Goal: Task Accomplishment & Management: Use online tool/utility

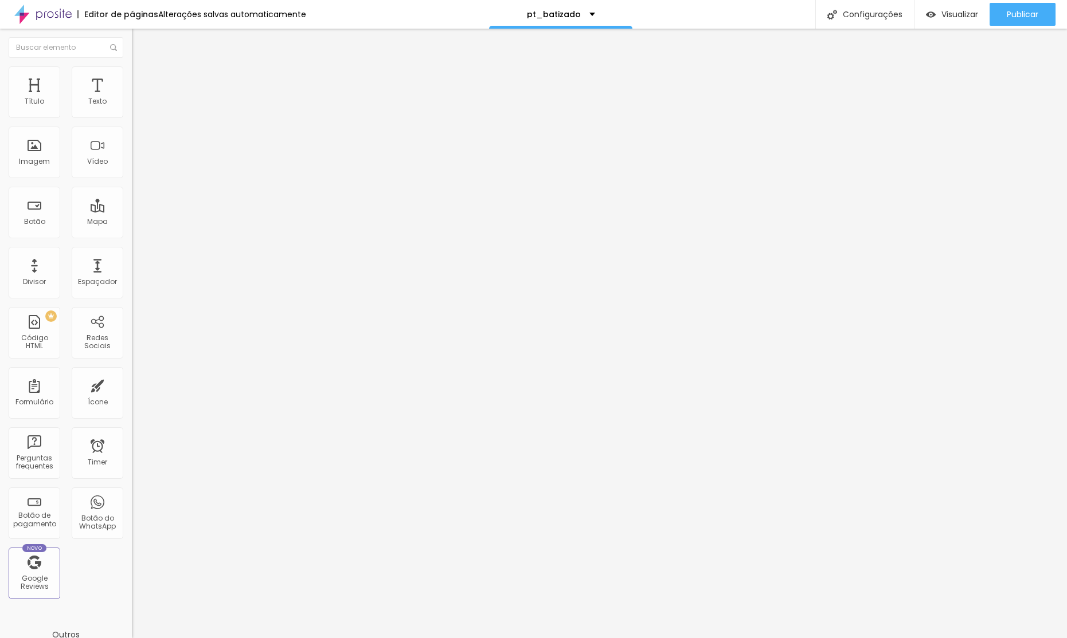
drag, startPoint x: 116, startPoint y: 75, endPoint x: 102, endPoint y: 101, distance: 29.2
click at [132, 78] on li "Avançado" at bounding box center [198, 83] width 132 height 11
click at [142, 79] on span "Estilo" at bounding box center [151, 74] width 18 height 10
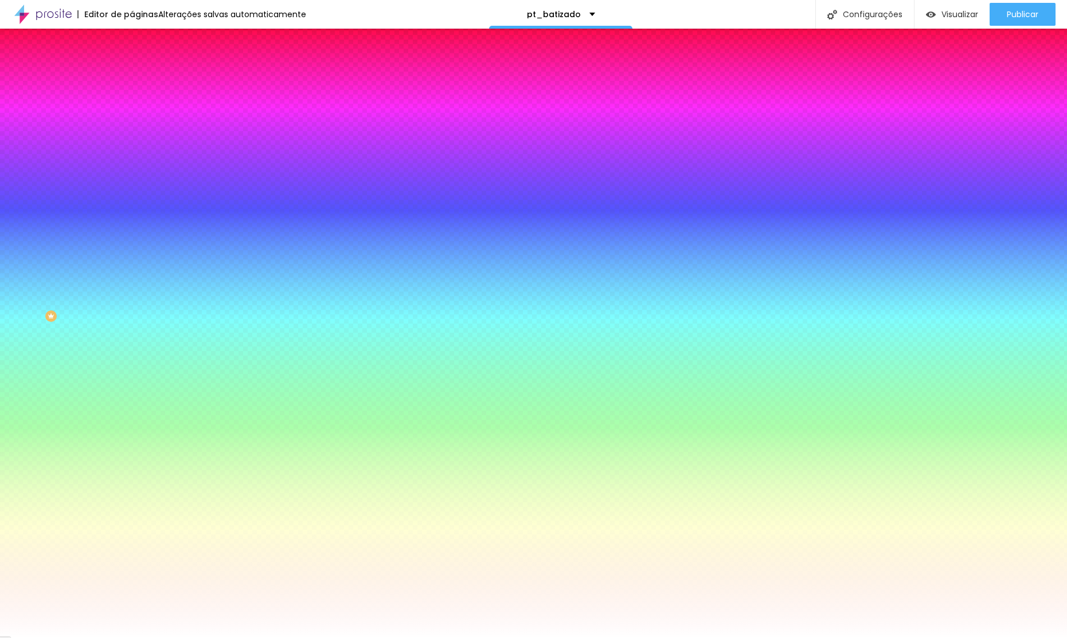
drag, startPoint x: 77, startPoint y: 207, endPoint x: 72, endPoint y: 233, distance: 26.4
click at [132, 156] on div at bounding box center [198, 156] width 132 height 0
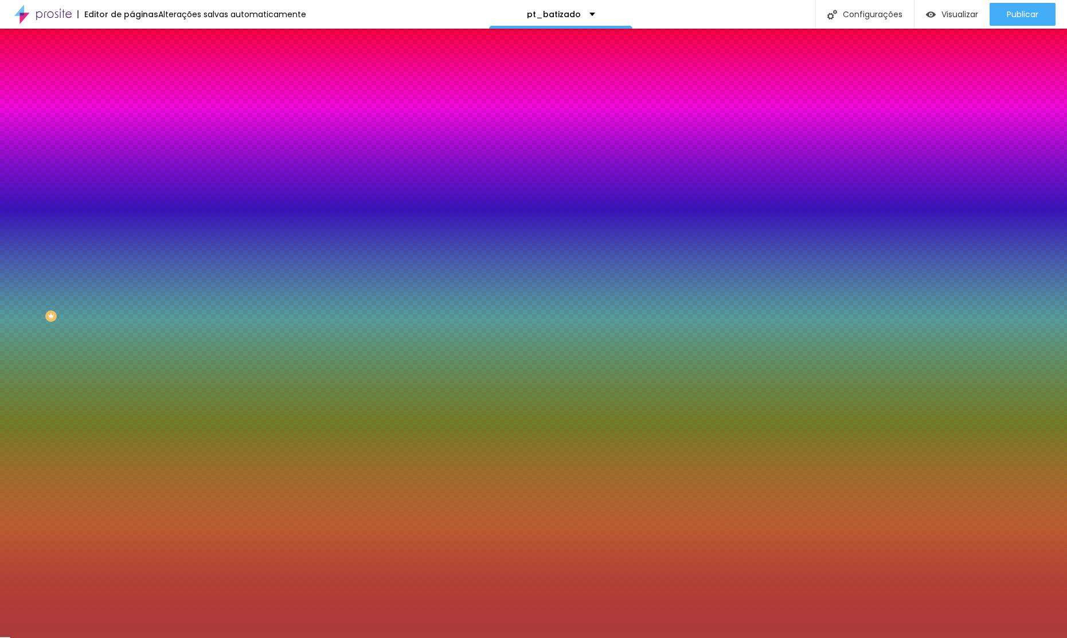
type input "#000000"
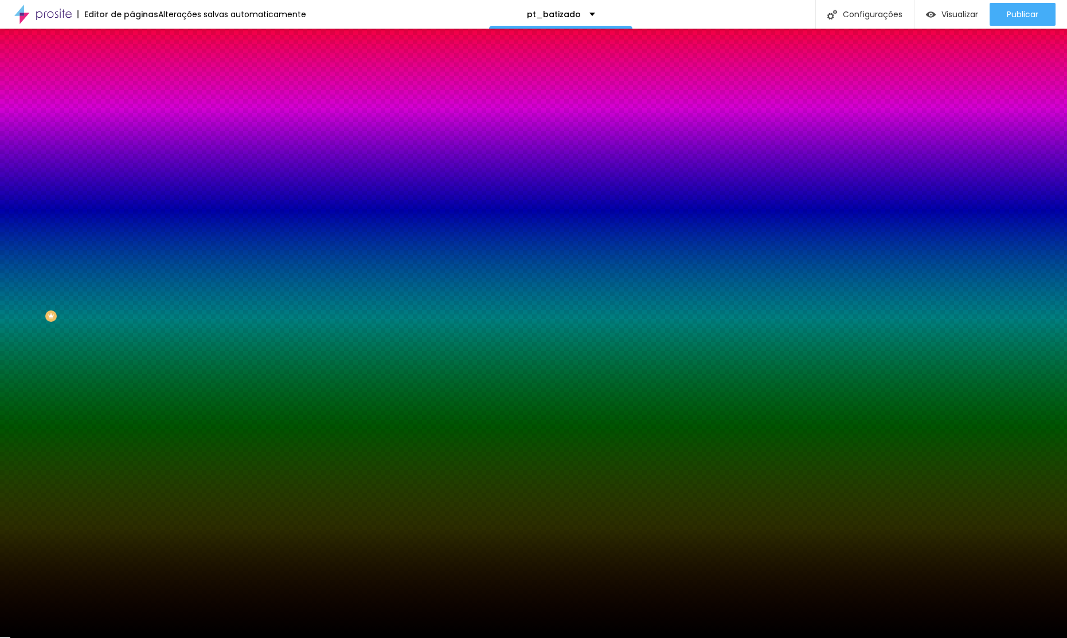
drag, startPoint x: 55, startPoint y: 269, endPoint x: 77, endPoint y: 352, distance: 86.5
click at [132, 397] on div "Editar Seção Conteúdo Estilo Avançado Imagem de fundo Adicionar imagem Efeito d…" at bounding box center [198, 334] width 132 height 610
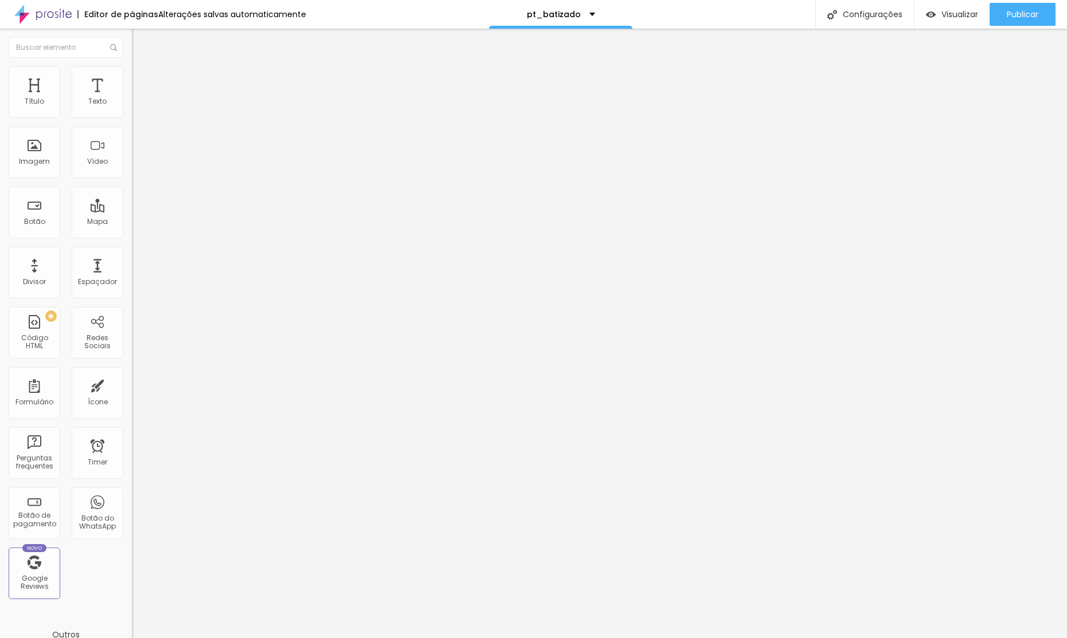
click at [132, 78] on li "Avançado" at bounding box center [198, 83] width 132 height 11
click at [132, 76] on li "Estilo" at bounding box center [198, 71] width 132 height 11
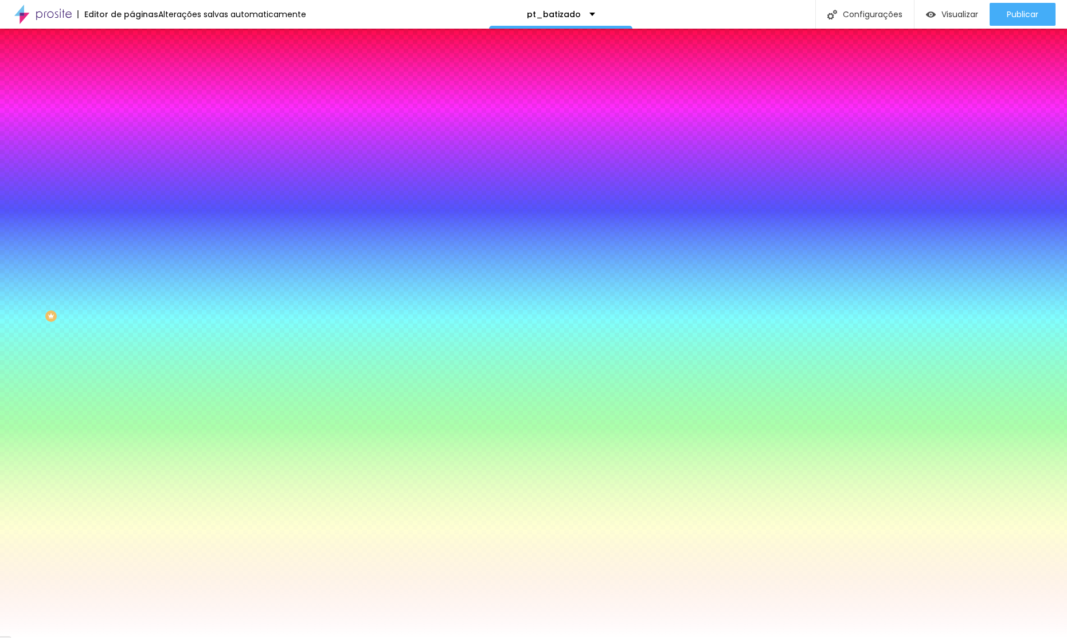
click at [132, 156] on div at bounding box center [198, 156] width 132 height 0
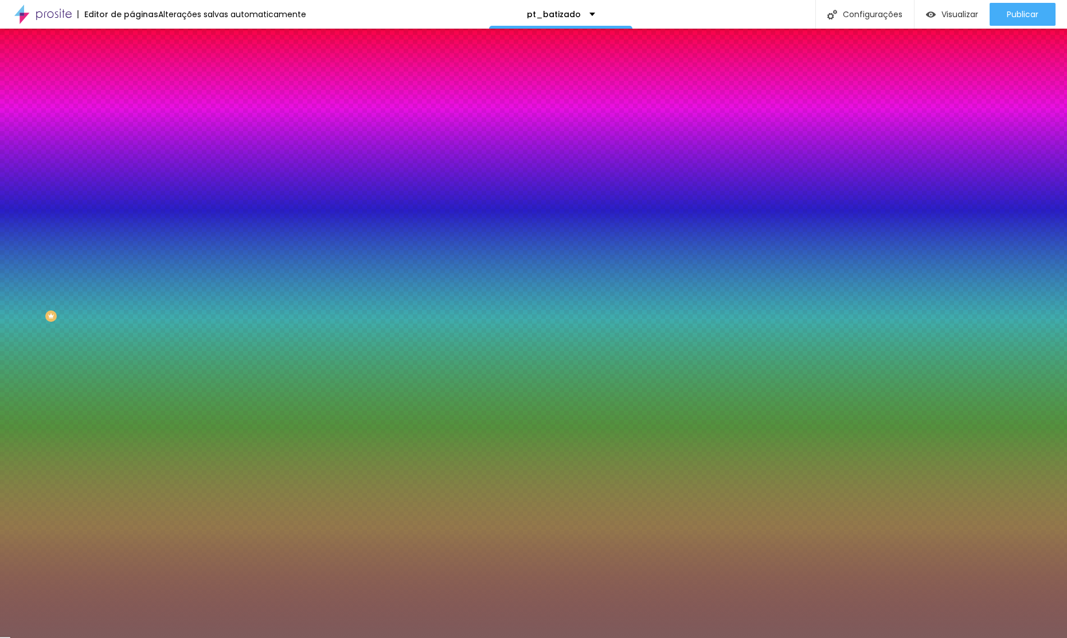
type input "#000000"
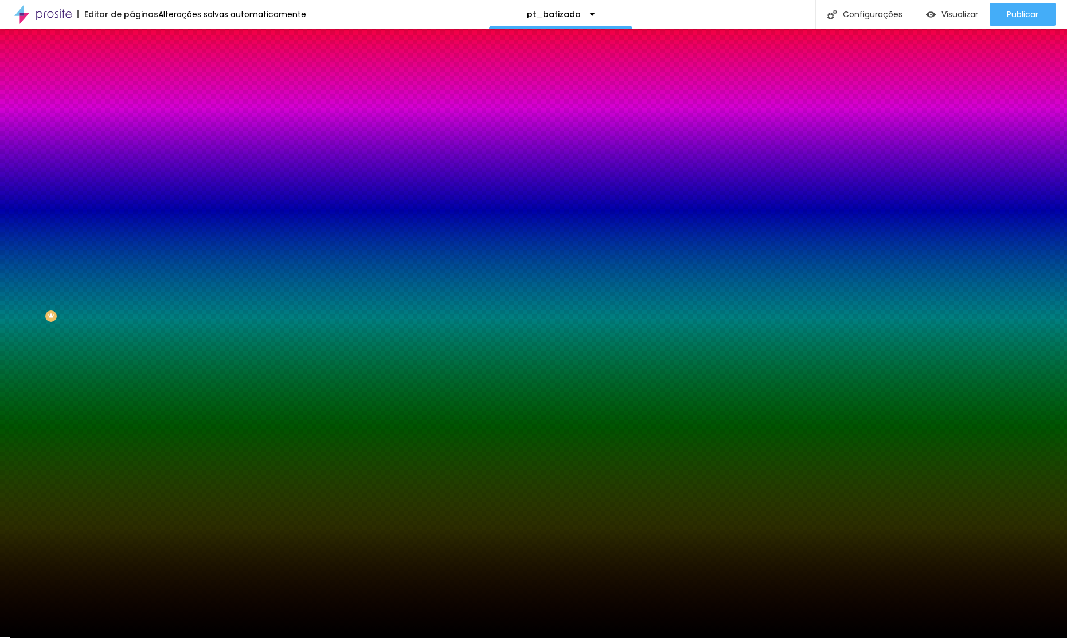
drag, startPoint x: 23, startPoint y: 293, endPoint x: 6, endPoint y: 374, distance: 82.5
click at [132, 376] on div "Editar Seção Conteúdo Estilo Avançado Imagem de fundo Adicionar imagem Efeito d…" at bounding box center [198, 334] width 132 height 610
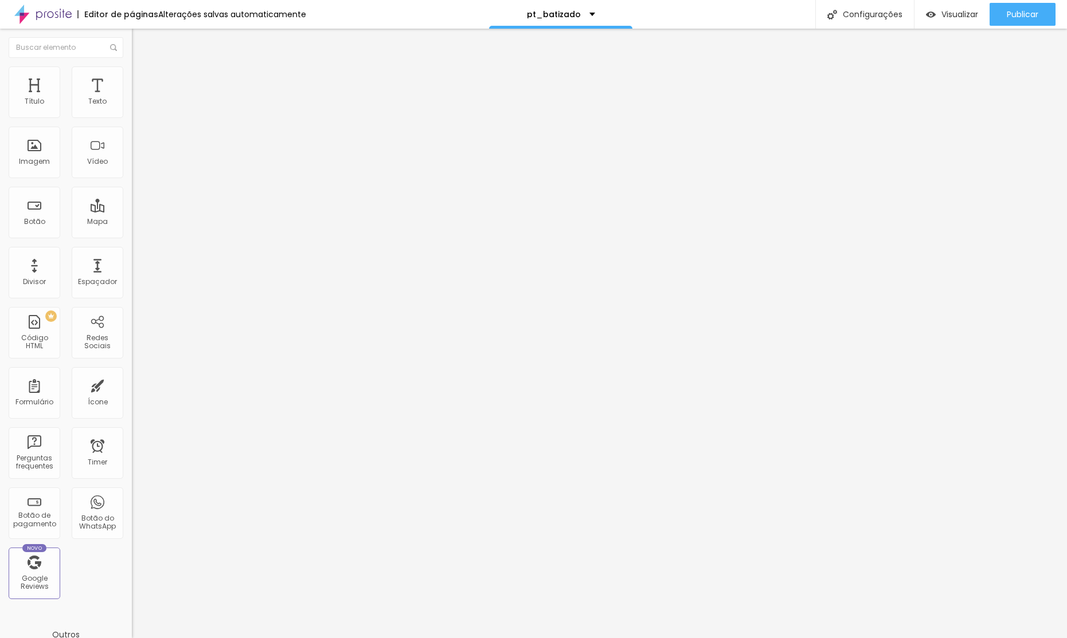
click at [132, 236] on input "https://" at bounding box center [201, 230] width 138 height 11
type input "#precos"
drag, startPoint x: 63, startPoint y: 129, endPoint x: 0, endPoint y: 124, distance: 63.3
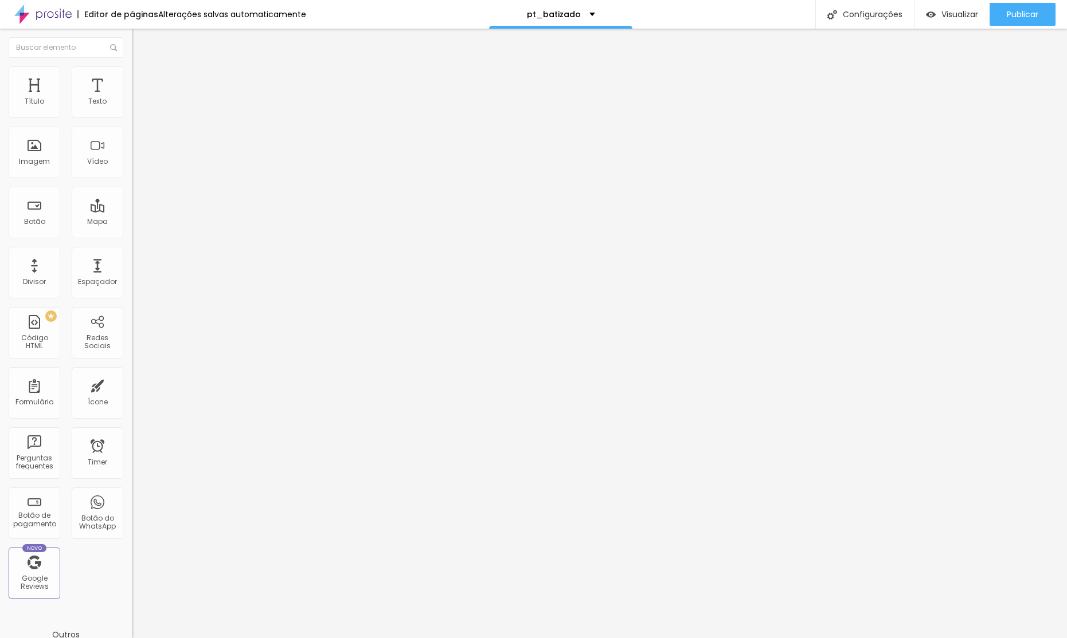
click at [132, 124] on div "Texto Click me Alinhamento Tamanho Normal Pequeno Normal Grande Link URL #preco…" at bounding box center [198, 172] width 132 height 167
type input "Ver Valores"
click at [132, 73] on ul "Conteúdo Estilo Avançado" at bounding box center [198, 72] width 132 height 34
click at [132, 73] on img at bounding box center [137, 71] width 10 height 10
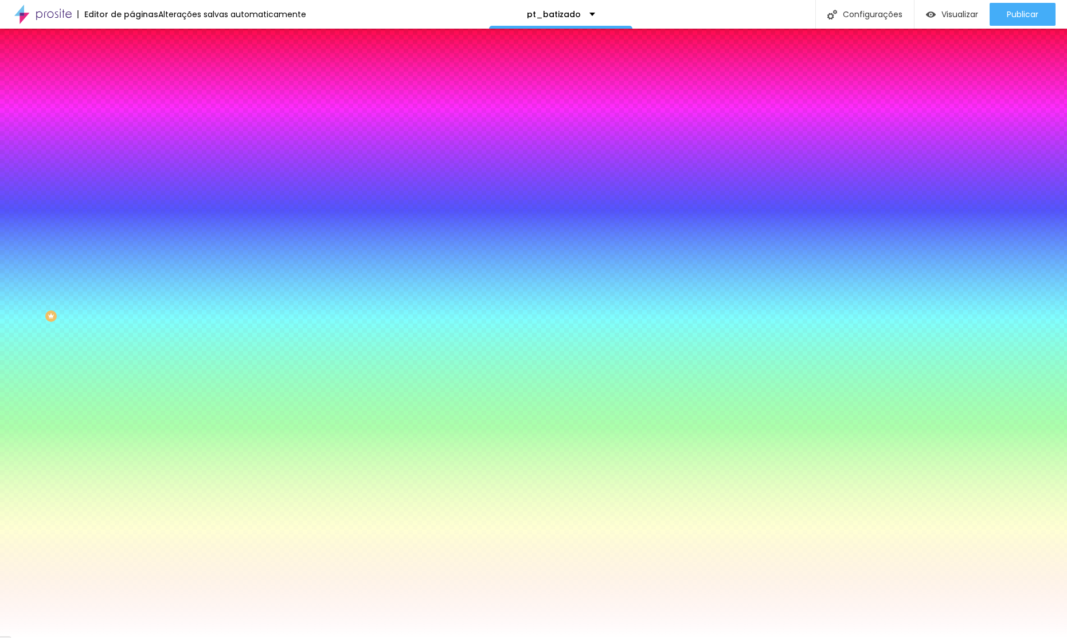
click at [138, 143] on icon "button" at bounding box center [140, 145] width 5 height 5
type input "15"
type input "14"
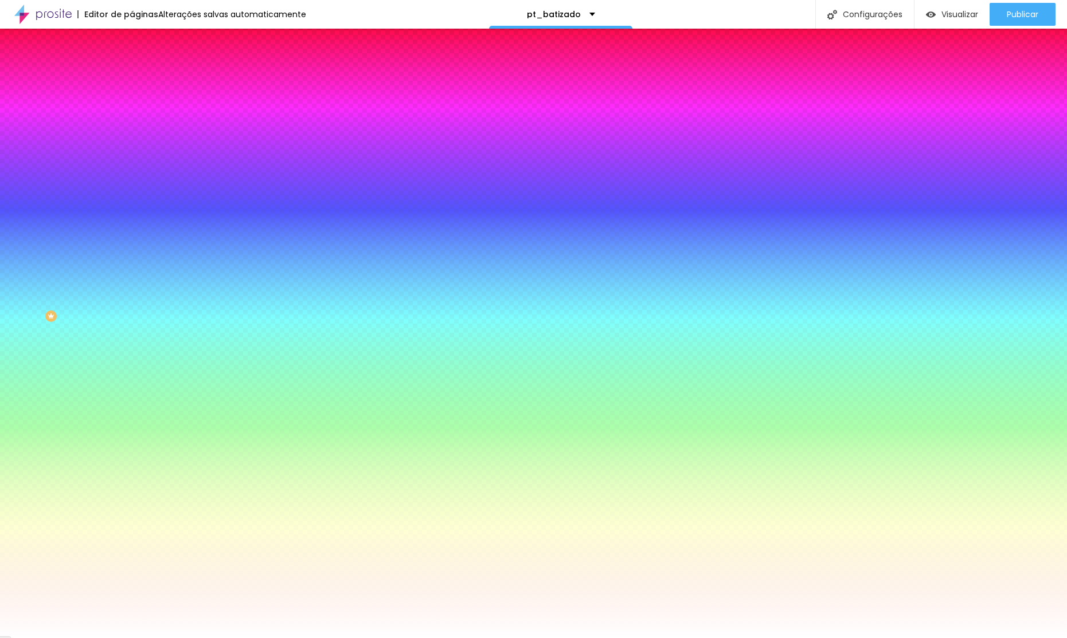
type input "13"
drag, startPoint x: 170, startPoint y: 221, endPoint x: 173, endPoint y: 234, distance: 13.4
type input "13"
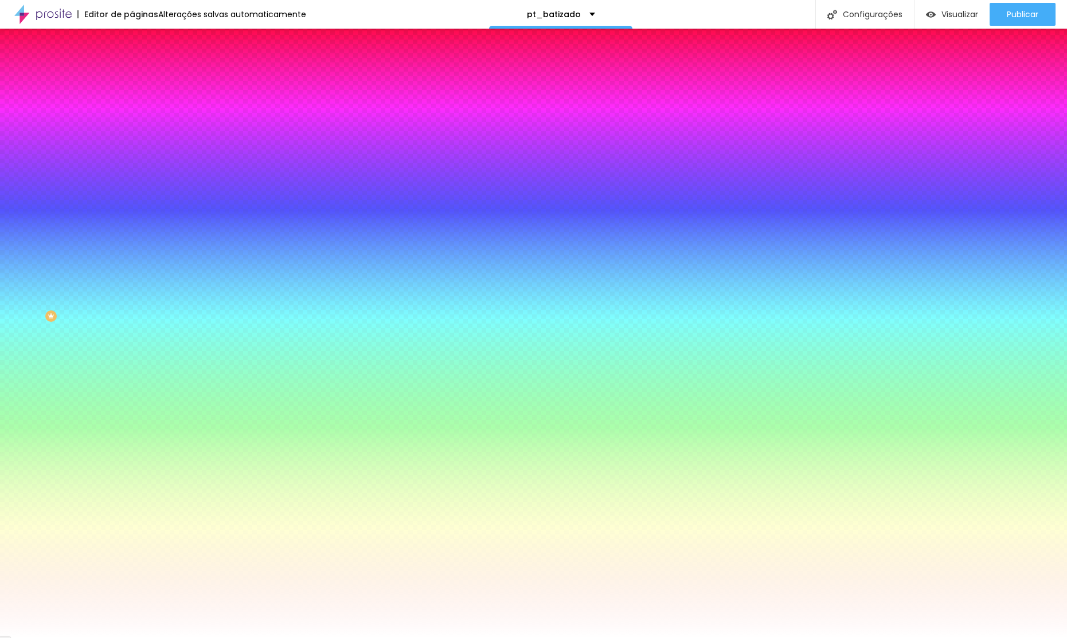
drag, startPoint x: 74, startPoint y: 322, endPoint x: 71, endPoint y: 331, distance: 9.6
click at [72, 638] on div at bounding box center [533, 648] width 1067 height 0
click at [136, 174] on icon "button" at bounding box center [139, 177] width 7 height 7
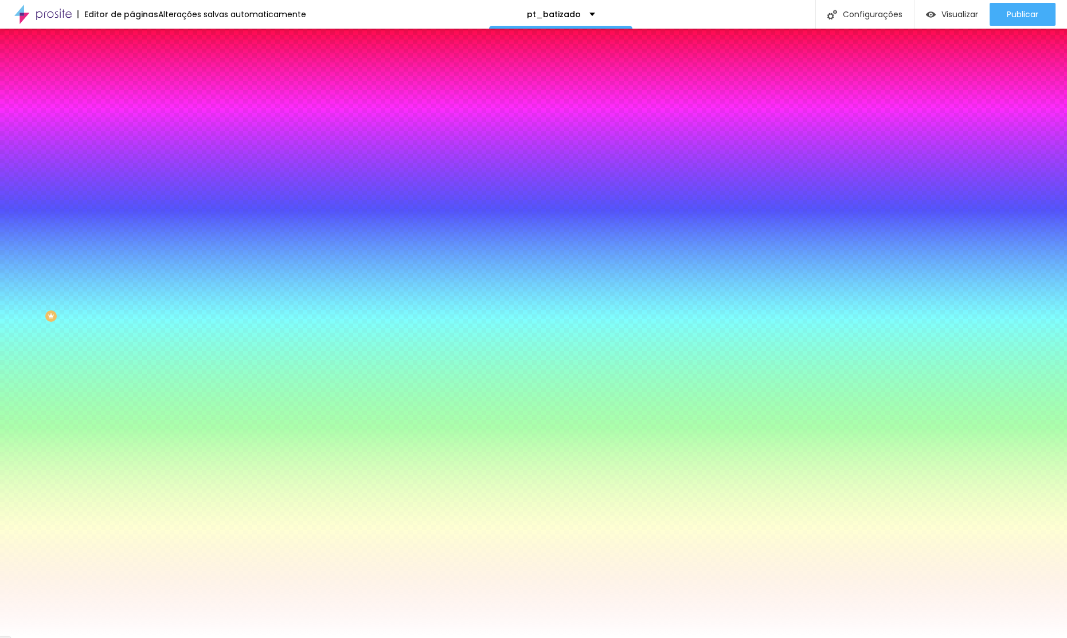
type input "#FFFFFF"
drag, startPoint x: 190, startPoint y: 293, endPoint x: 93, endPoint y: 225, distance: 117.7
click at [77, 221] on body "Editor de páginas Alterações salvas automaticamente pt_batizado Configurações C…" at bounding box center [533, 319] width 1067 height 638
type input "0.1"
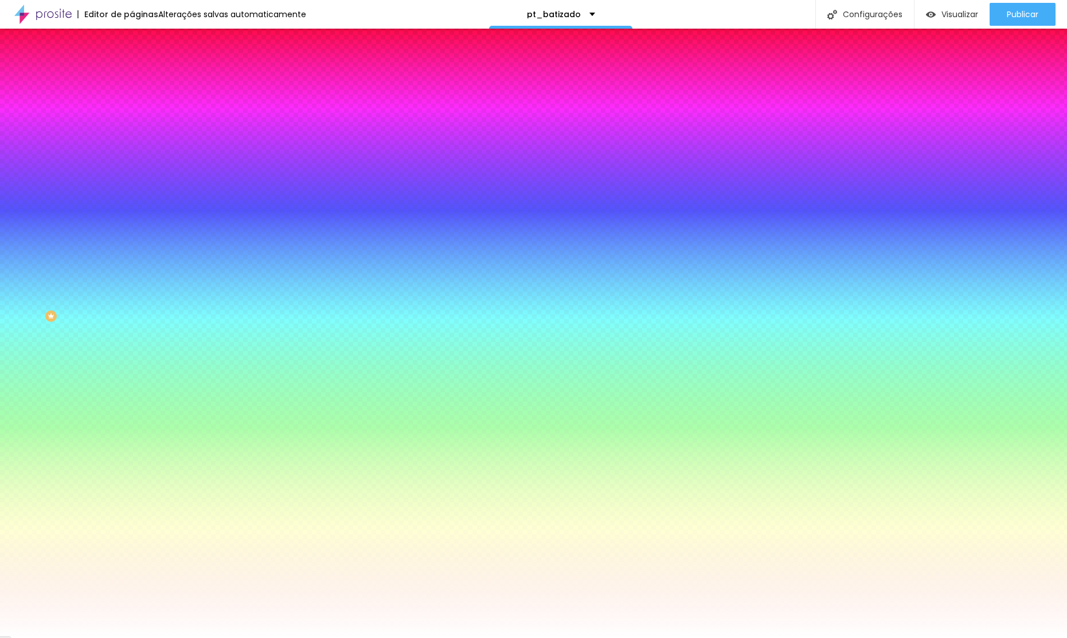
type input "0"
type input "0.1"
type input "0"
click at [18, 638] on div at bounding box center [533, 648] width 1067 height 0
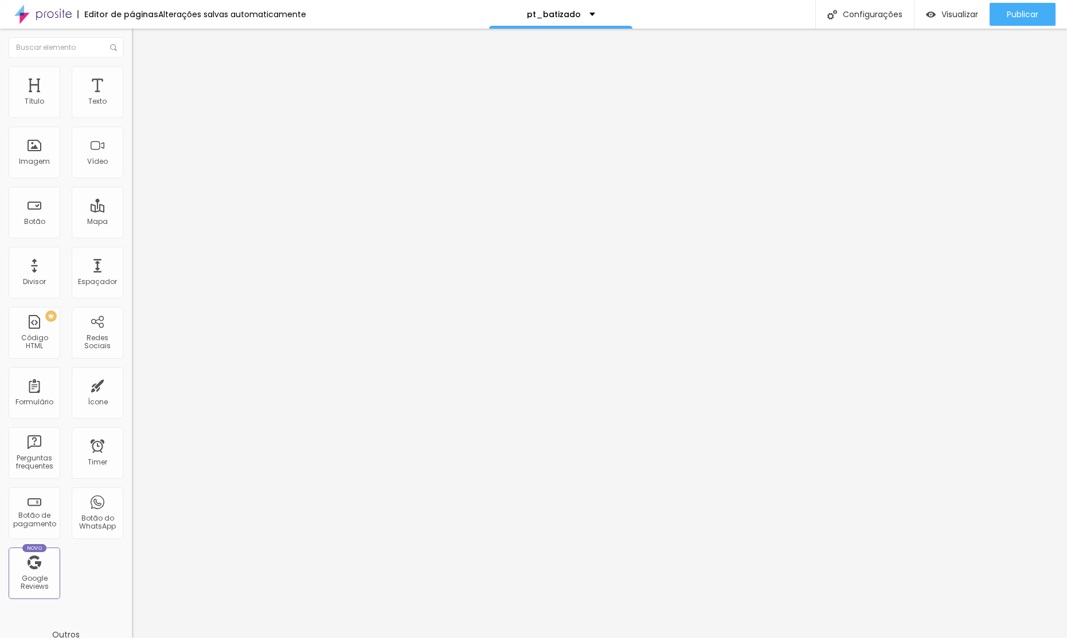
click at [142, 81] on span "Avançado" at bounding box center [161, 86] width 38 height 10
click at [132, 73] on img at bounding box center [137, 71] width 10 height 10
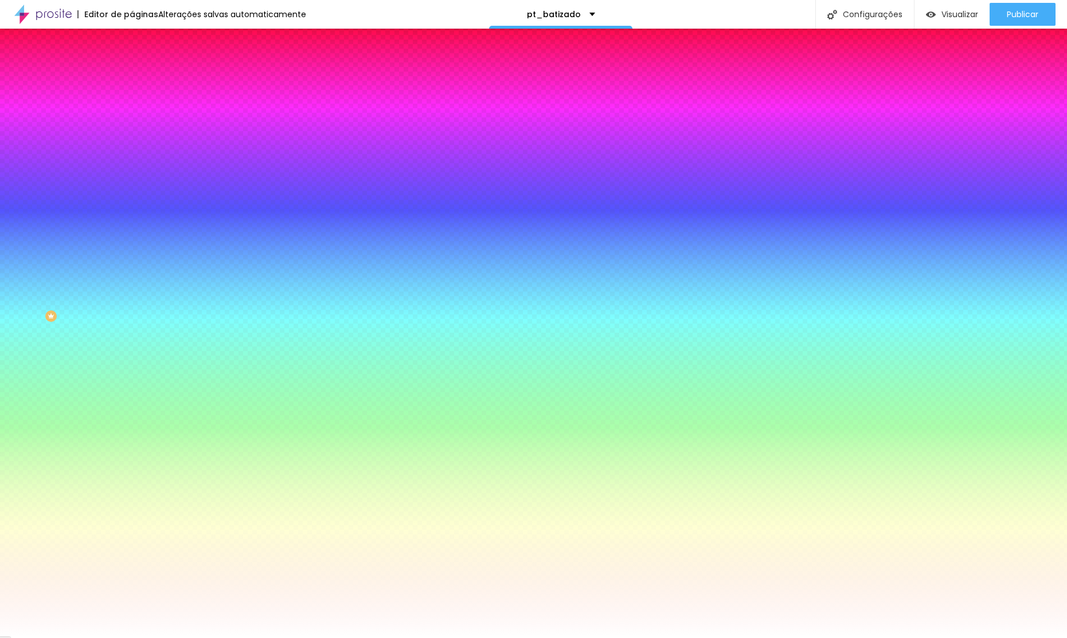
click at [132, 156] on div at bounding box center [198, 156] width 132 height 0
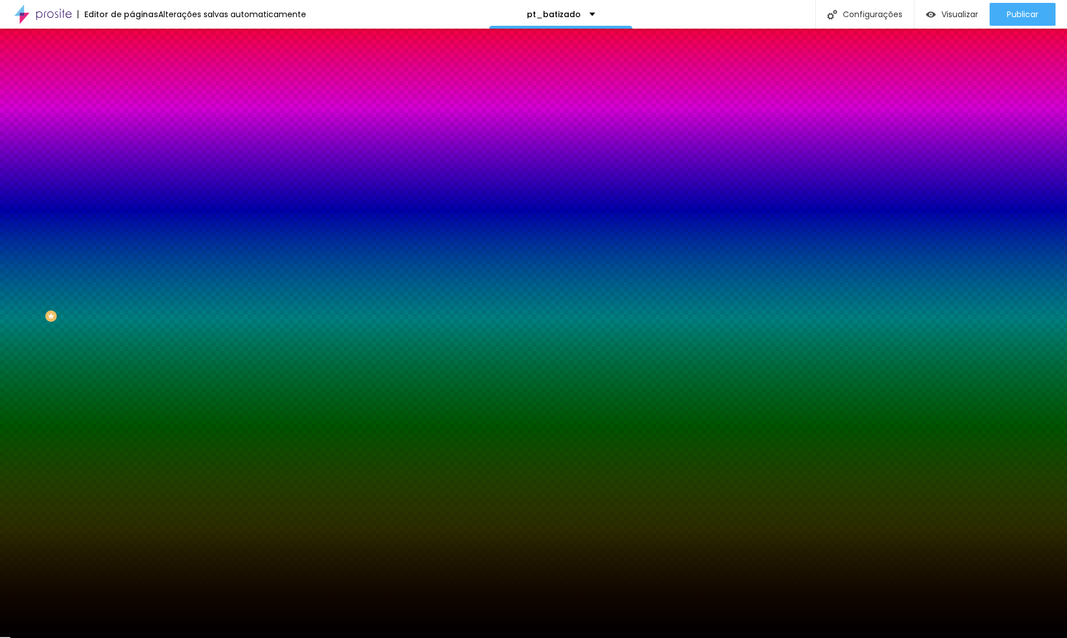
type input "#000000"
drag, startPoint x: 0, startPoint y: 336, endPoint x: 3, endPoint y: 387, distance: 50.5
click at [132, 390] on div "Editar Seção Conteúdo Estilo Avançado Imagem de fundo Adicionar imagem Efeito d…" at bounding box center [198, 334] width 132 height 610
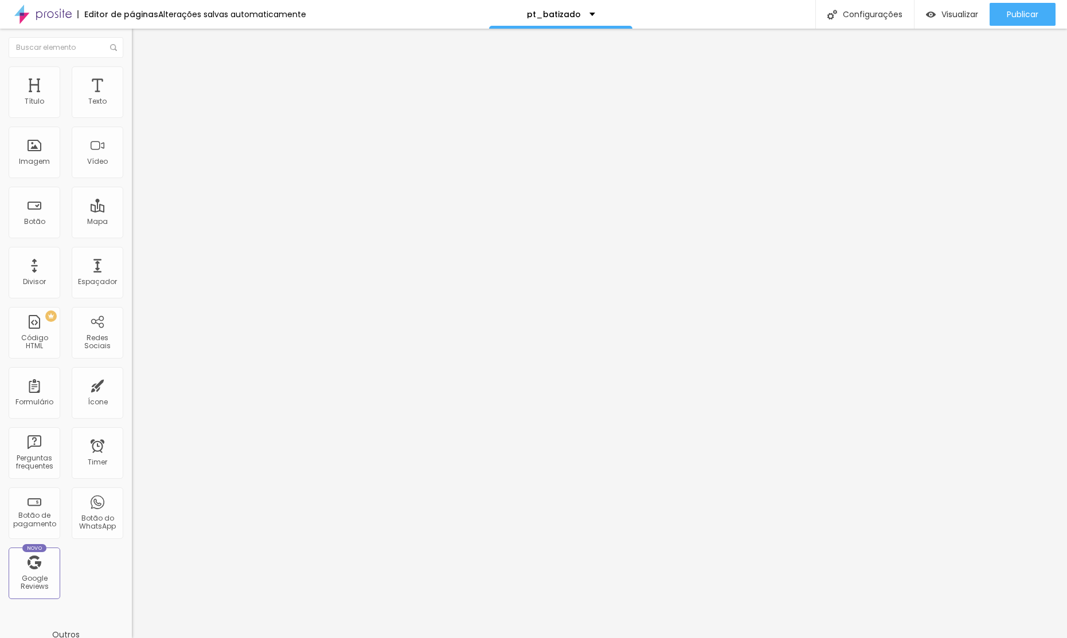
click at [132, 78] on li "Avançado" at bounding box center [198, 83] width 132 height 11
click at [132, 73] on img at bounding box center [137, 71] width 10 height 10
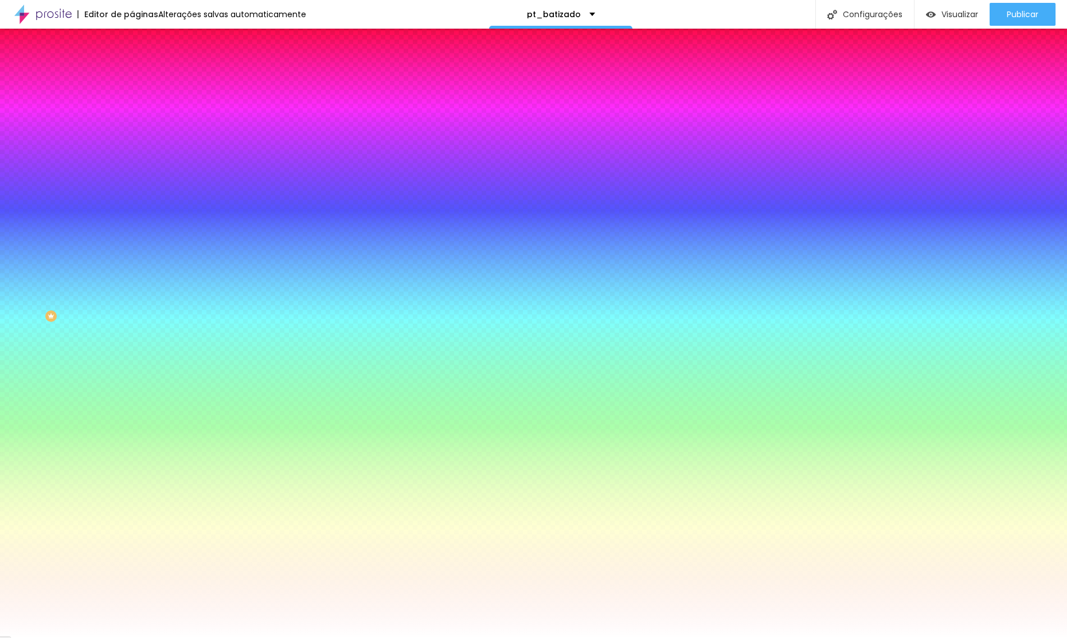
click at [132, 156] on div at bounding box center [198, 156] width 132 height 0
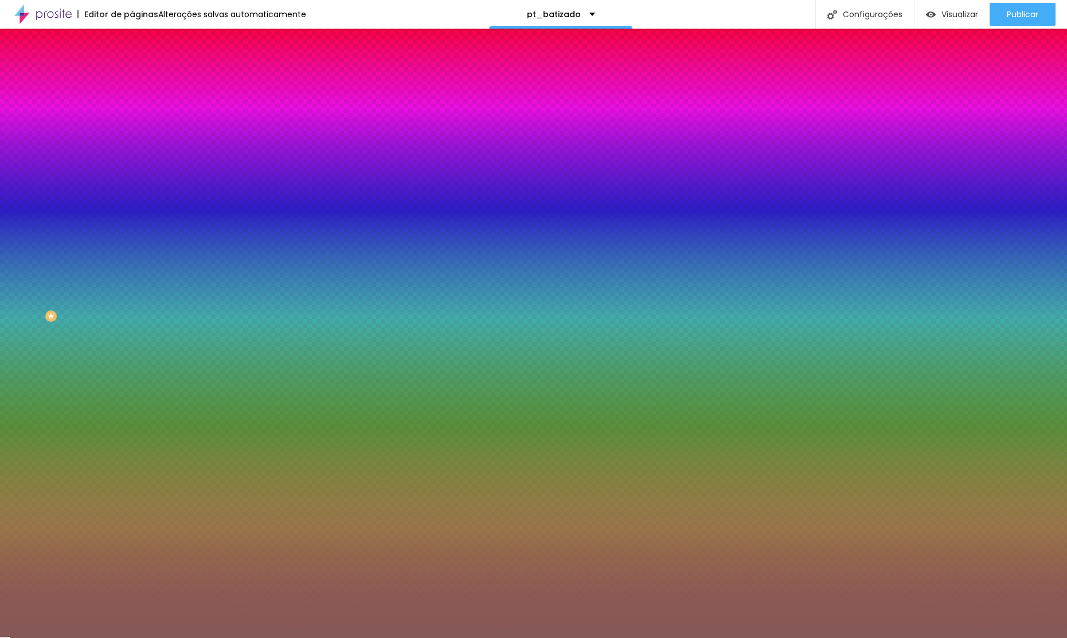
type input "#000000"
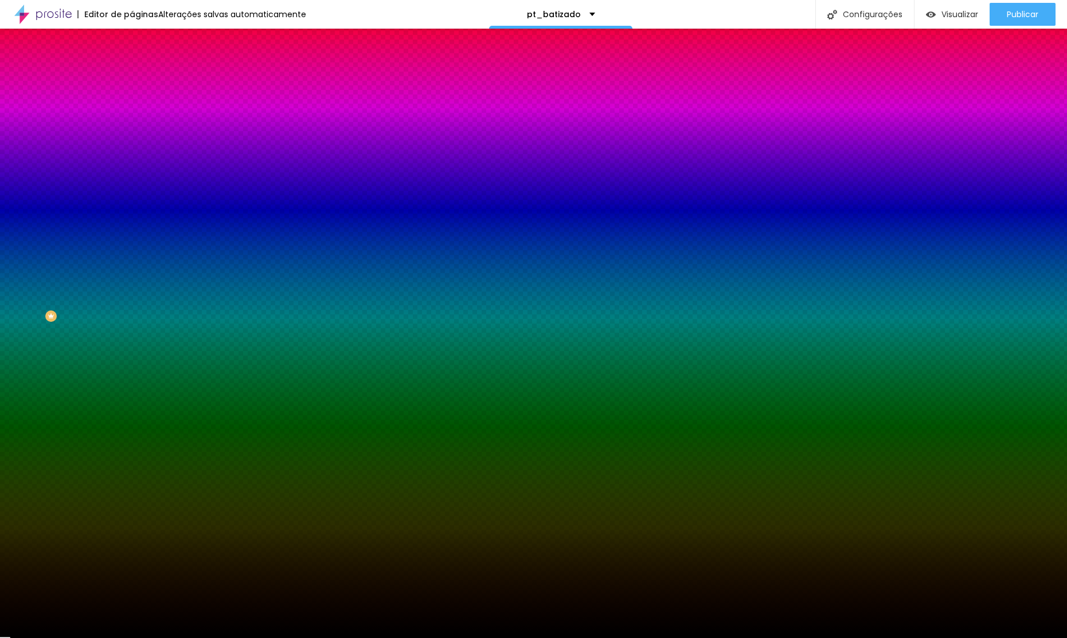
drag, startPoint x: 38, startPoint y: 269, endPoint x: 126, endPoint y: 345, distance: 116.2
click at [132, 361] on div "Editar Seção Conteúdo Estilo Avançado Imagem de fundo Adicionar imagem Efeito d…" at bounding box center [198, 334] width 132 height 610
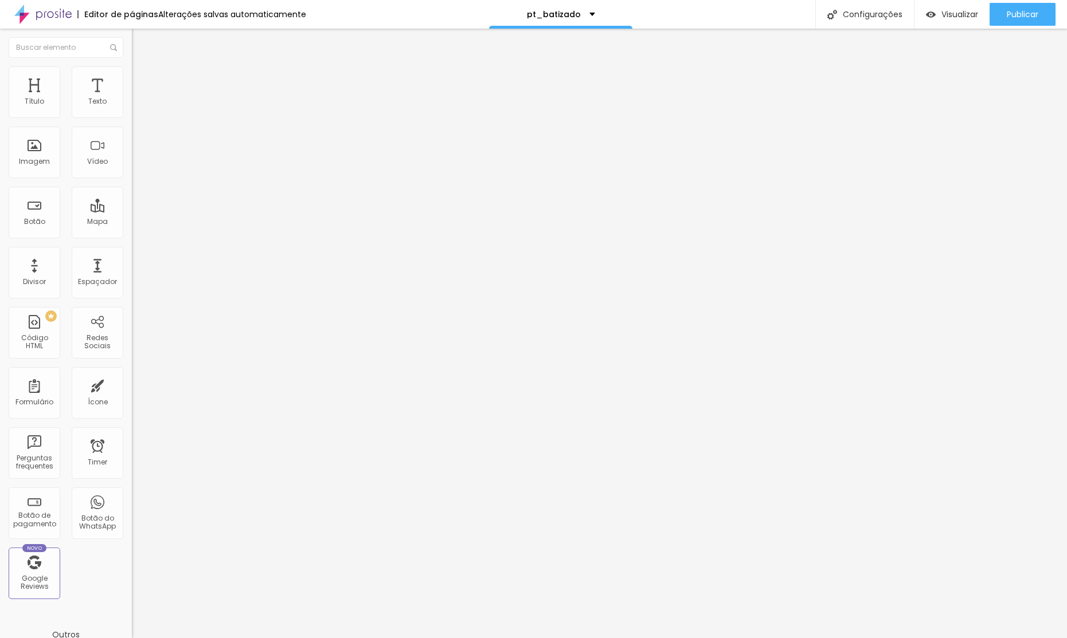
drag, startPoint x: 113, startPoint y: 70, endPoint x: 107, endPoint y: 77, distance: 9.8
click at [132, 78] on li "Avançado" at bounding box center [198, 83] width 132 height 11
click at [132, 69] on img at bounding box center [137, 71] width 10 height 10
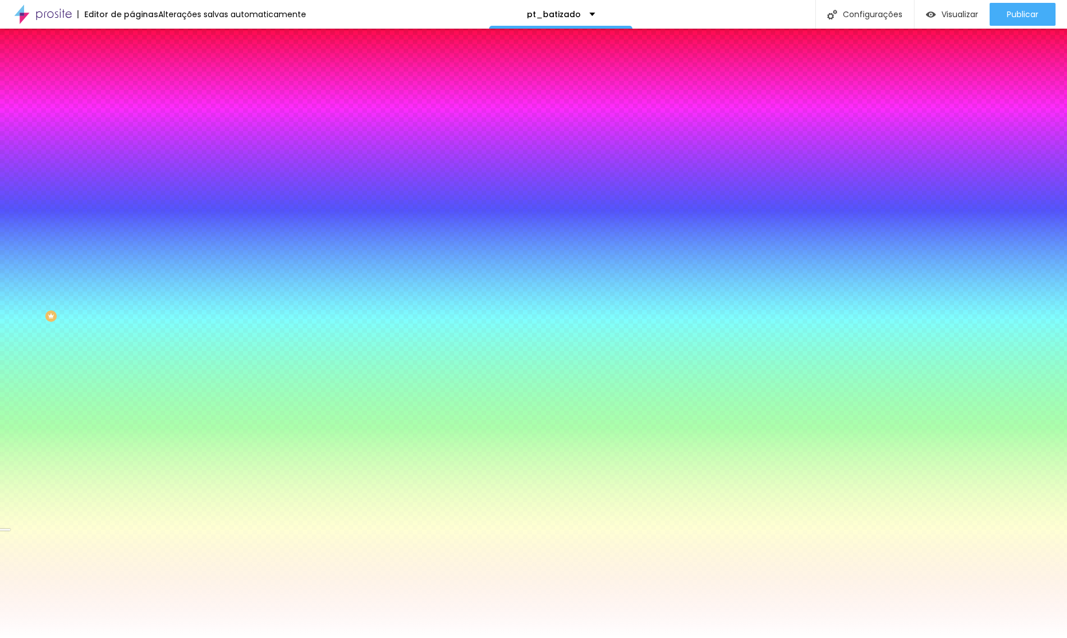
click at [132, 156] on div at bounding box center [198, 156] width 132 height 0
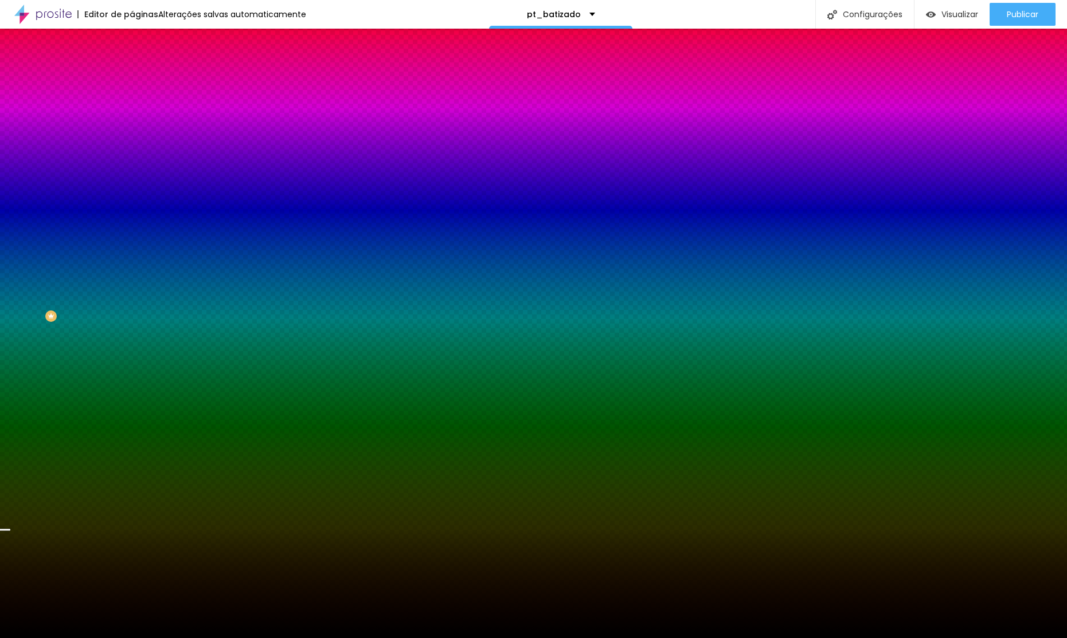
type input "#000000"
drag, startPoint x: 67, startPoint y: 256, endPoint x: 42, endPoint y: 317, distance: 66.1
click at [132, 338] on div "Editar Seção Conteúdo Estilo Avançado Imagem de fundo Adicionar imagem Efeito d…" at bounding box center [198, 334] width 132 height 610
click at [132, 156] on div at bounding box center [198, 156] width 132 height 0
drag, startPoint x: 113, startPoint y: 298, endPoint x: 120, endPoint y: 344, distance: 46.4
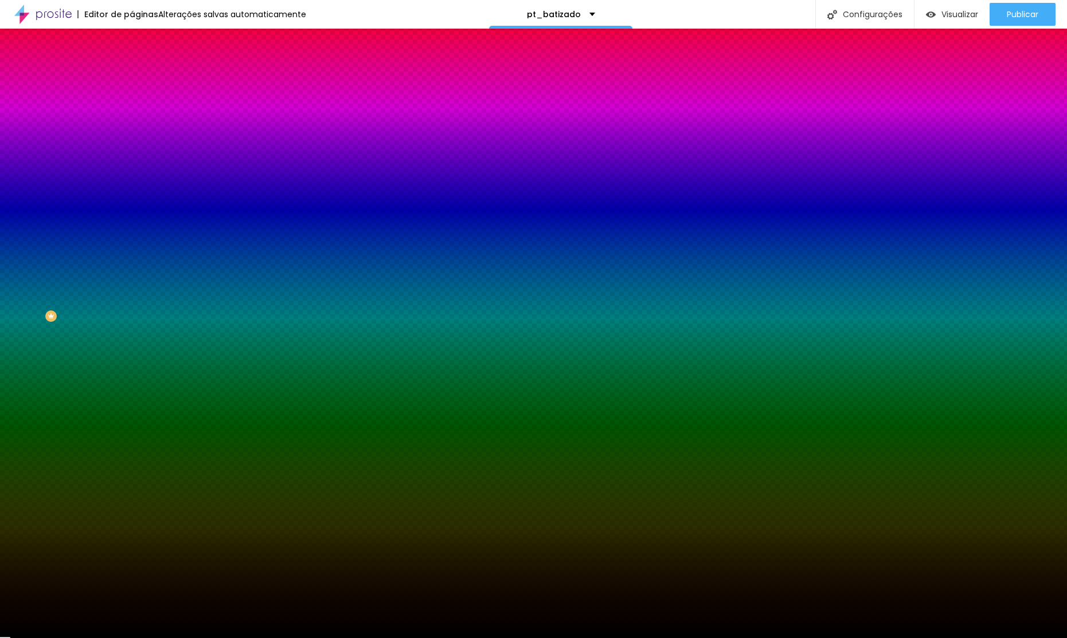
click at [132, 346] on div "Editar Seção Conteúdo Estilo Avançado Imagem de fundo Adicionar imagem Efeito d…" at bounding box center [198, 334] width 132 height 610
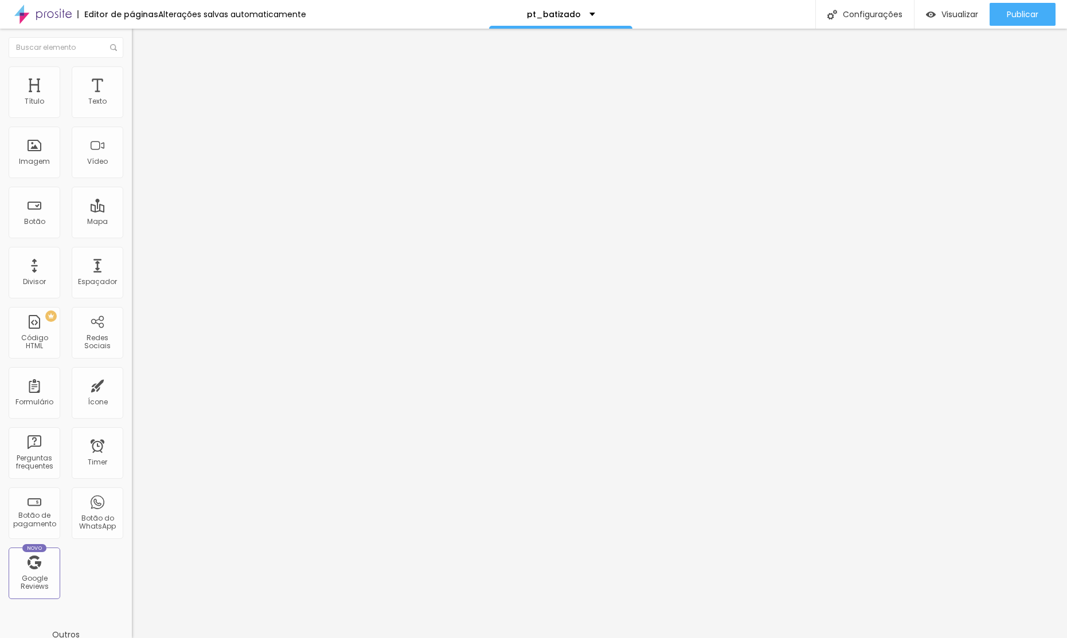
click at [132, 78] on img at bounding box center [137, 83] width 10 height 10
click at [132, 75] on li "Estilo" at bounding box center [198, 71] width 132 height 11
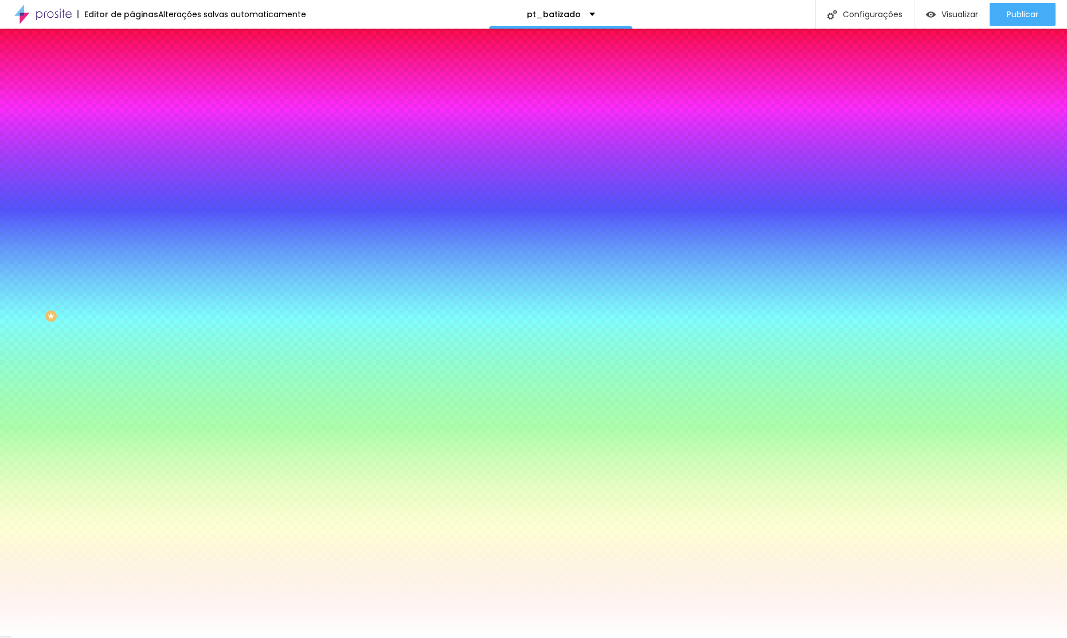
drag, startPoint x: 80, startPoint y: 209, endPoint x: 77, endPoint y: 204, distance: 5.9
click at [132, 156] on div at bounding box center [198, 156] width 132 height 0
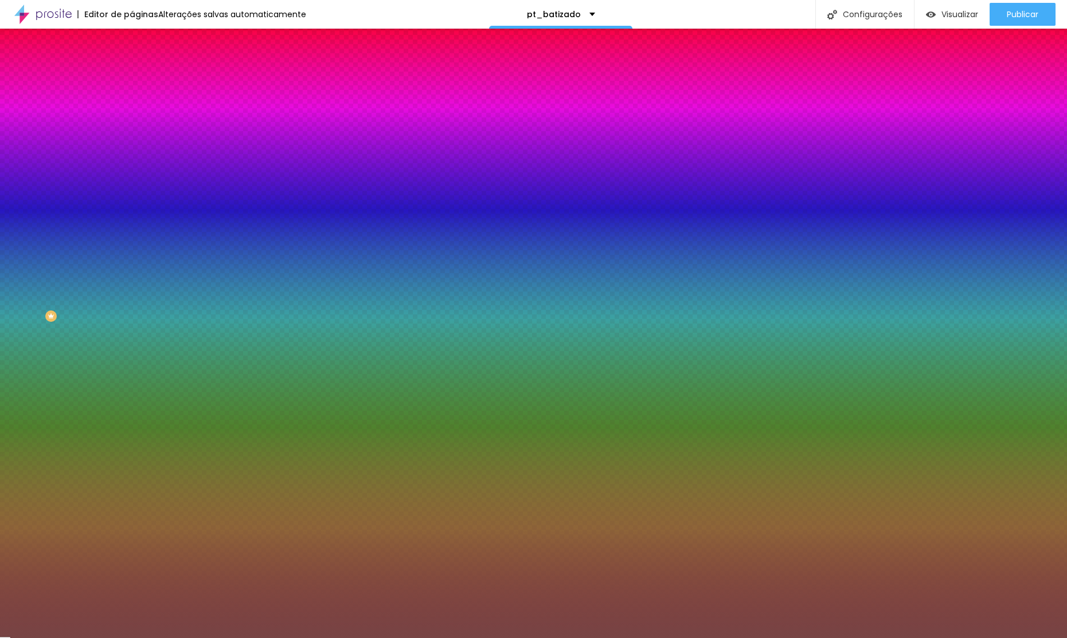
type input "#000000"
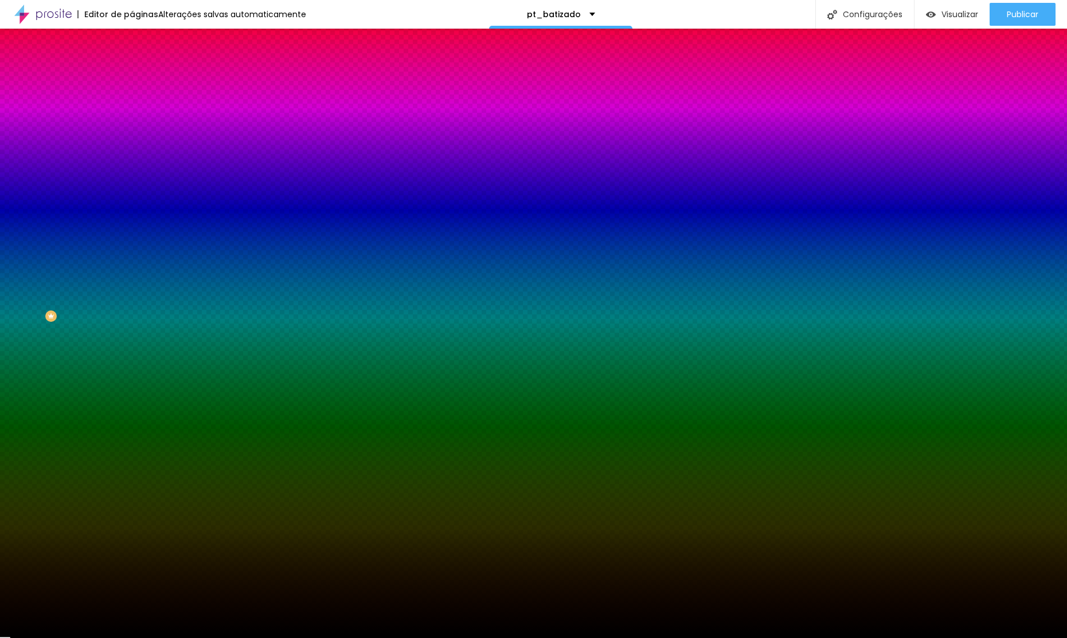
drag, startPoint x: 45, startPoint y: 275, endPoint x: 0, endPoint y: 374, distance: 109.5
click at [132, 374] on div "Editar Seção Conteúdo Estilo Avançado Imagem de fundo Adicionar imagem Efeito d…" at bounding box center [198, 334] width 132 height 610
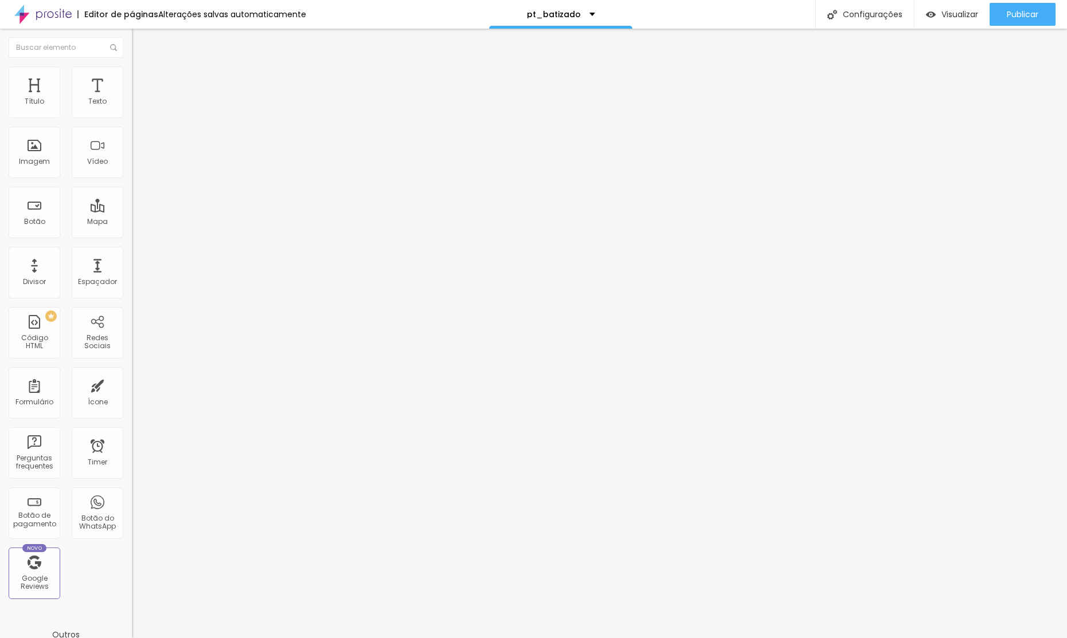
click at [132, 78] on img at bounding box center [137, 83] width 10 height 10
click at [132, 66] on li "Estilo" at bounding box center [198, 71] width 132 height 11
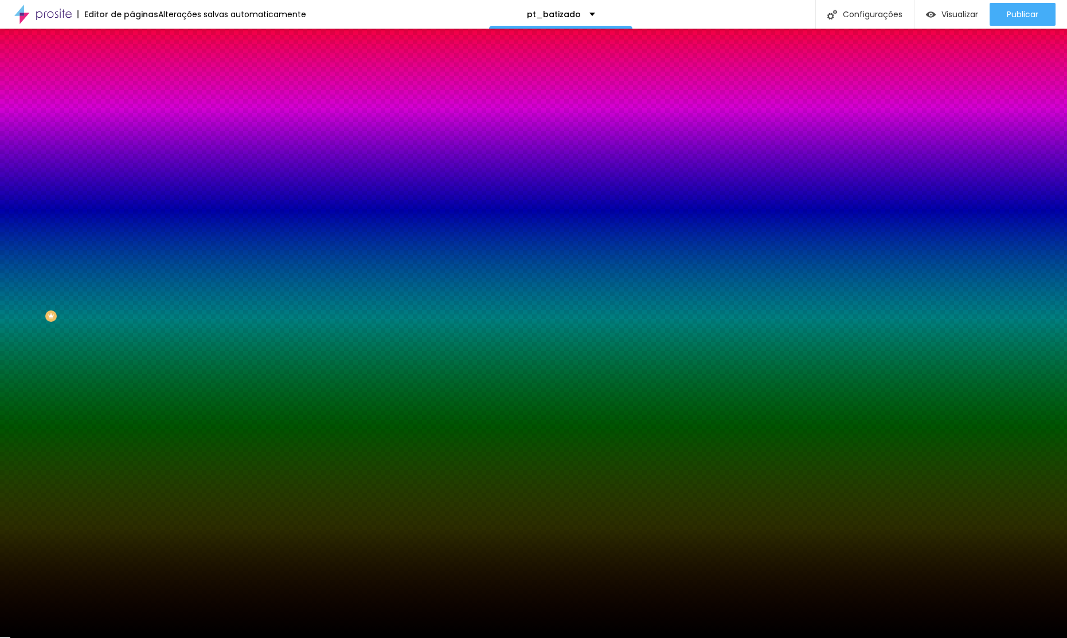
click at [132, 109] on div at bounding box center [198, 109] width 132 height 0
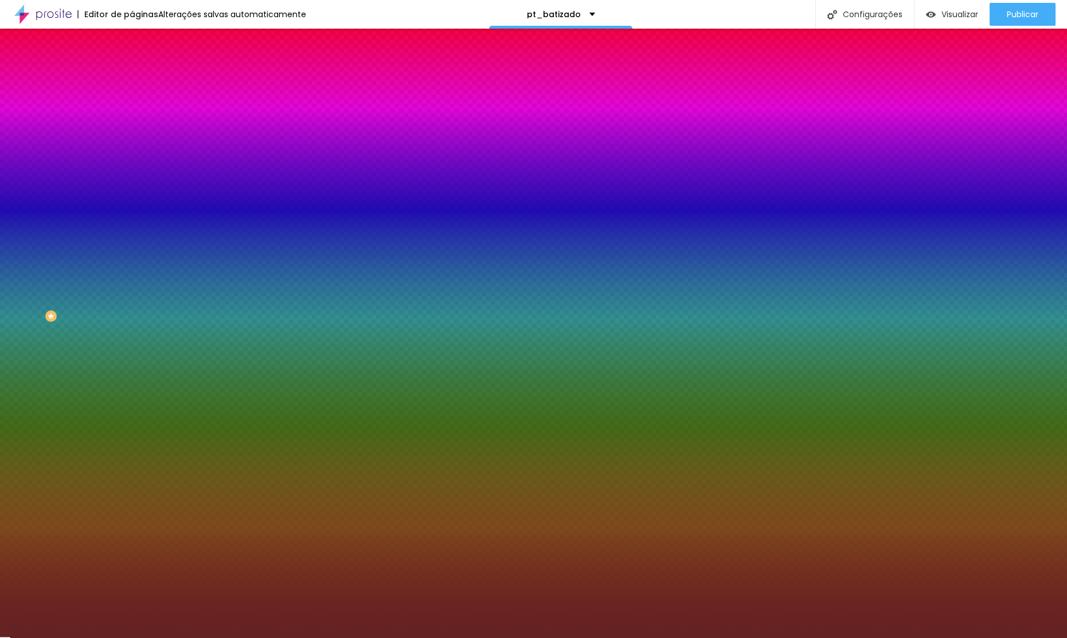
type input "#FFFFFF"
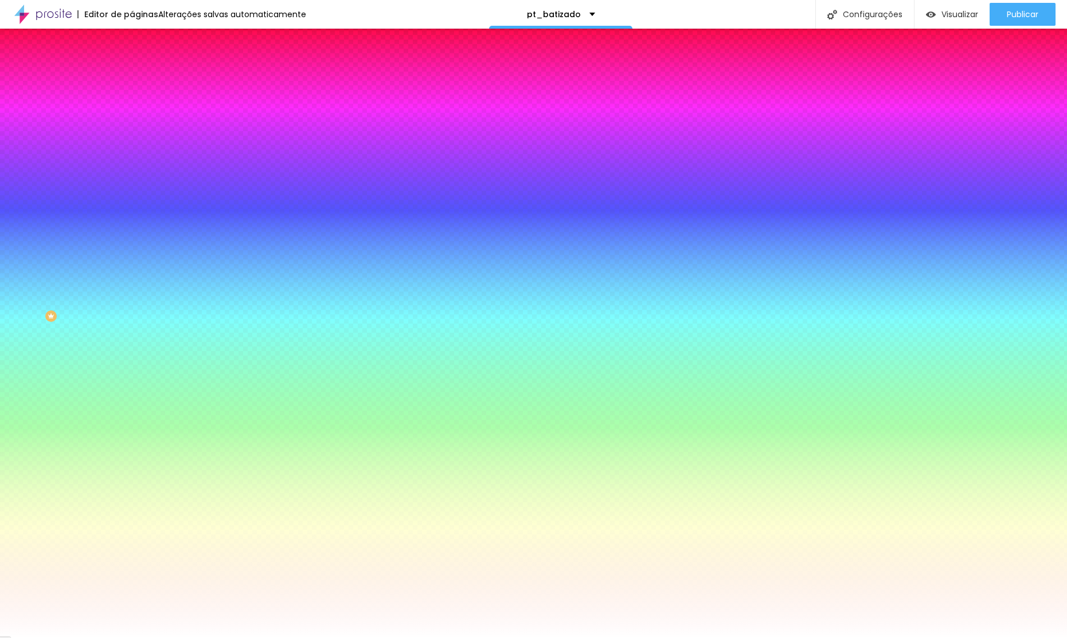
drag, startPoint x: 57, startPoint y: 175, endPoint x: 0, endPoint y: 76, distance: 114.0
click at [132, 76] on div "Conteúdo Estilo Avançado Cor Voltar ao padrão #FFFFFF Tamanho 50 % Peso 1" at bounding box center [198, 117] width 132 height 124
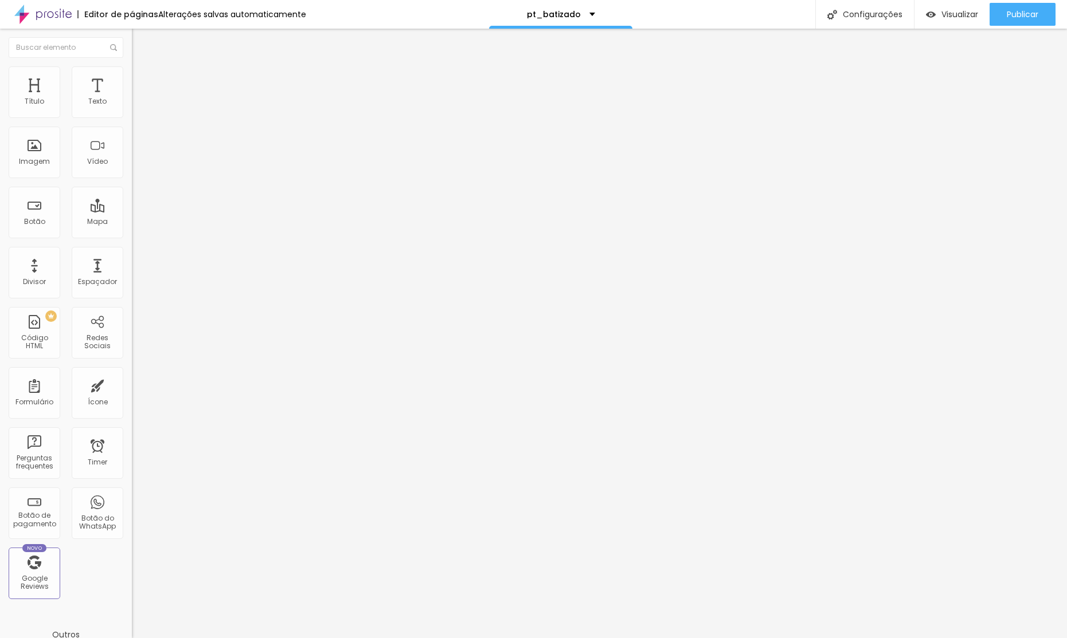
click at [142, 81] on span "Avançado" at bounding box center [161, 86] width 38 height 10
type input "50"
click at [132, 78] on li "Avançado" at bounding box center [198, 83] width 132 height 11
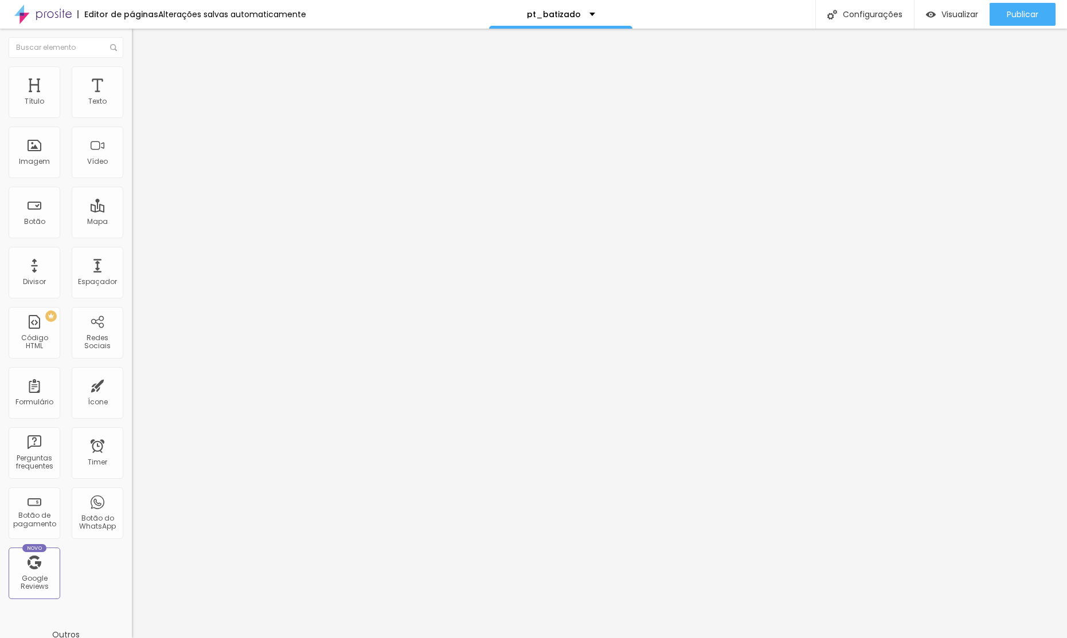
click at [142, 77] on span "Estilo" at bounding box center [151, 74] width 18 height 10
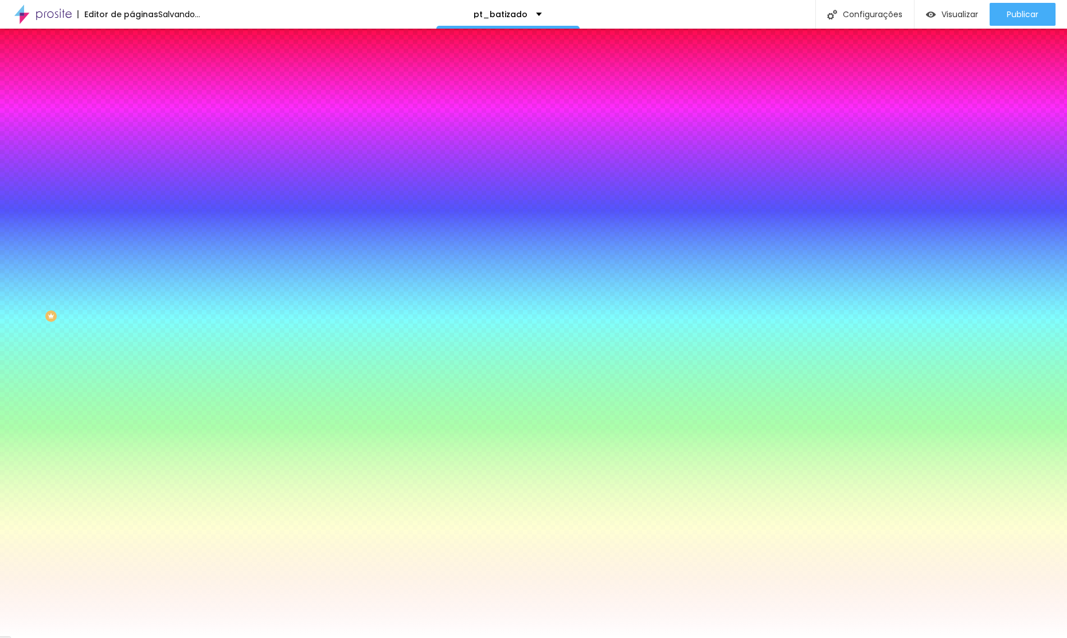
click at [132, 156] on div at bounding box center [198, 156] width 132 height 0
type input "#000000"
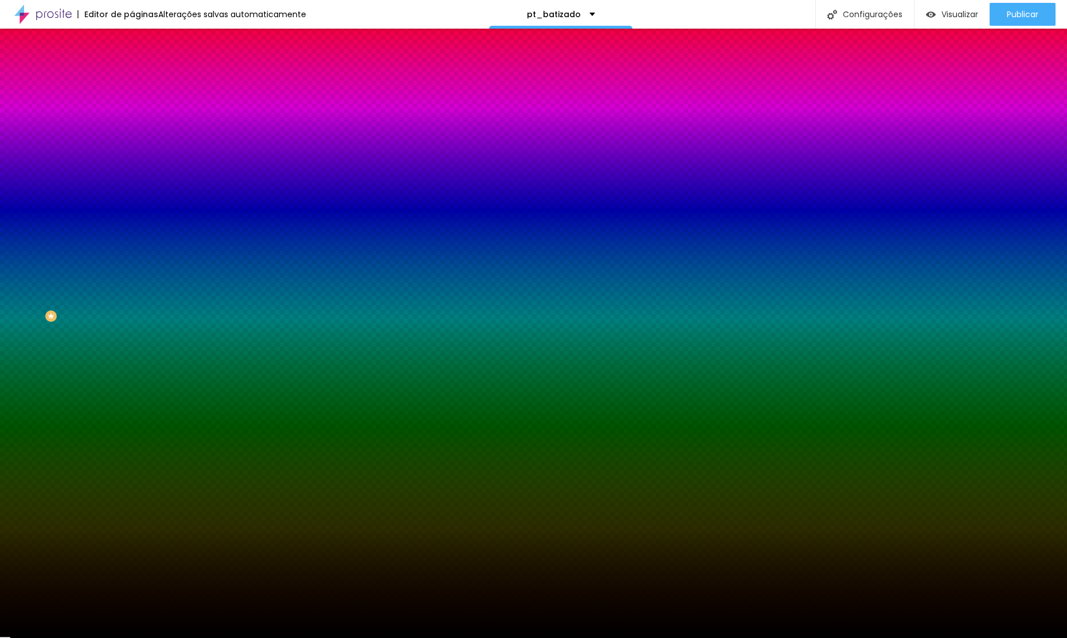
drag, startPoint x: 48, startPoint y: 266, endPoint x: 0, endPoint y: 352, distance: 98.0
click at [132, 352] on div "Editar Seção Conteúdo Estilo Avançado Imagem de fundo Adicionar imagem Efeito d…" at bounding box center [198, 334] width 132 height 610
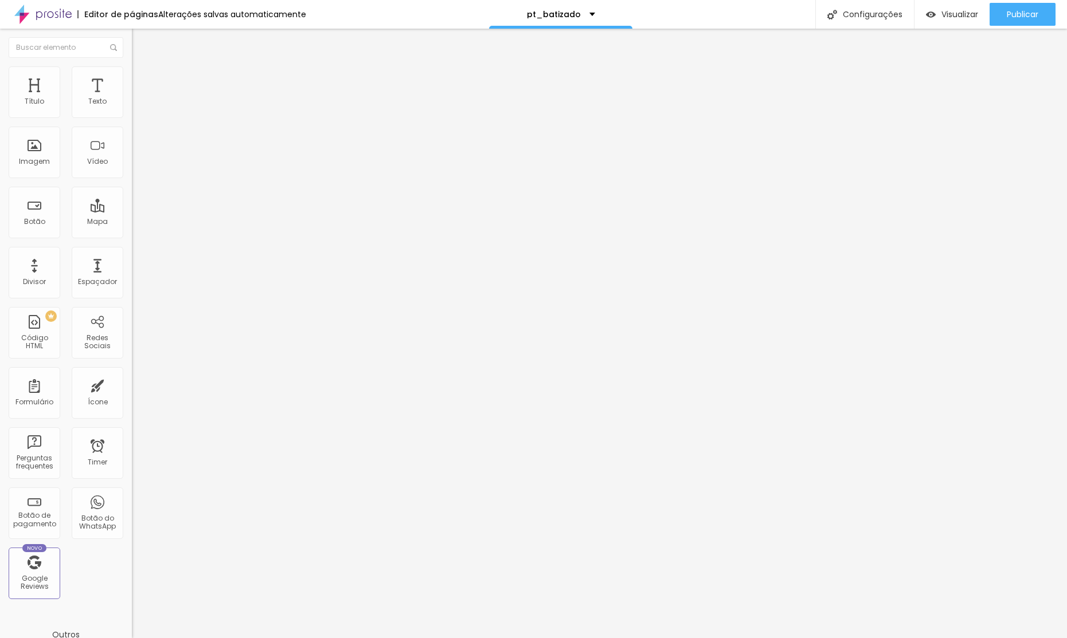
click at [132, 71] on img at bounding box center [137, 71] width 10 height 10
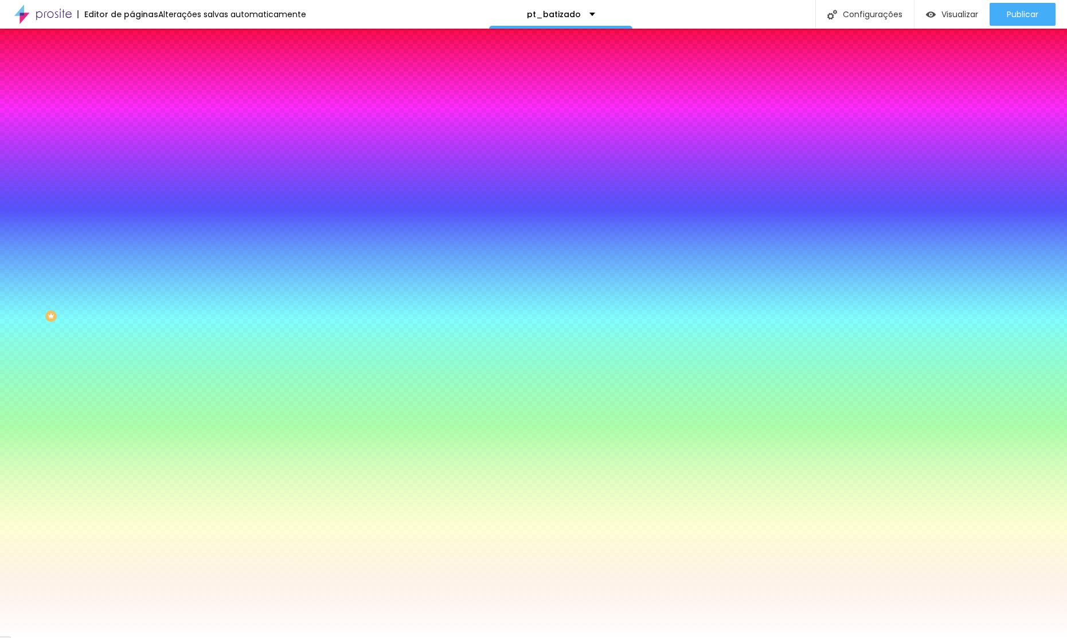
click at [136, 174] on icon "button" at bounding box center [139, 177] width 7 height 7
type input "#FFFFFF"
drag, startPoint x: 176, startPoint y: 291, endPoint x: 171, endPoint y: 258, distance: 33.1
click at [100, 261] on body "Editor de páginas Alterações salvas automaticamente pt_batizado Configurações C…" at bounding box center [533, 319] width 1067 height 638
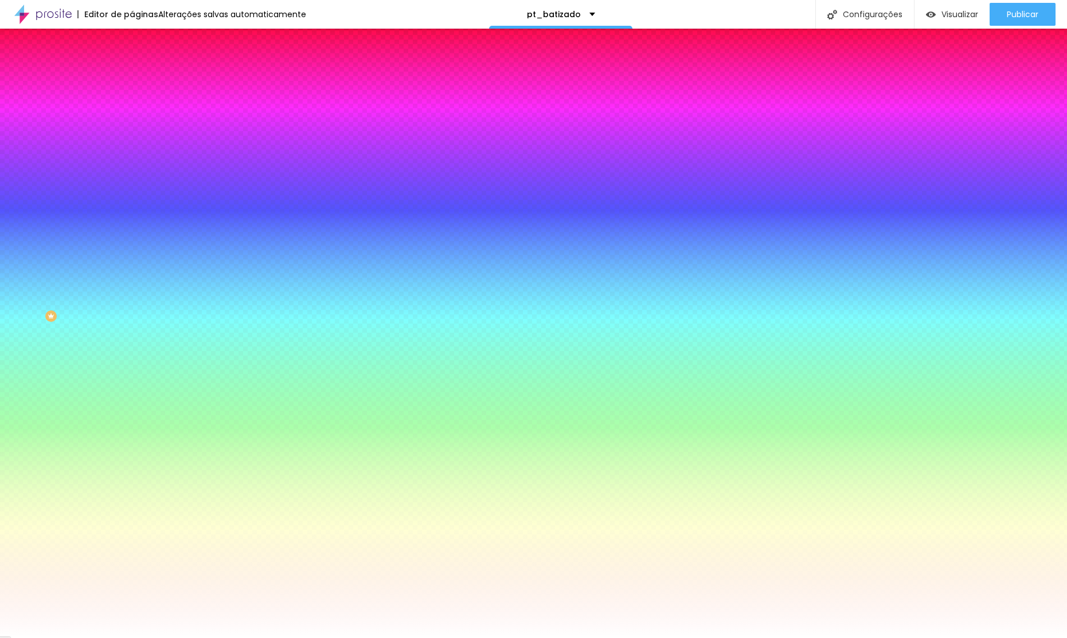
type input "0.1"
type input "0"
type input "0.1"
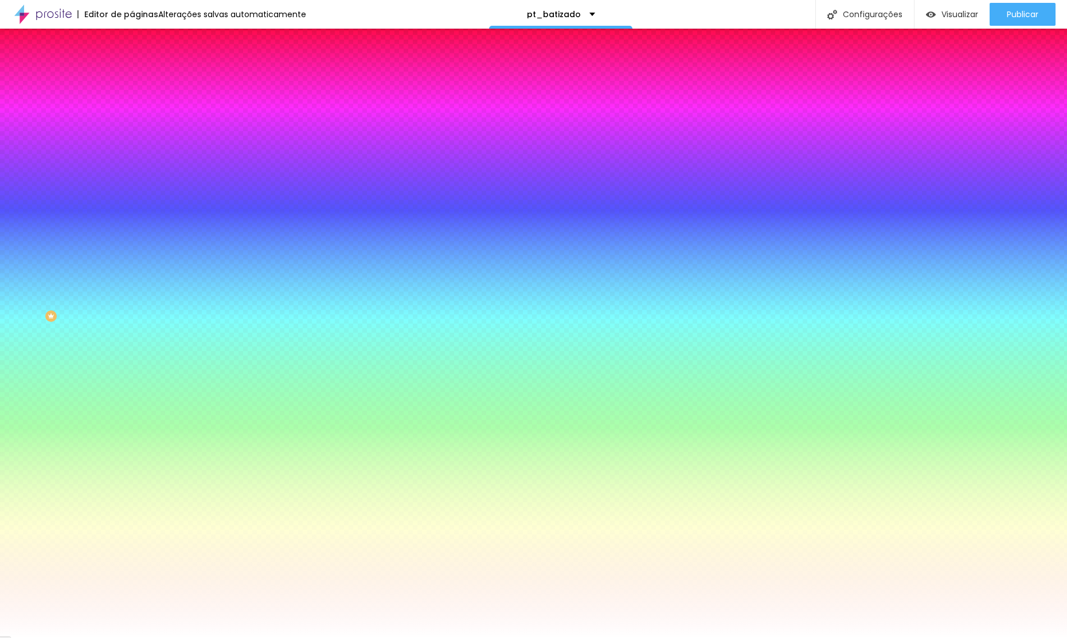
type input "0"
click at [250, 638] on div at bounding box center [533, 648] width 1067 height 0
click at [142, 68] on span "Conteúdo" at bounding box center [160, 63] width 36 height 10
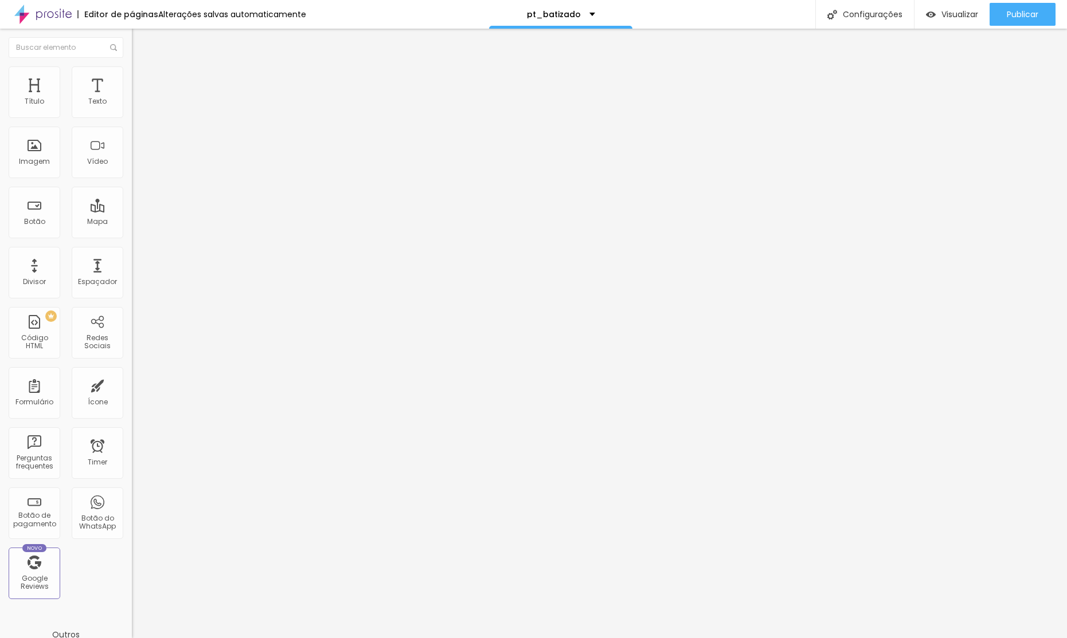
click at [132, 177] on span "Normal" at bounding box center [145, 176] width 26 height 10
click at [132, 186] on div "Pequeno" at bounding box center [198, 182] width 132 height 7
click at [132, 236] on input "https://www.filipesantosfotografia.com/portfolio/event/1310899-baptism-barcelos…" at bounding box center [201, 230] width 138 height 11
click at [132, 179] on span "Pequeno" at bounding box center [147, 176] width 30 height 10
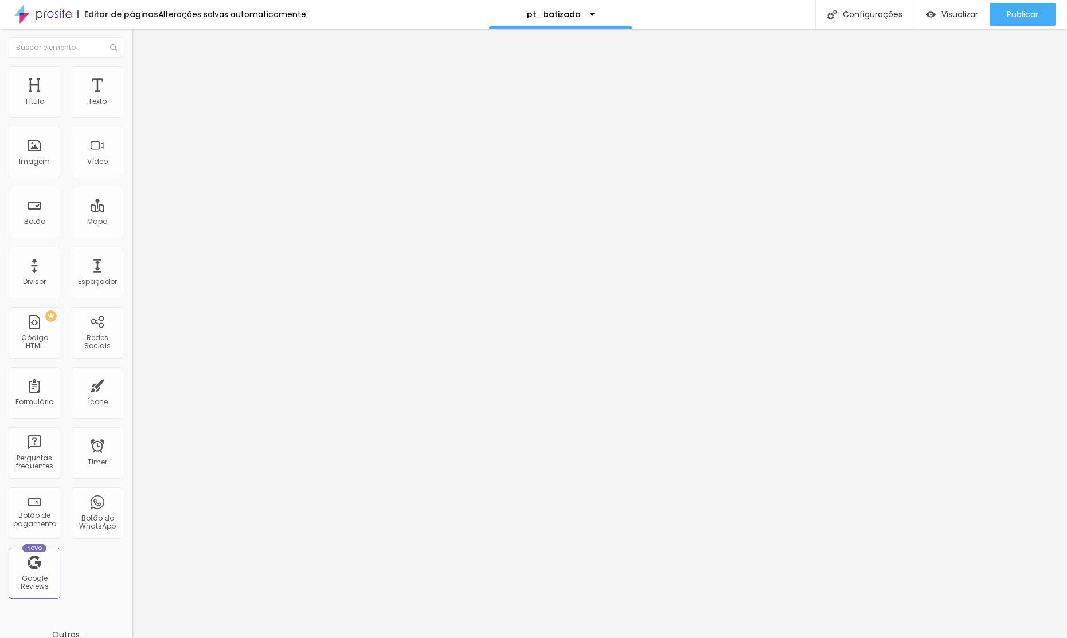
click at [132, 205] on span "Grande" at bounding box center [145, 200] width 27 height 10
click at [132, 156] on img at bounding box center [136, 160] width 8 height 8
drag, startPoint x: 104, startPoint y: 67, endPoint x: 99, endPoint y: 75, distance: 9.4
click at [132, 78] on img at bounding box center [137, 83] width 10 height 10
type input "10"
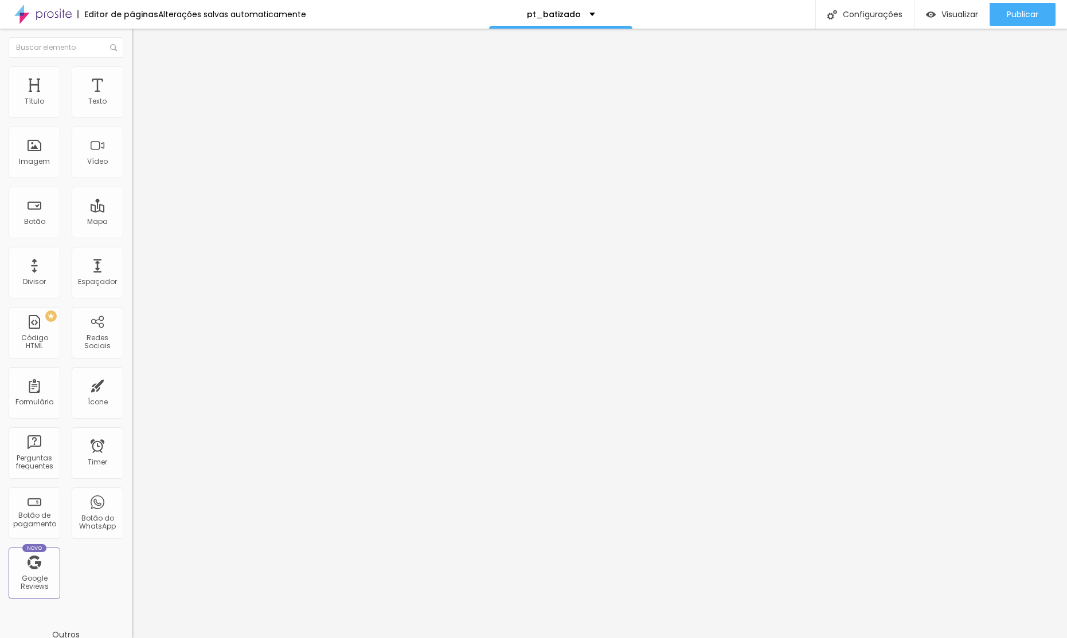
type input "10"
type input "15"
type input "20"
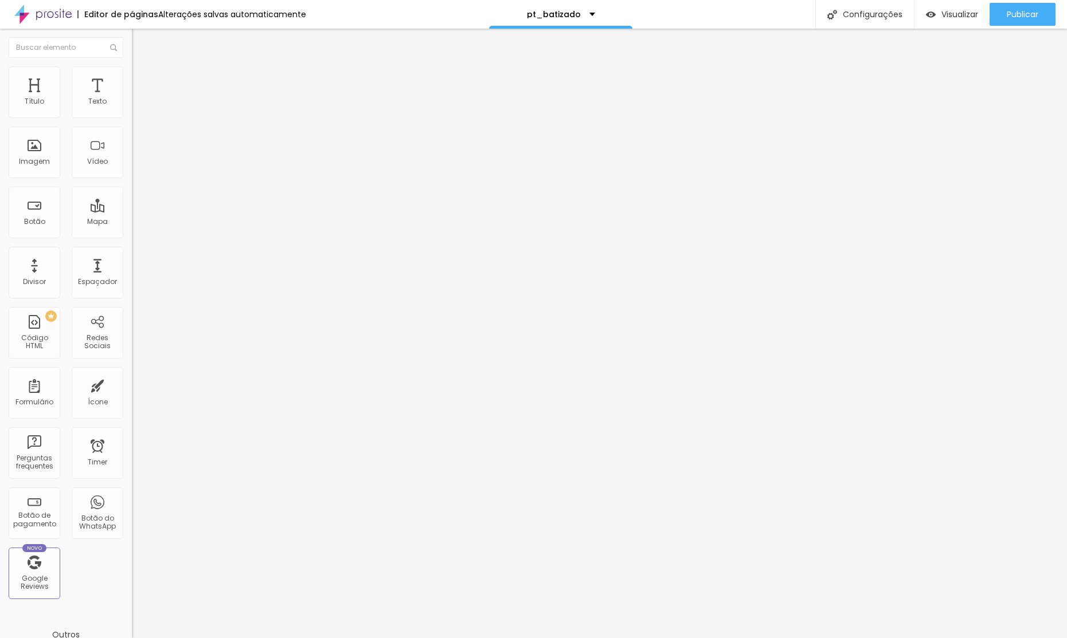
type input "30"
type input "35"
type input "45"
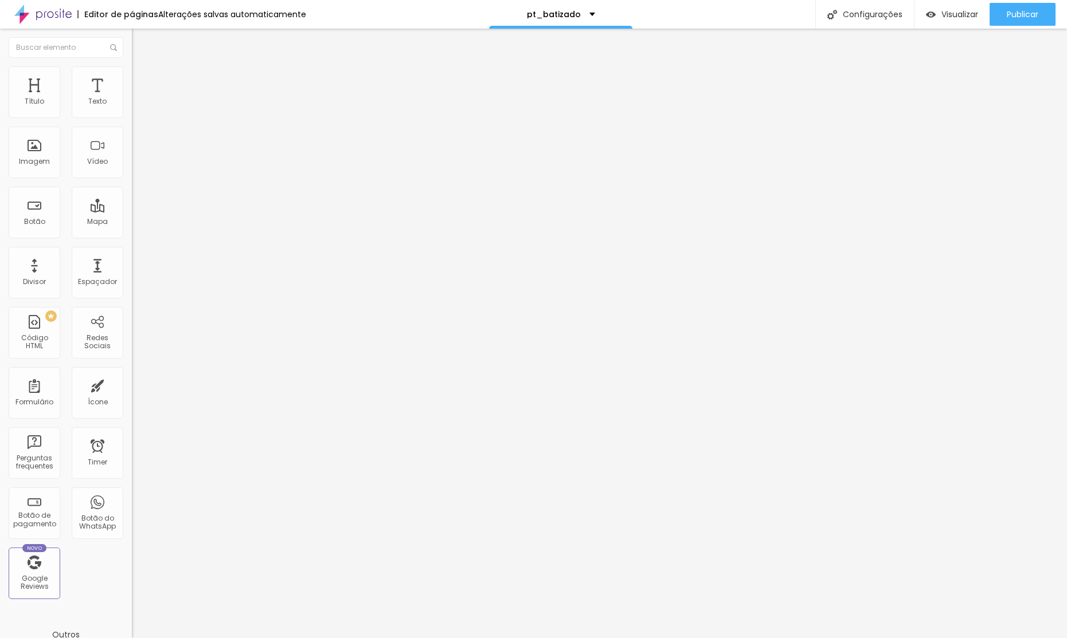
type input "45"
type input "50"
click at [132, 78] on img at bounding box center [137, 83] width 10 height 10
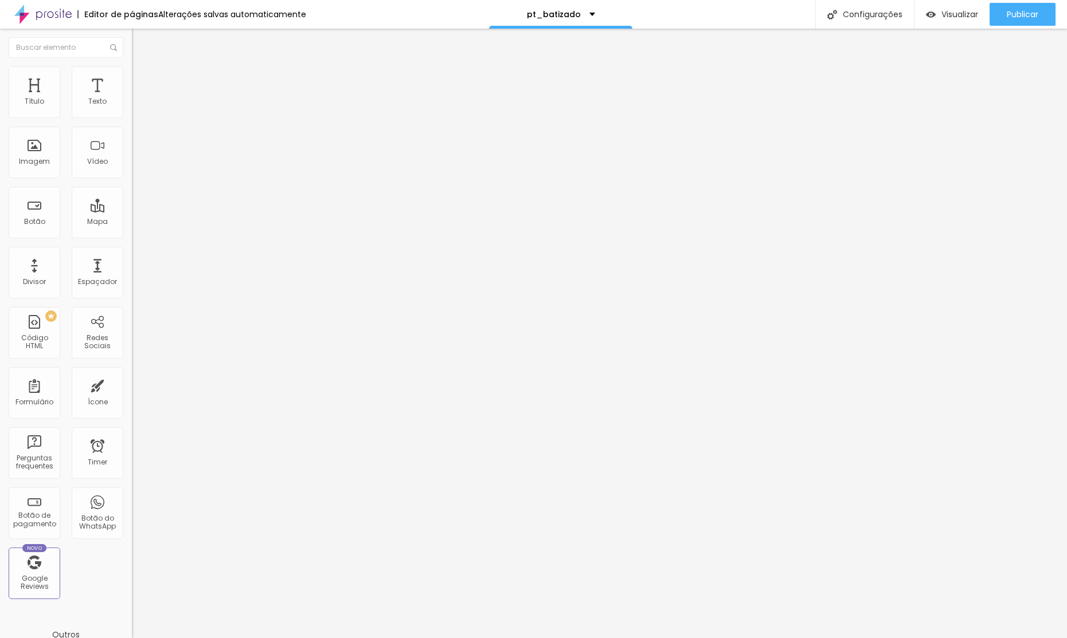
click at [132, 75] on li "Estilo" at bounding box center [198, 71] width 132 height 11
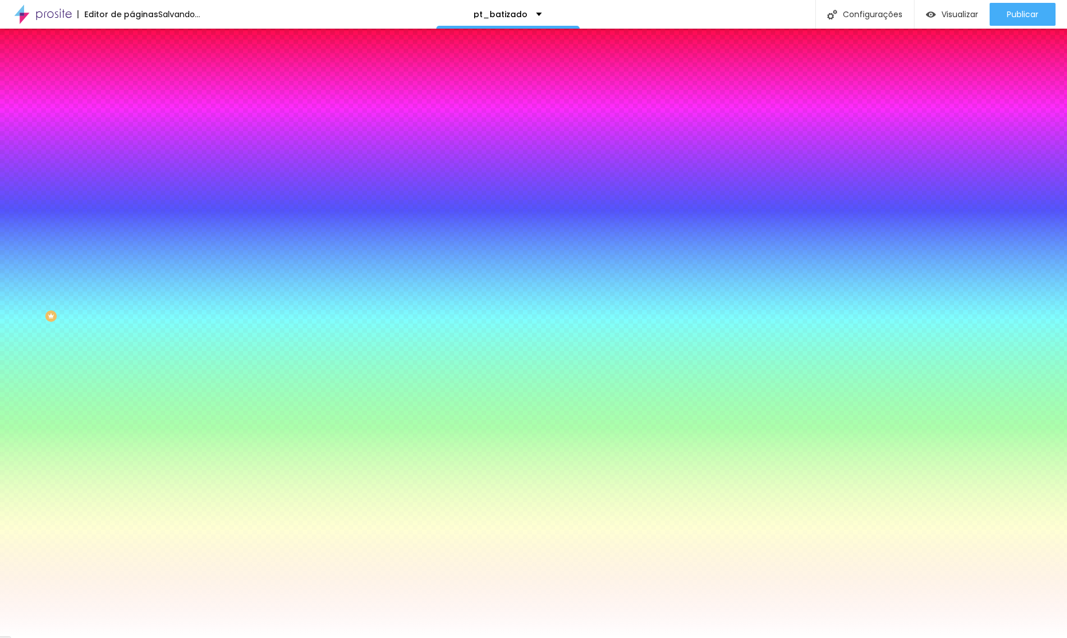
click at [132, 156] on div at bounding box center [198, 156] width 132 height 0
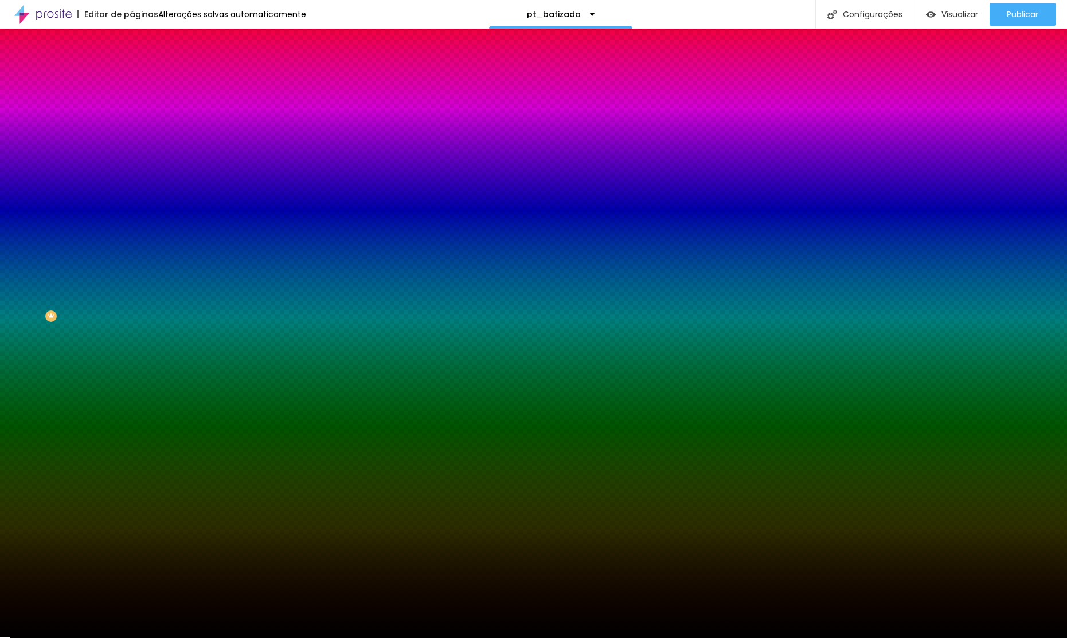
type input "#000000"
drag, startPoint x: 43, startPoint y: 287, endPoint x: 0, endPoint y: 357, distance: 82.1
click at [132, 357] on div "Editar Seção Conteúdo Estilo Avançado Imagem de fundo Adicionar imagem Efeito d…" at bounding box center [198, 334] width 132 height 610
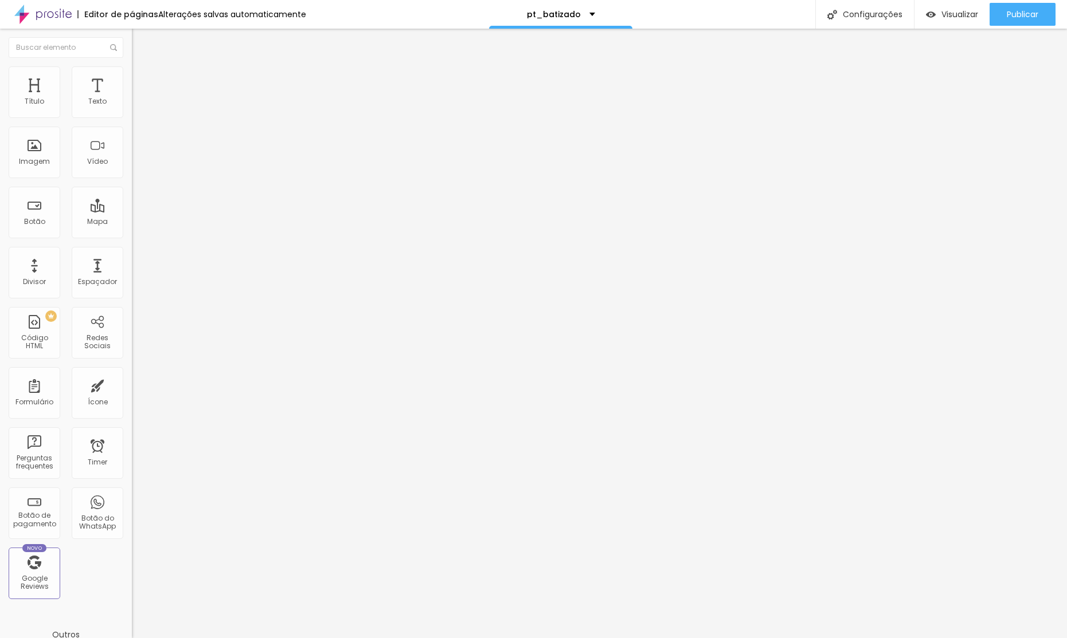
click at [132, 181] on span "Normal" at bounding box center [145, 176] width 26 height 10
click at [132, 186] on div "Pequeno" at bounding box center [198, 182] width 132 height 7
drag, startPoint x: 117, startPoint y: 154, endPoint x: 110, endPoint y: 148, distance: 9.8
click at [132, 156] on img at bounding box center [136, 160] width 8 height 8
click at [142, 77] on span "Estilo" at bounding box center [151, 74] width 18 height 10
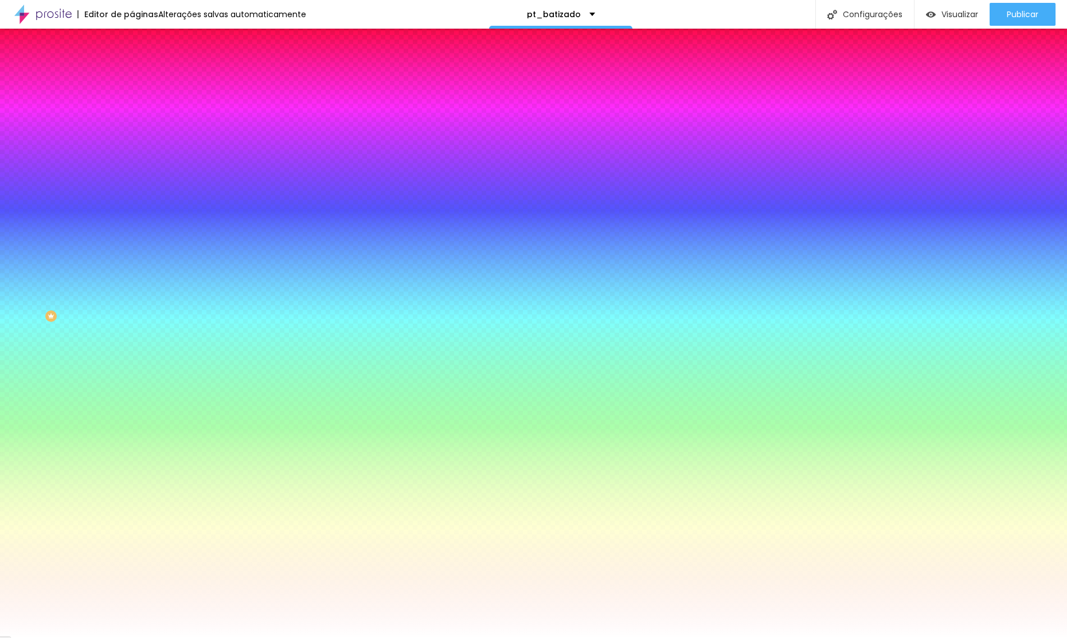
click at [132, 173] on button "button" at bounding box center [140, 179] width 16 height 12
type input "#FFFFFF"
drag, startPoint x: 160, startPoint y: 273, endPoint x: 151, endPoint y: 242, distance: 31.6
click at [107, 244] on body "Editor de páginas Salvando... pt_batizado Configurações Configurações da página…" at bounding box center [533, 319] width 1067 height 638
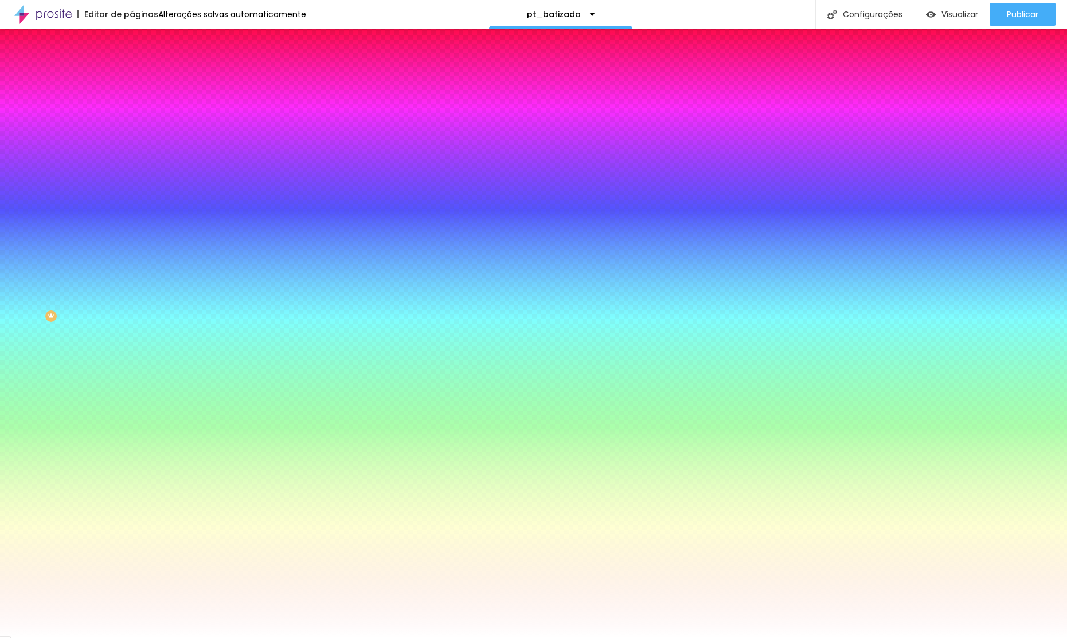
type input "0.1"
type input "0"
type input "0.1"
type input "0"
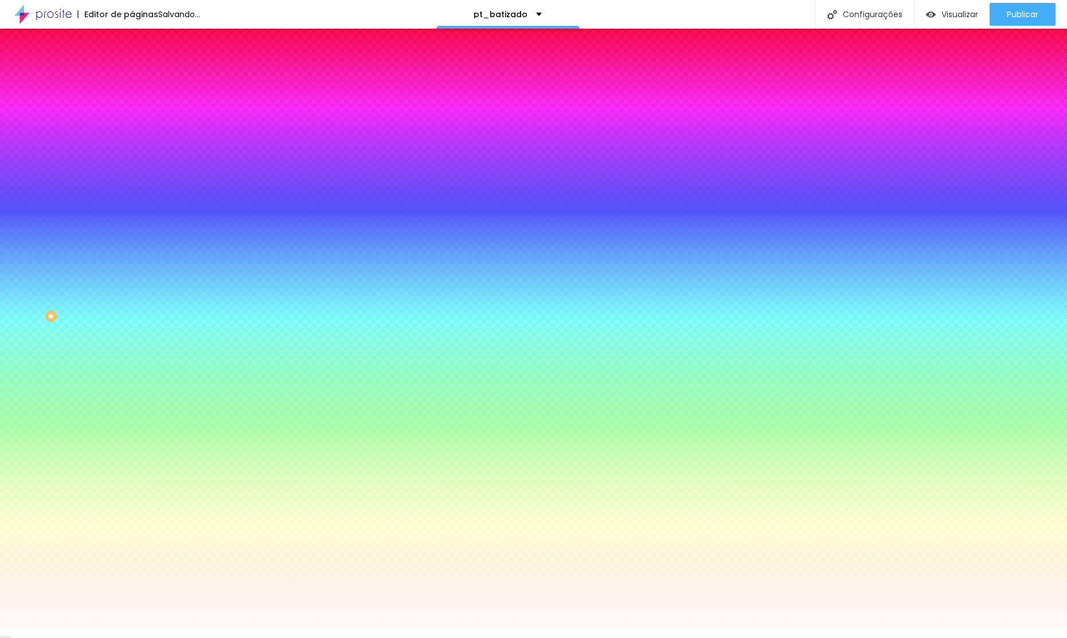
click at [266, 638] on div at bounding box center [533, 648] width 1067 height 0
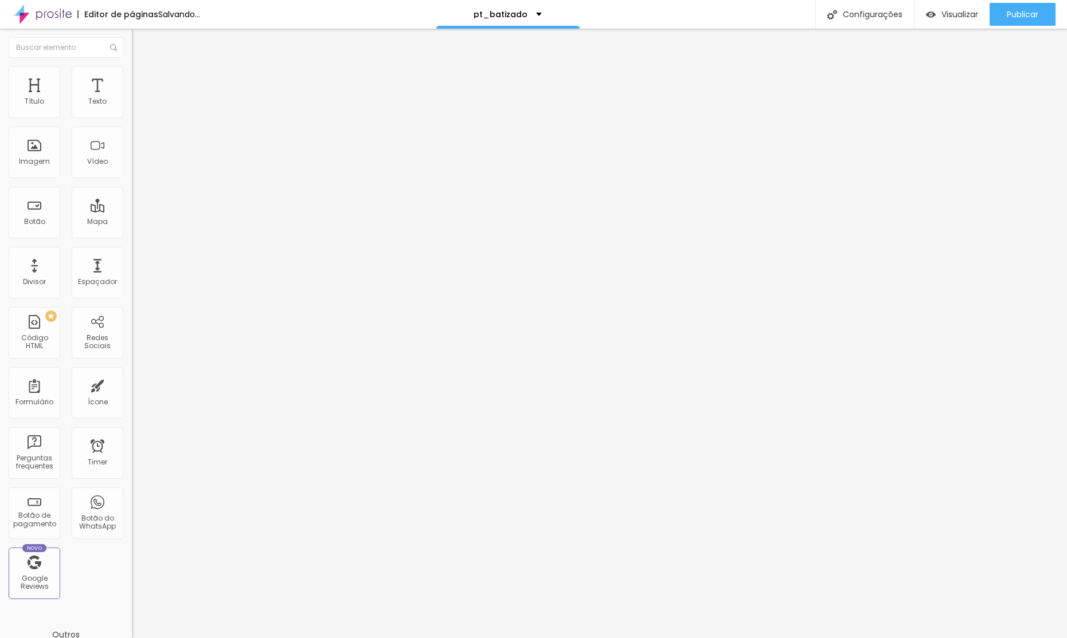
click at [132, 78] on li "Avançado" at bounding box center [198, 83] width 132 height 11
type input "5"
type input "15"
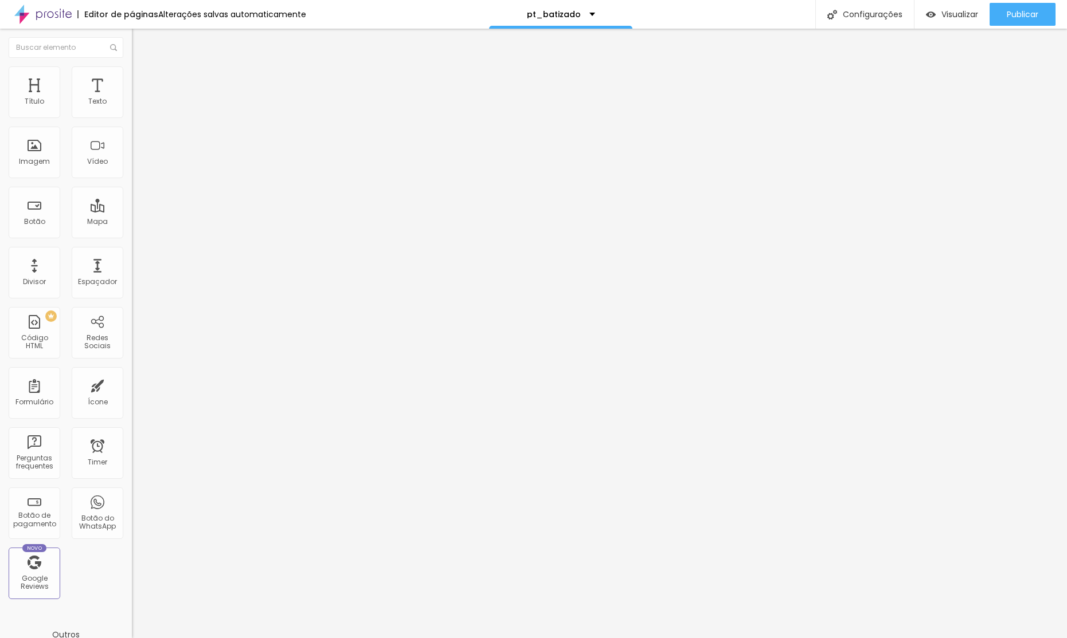
type input "30"
type input "45"
type input "50"
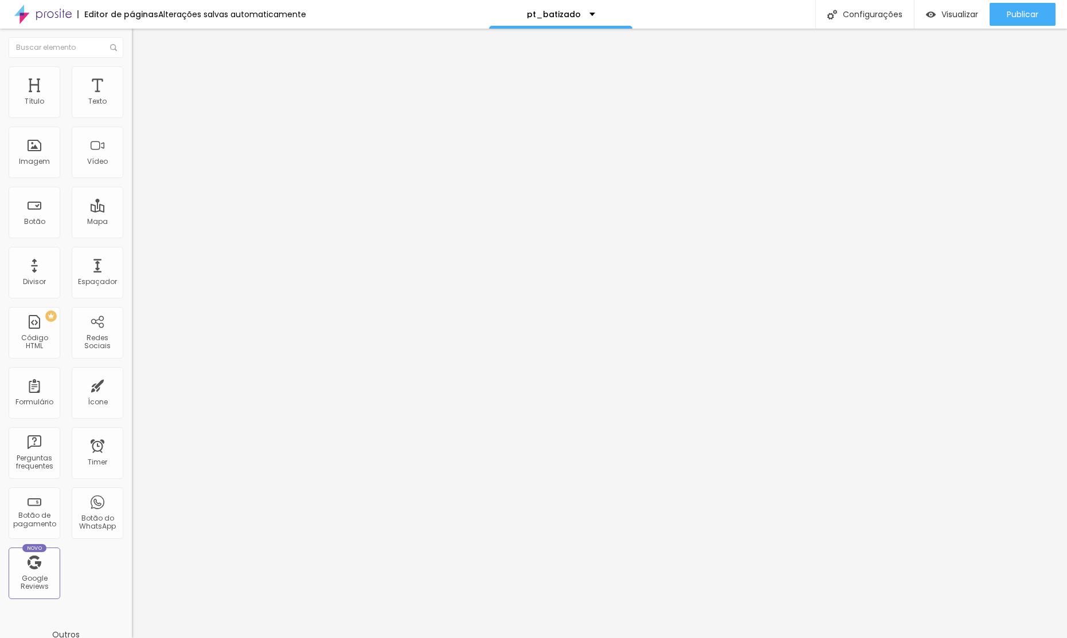
type input "50"
click at [132, 178] on span "Normal" at bounding box center [145, 176] width 26 height 10
click at [132, 187] on span "Pequeno" at bounding box center [147, 183] width 30 height 10
click at [132, 160] on div at bounding box center [198, 160] width 132 height 9
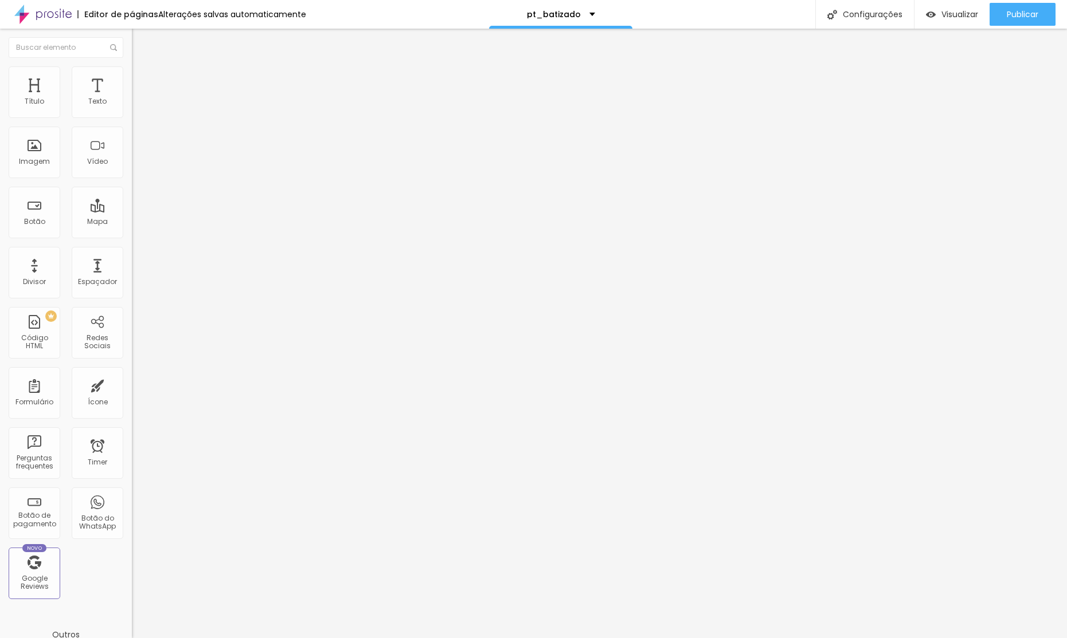
click at [142, 79] on span "Estilo" at bounding box center [151, 74] width 18 height 10
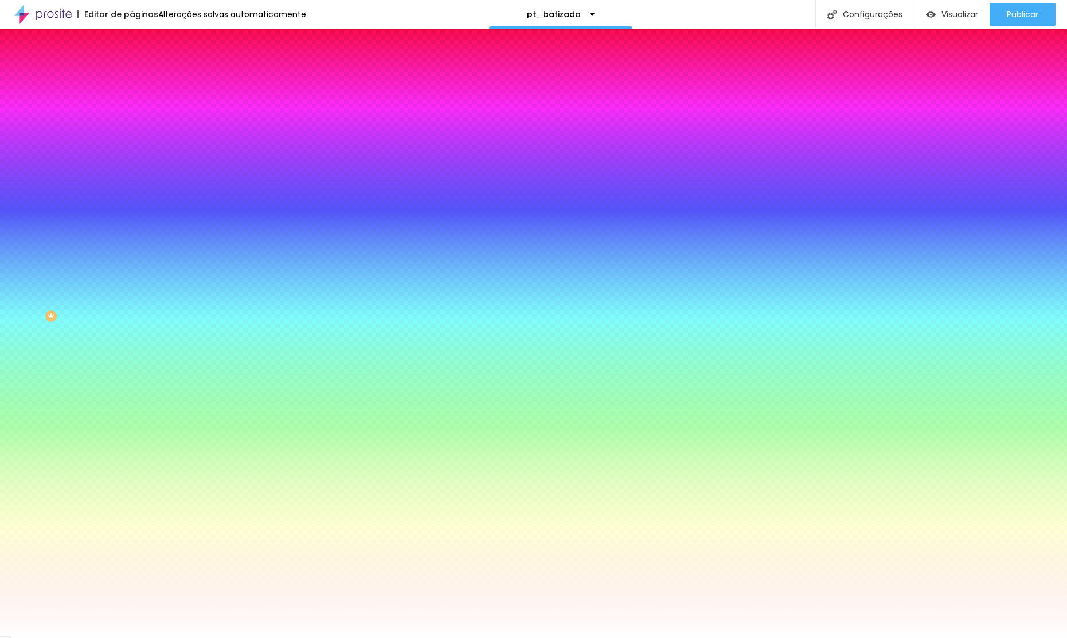
click at [132, 173] on button "button" at bounding box center [140, 179] width 16 height 12
type input "#FFFFFF"
drag, startPoint x: 164, startPoint y: 291, endPoint x: 124, endPoint y: 268, distance: 46.5
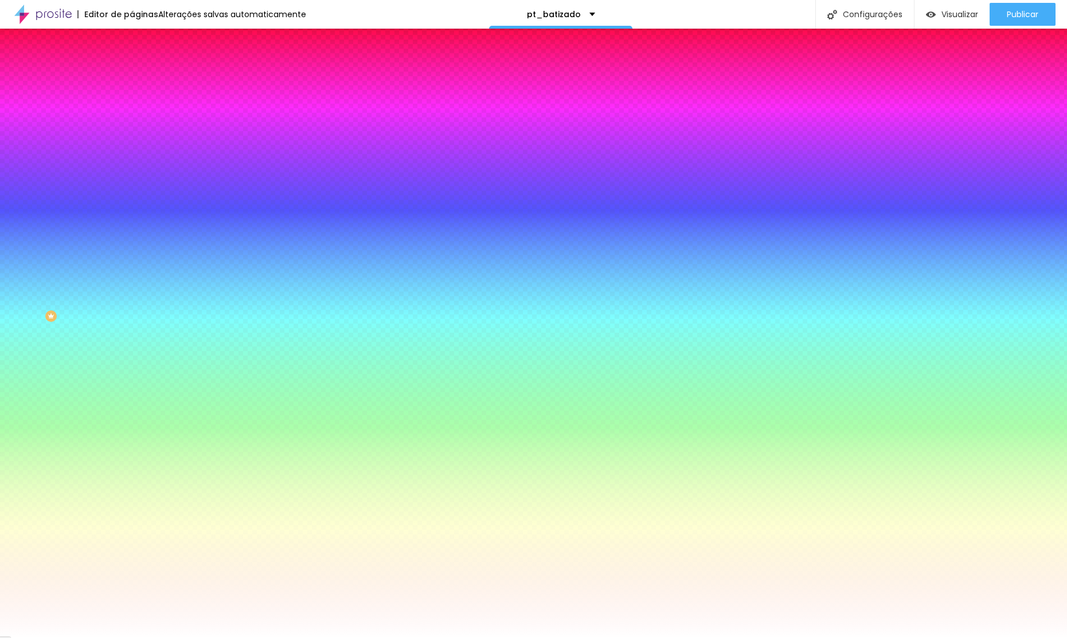
type input "0.1"
type input "0"
type input "0.1"
type input "0"
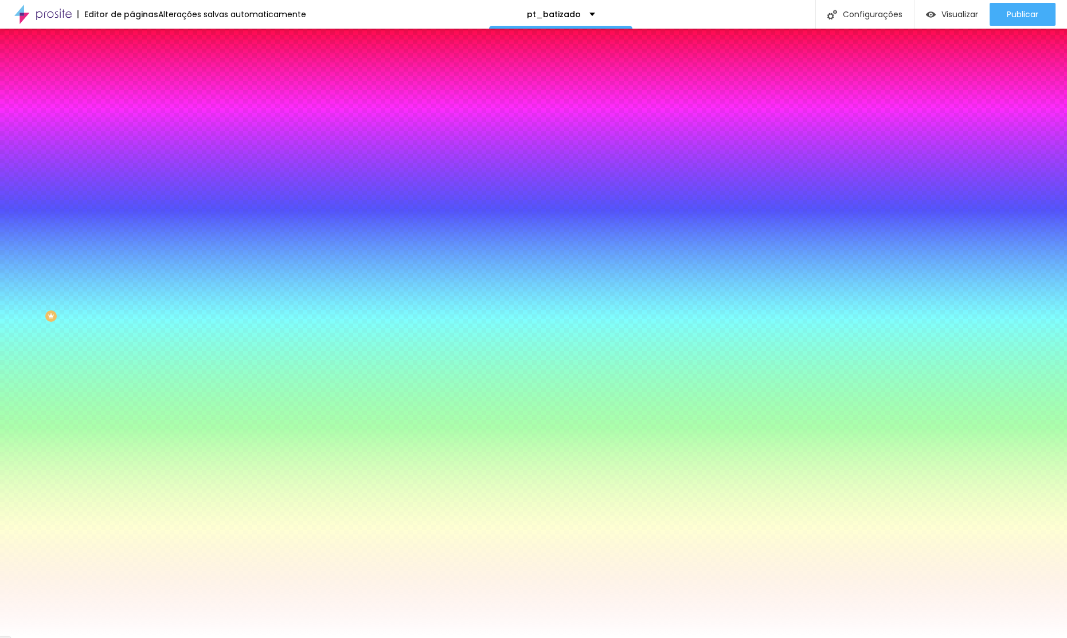
click at [724, 638] on div at bounding box center [533, 648] width 1067 height 0
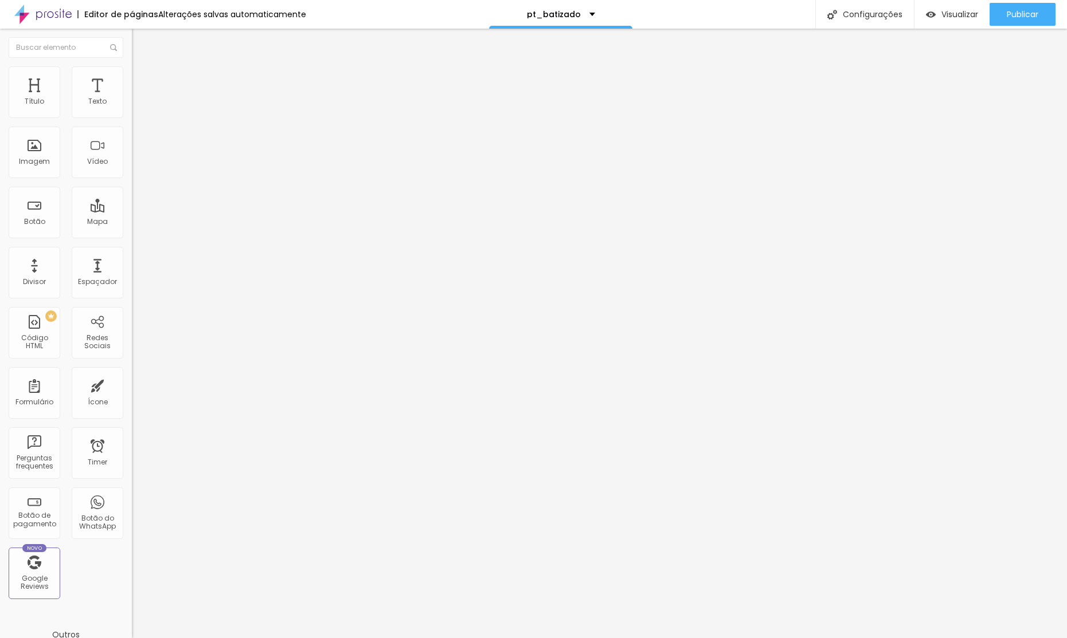
click at [132, 78] on li "Avançado" at bounding box center [198, 83] width 132 height 11
drag, startPoint x: 65, startPoint y: 83, endPoint x: 78, endPoint y: 100, distance: 21.2
click at [142, 79] on span "Estilo" at bounding box center [151, 74] width 18 height 10
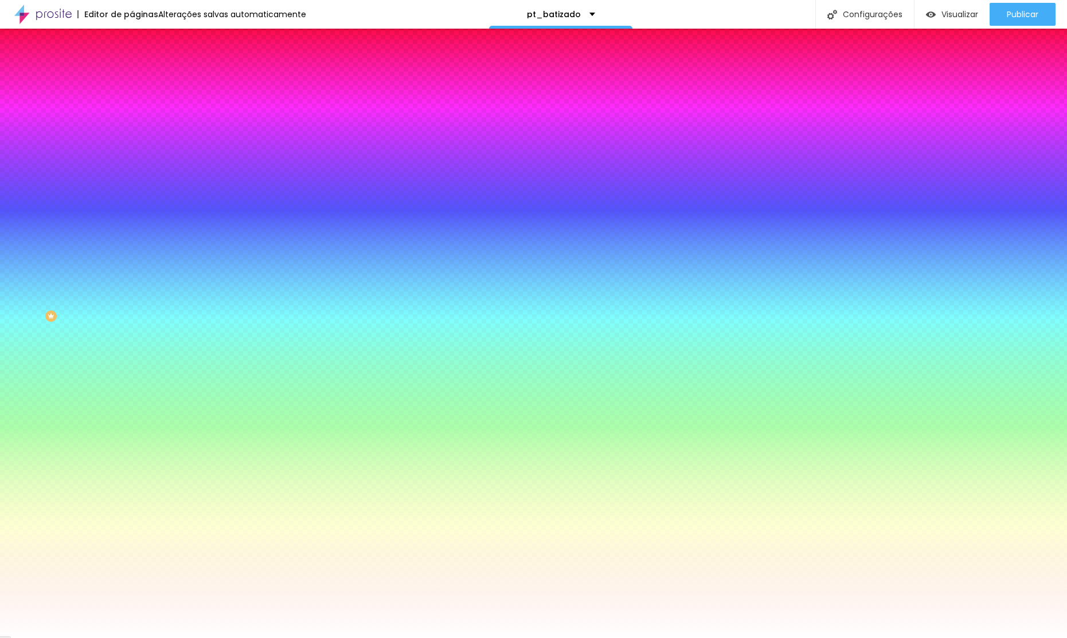
drag, startPoint x: 79, startPoint y: 208, endPoint x: 70, endPoint y: 206, distance: 9.5
click at [132, 156] on div at bounding box center [198, 156] width 132 height 0
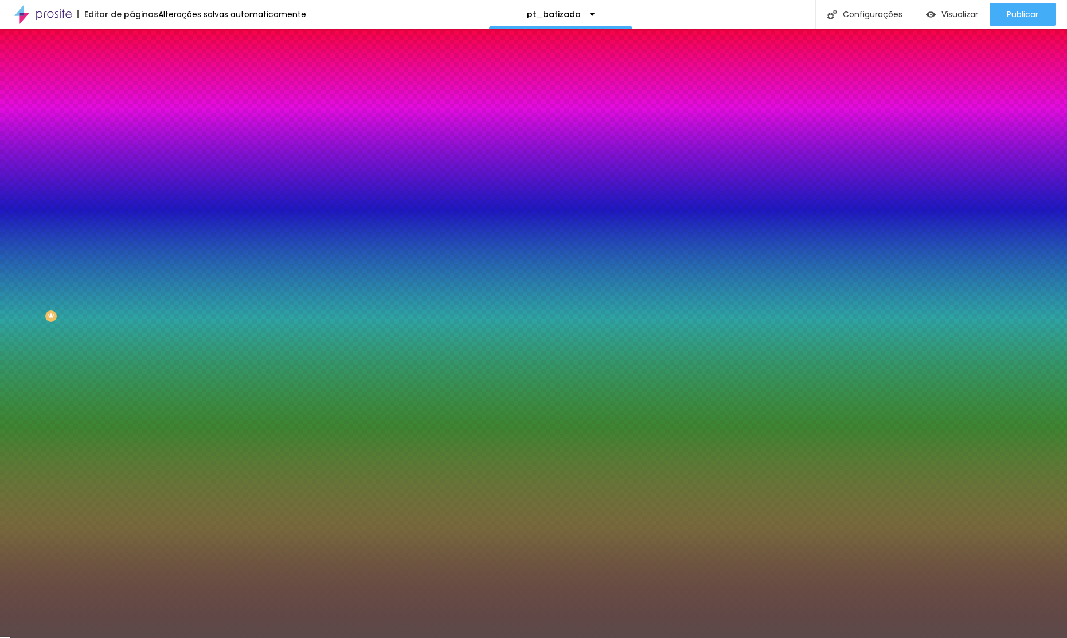
type input "#000000"
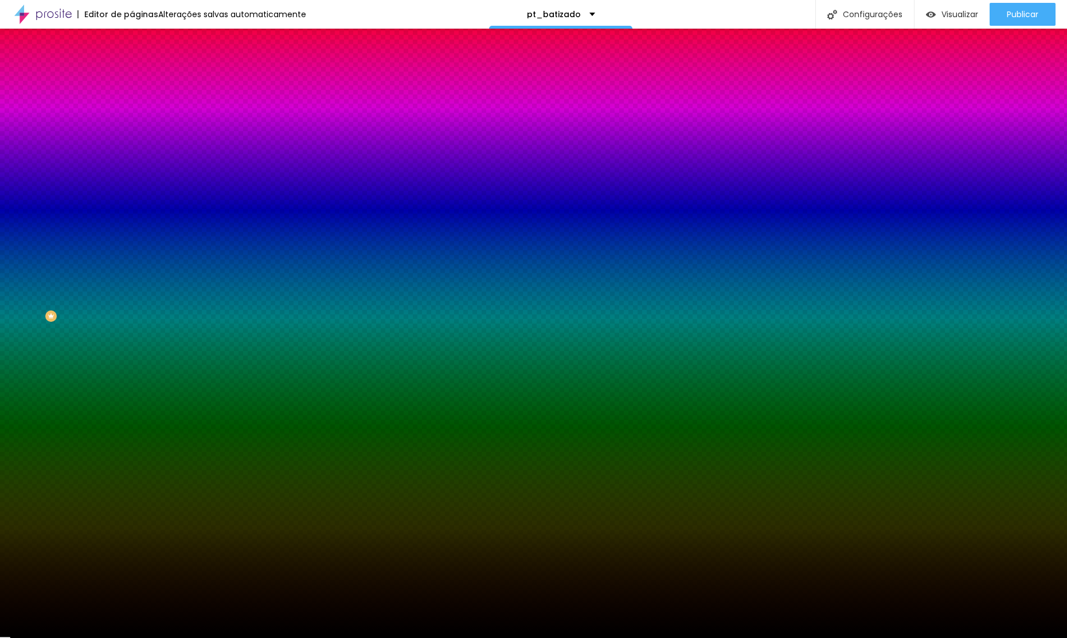
drag, startPoint x: 29, startPoint y: 283, endPoint x: 34, endPoint y: 394, distance: 111.3
click at [132, 398] on div "Editar Seção Conteúdo Estilo Avançado Imagem de fundo Adicionar imagem Efeito d…" at bounding box center [198, 334] width 132 height 610
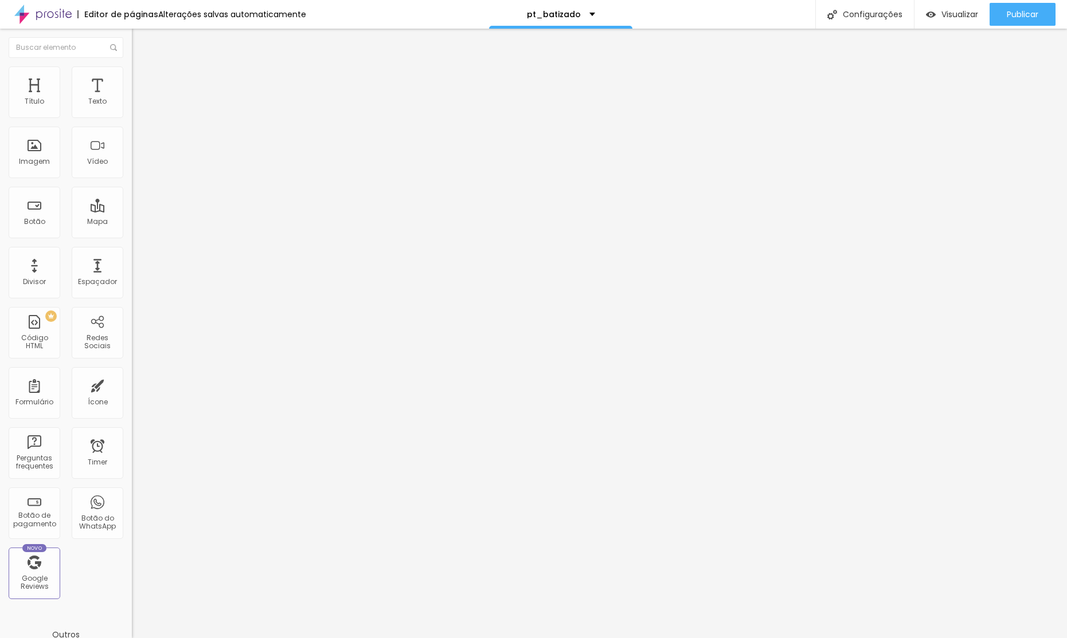
click at [132, 78] on li "Avançado" at bounding box center [198, 83] width 132 height 11
type input "10"
type input "25"
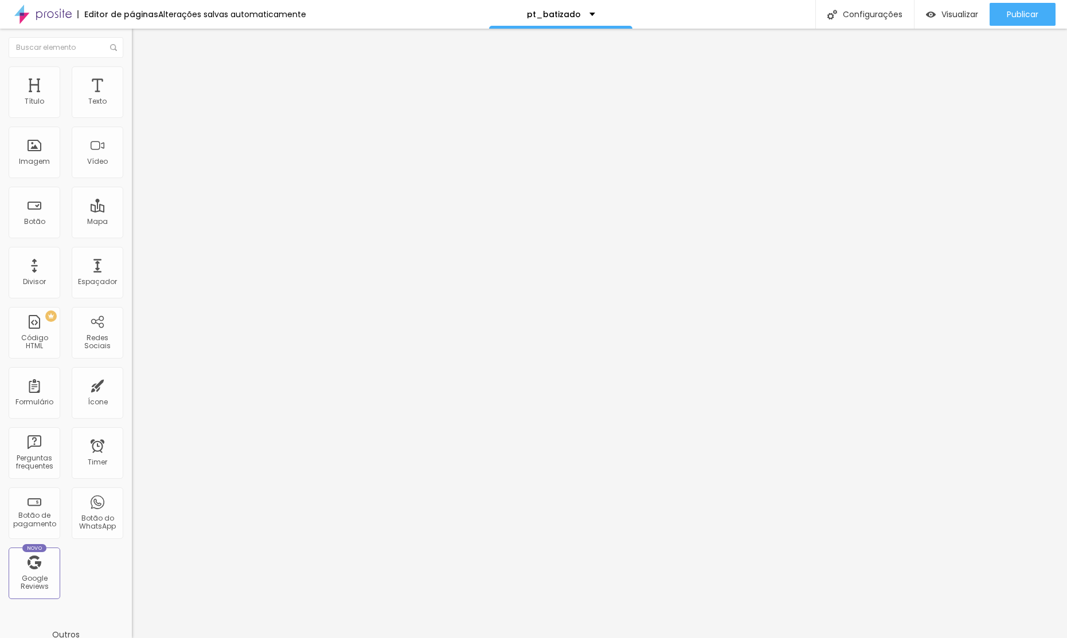
type input "40"
type input "50"
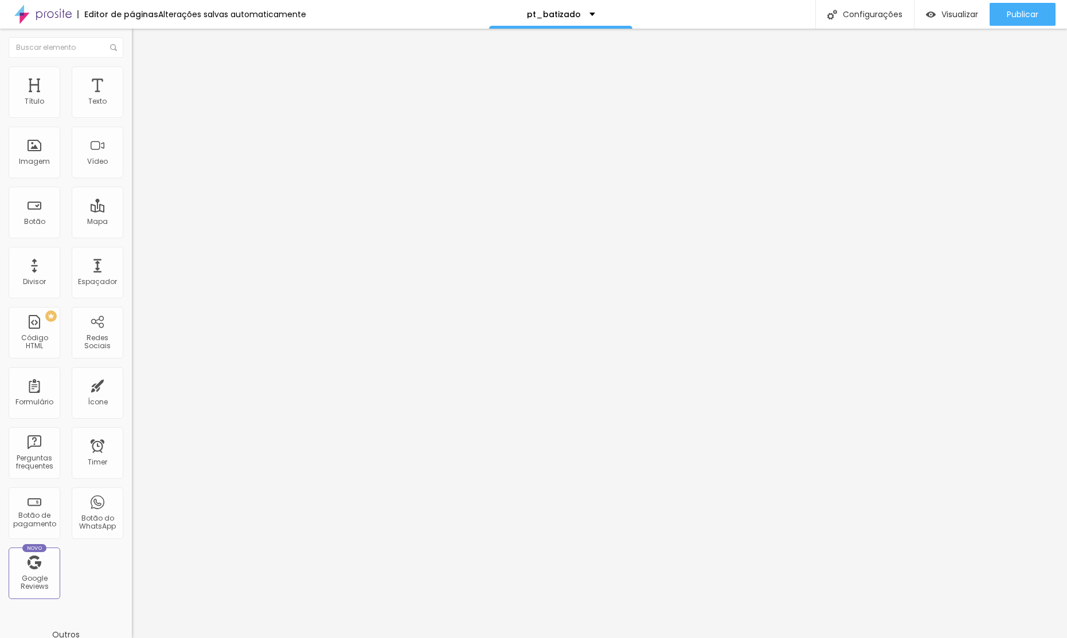
click at [132, 68] on img at bounding box center [137, 71] width 10 height 10
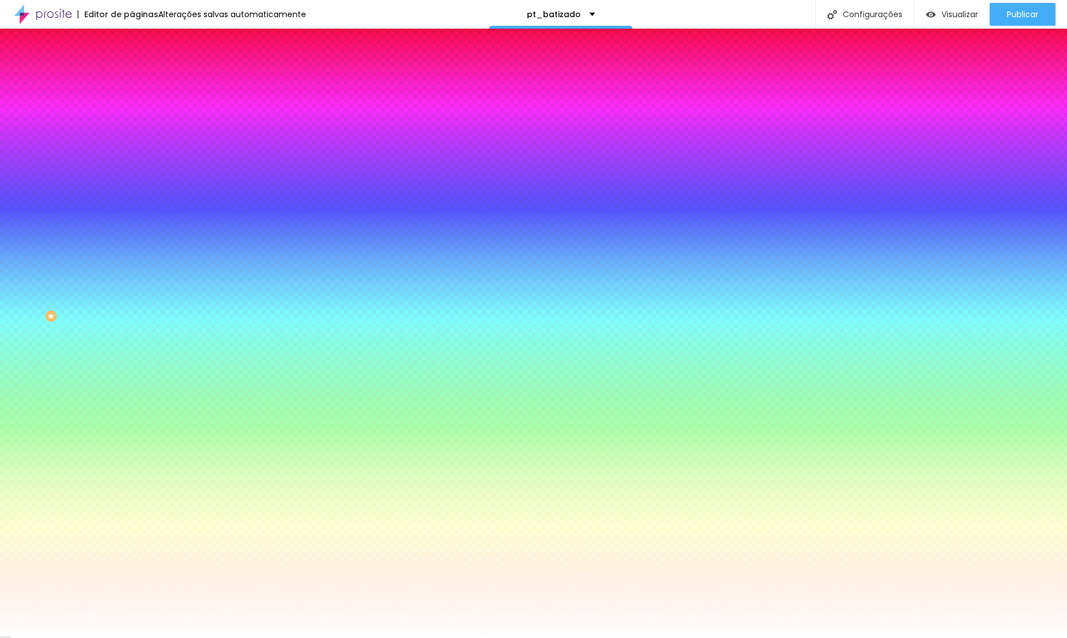
click at [132, 173] on button "button" at bounding box center [140, 179] width 16 height 12
type input "0.1"
type input "0"
type input "0.1"
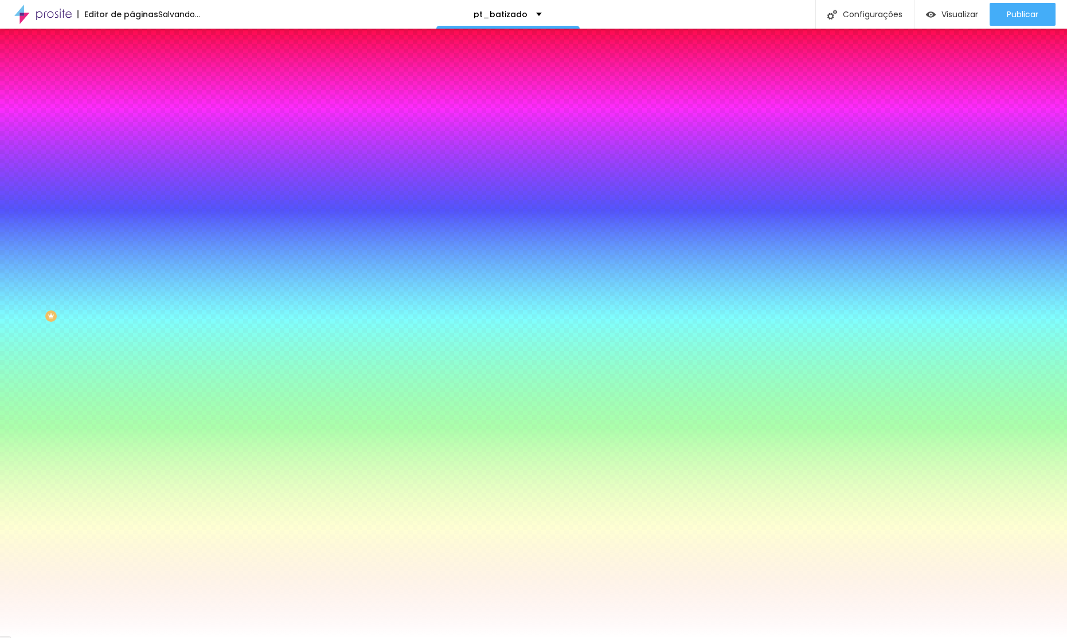
type input "0"
type input "#D26B6B"
type input "0"
type input "#D66F6F"
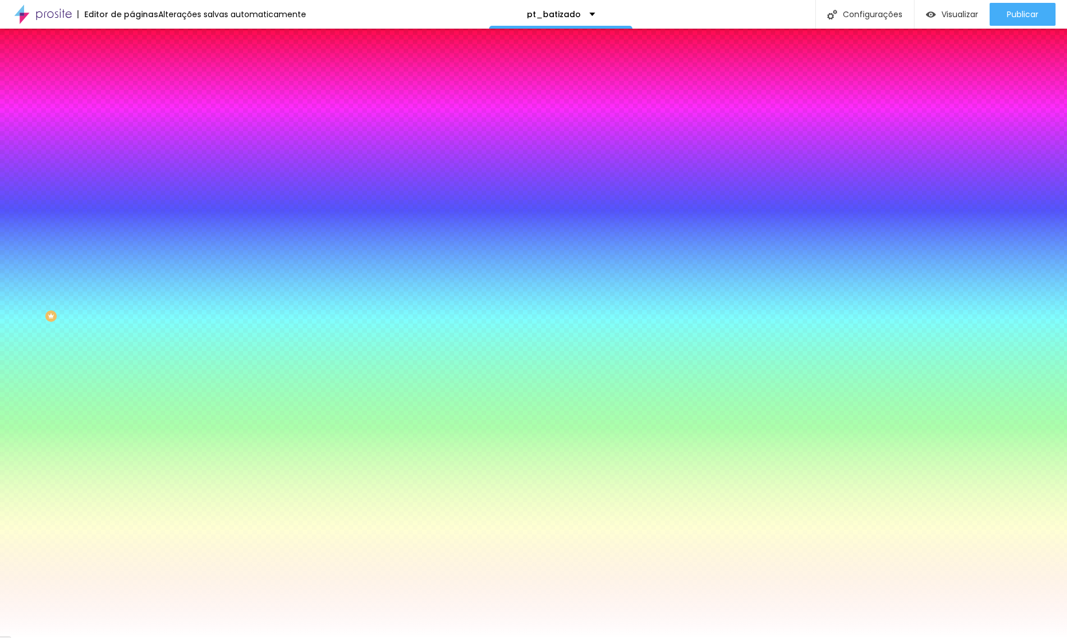
type input "0"
type input "#FFECEC"
type input "0"
type input "#FFFFFF"
drag, startPoint x: 188, startPoint y: 295, endPoint x: 140, endPoint y: 258, distance: 60.2
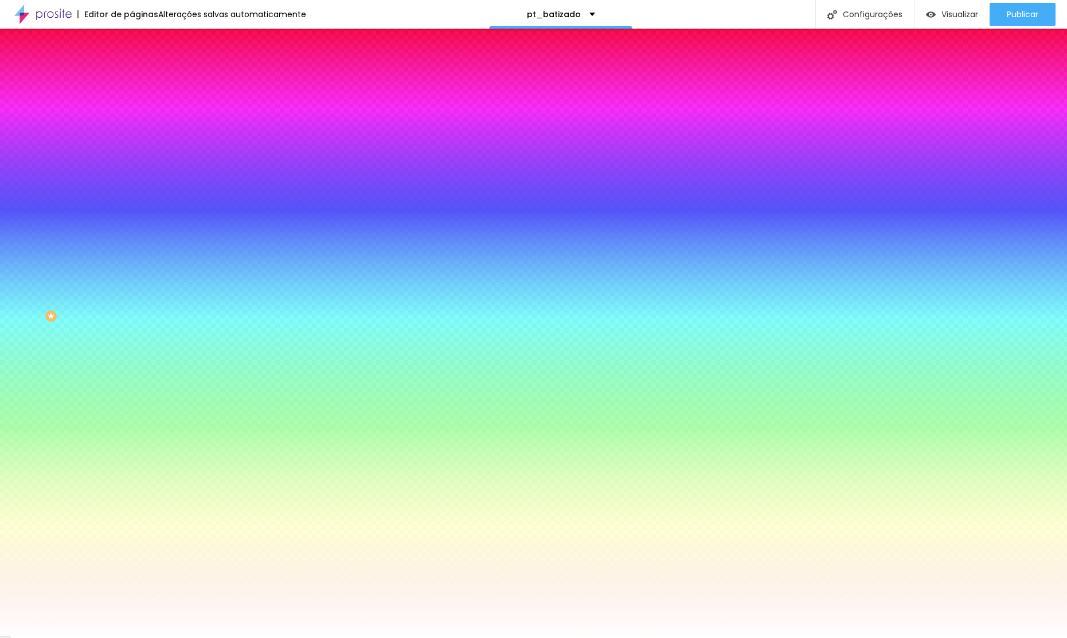
type input "0"
click at [119, 638] on div at bounding box center [533, 648] width 1067 height 0
click at [138, 175] on icon "button" at bounding box center [140, 177] width 5 height 5
click at [116, 638] on div at bounding box center [533, 648] width 1067 height 0
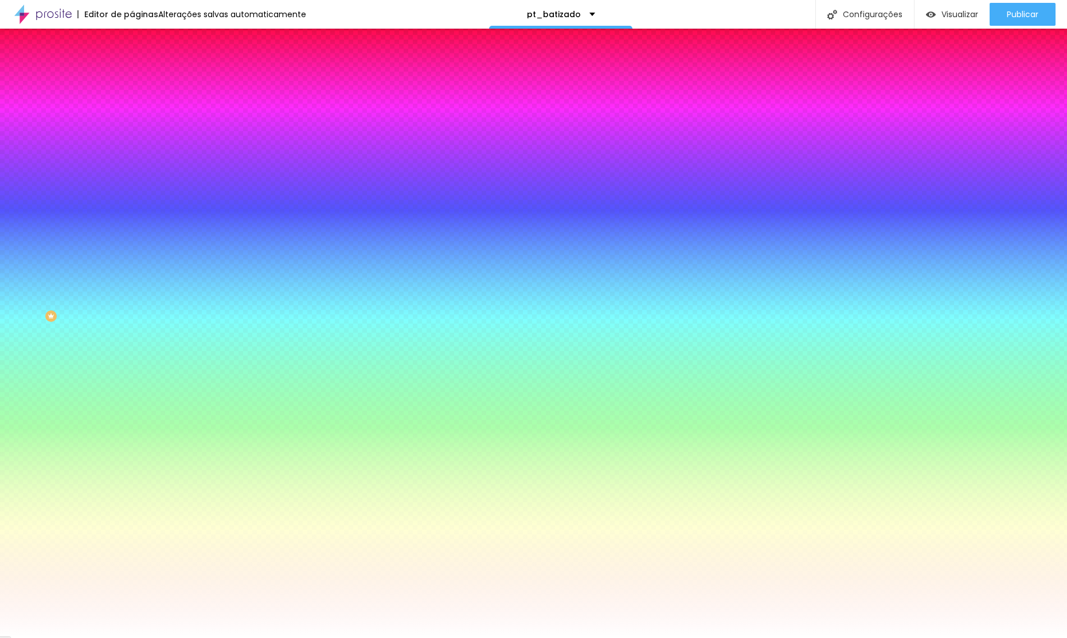
click at [132, 65] on img at bounding box center [137, 60] width 10 height 10
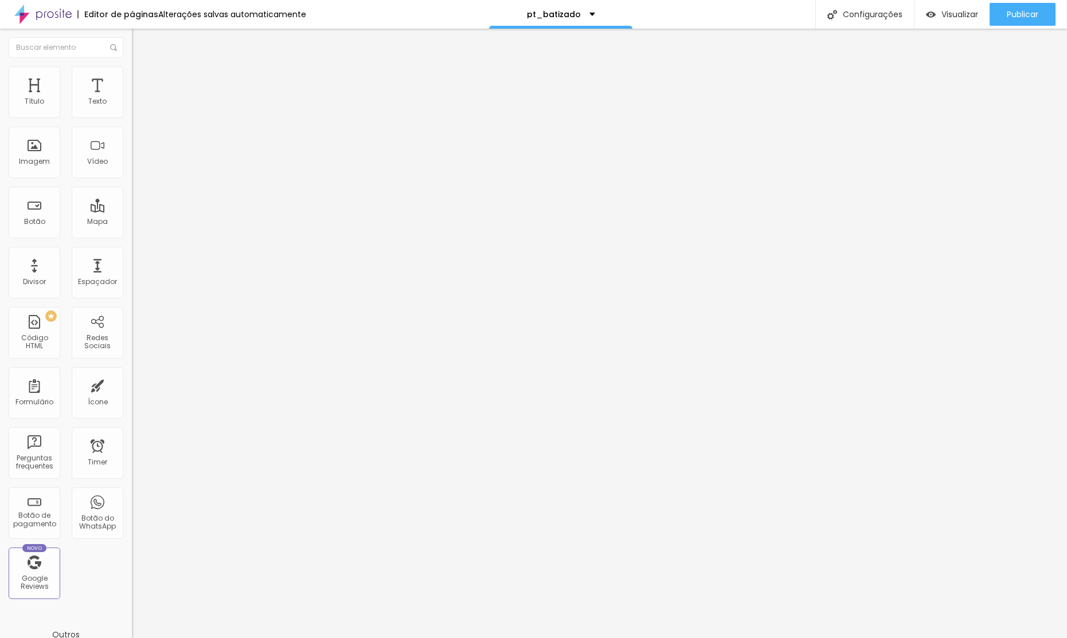
click at [132, 157] on img at bounding box center [136, 160] width 8 height 8
click at [132, 175] on span "Normal" at bounding box center [145, 176] width 26 height 10
click at [132, 186] on div "Pequeno" at bounding box center [198, 182] width 132 height 7
click at [132, 78] on li "Avançado" at bounding box center [198, 83] width 132 height 11
click at [132, 66] on img at bounding box center [137, 71] width 10 height 10
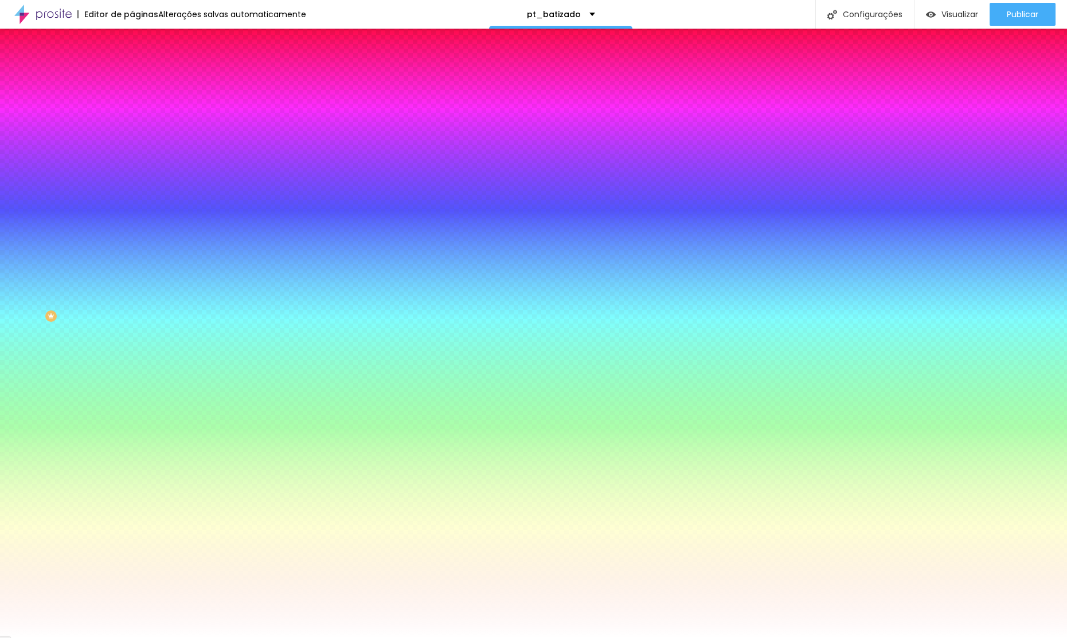
click at [132, 156] on div at bounding box center [198, 156] width 132 height 0
type input "#000000"
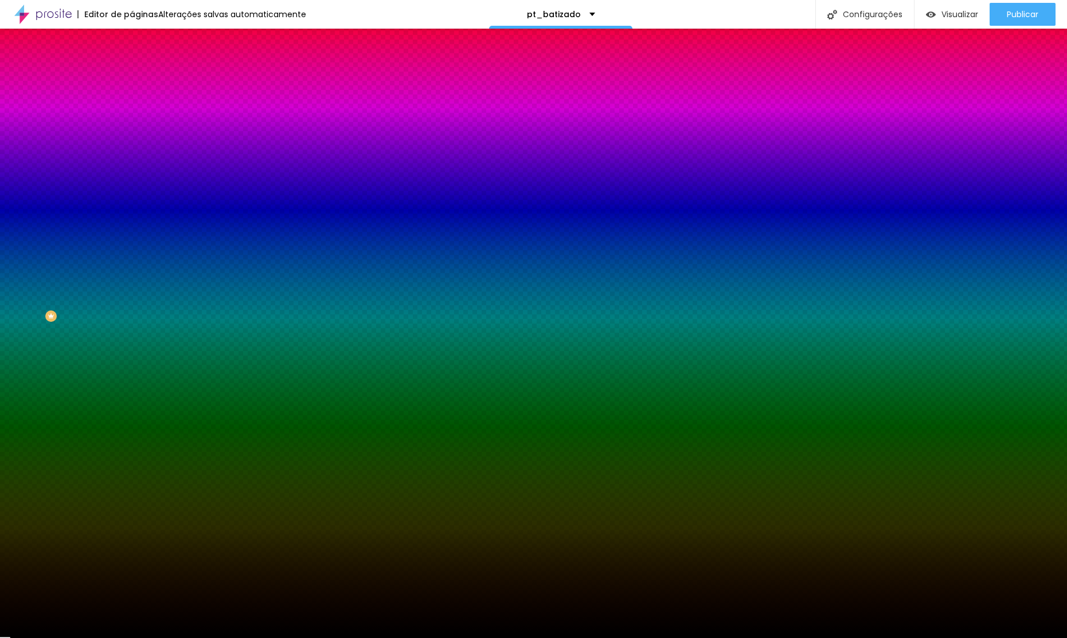
drag, startPoint x: 32, startPoint y: 284, endPoint x: 108, endPoint y: 346, distance: 98.1
click at [132, 358] on div "Editar Seção Conteúdo Estilo Avançado Imagem de fundo Adicionar imagem Efeito d…" at bounding box center [198, 334] width 132 height 610
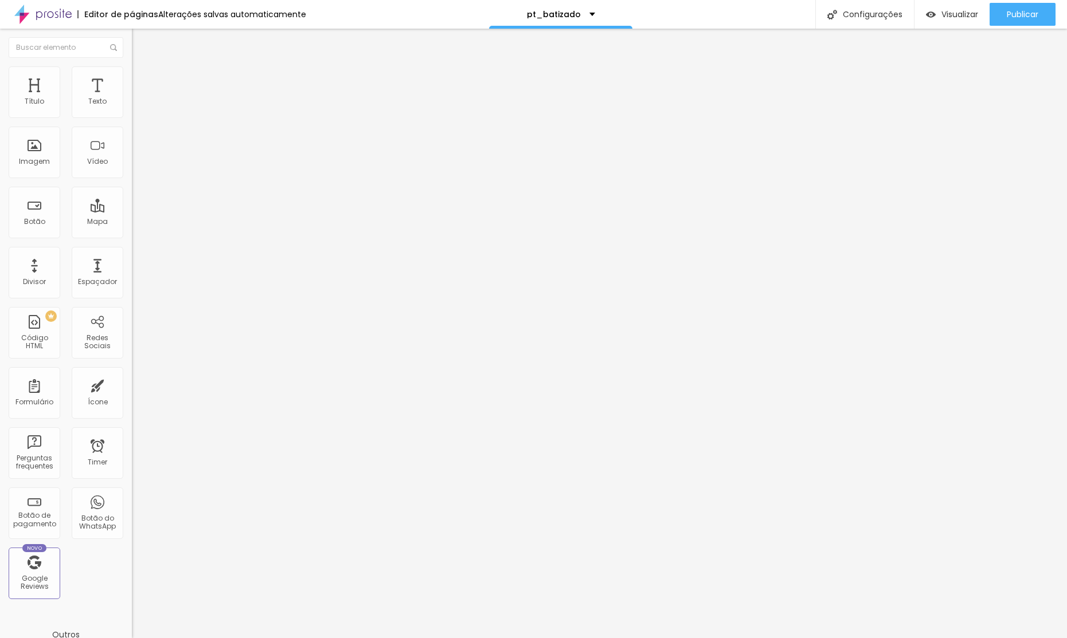
click at [132, 78] on li "Avançado" at bounding box center [198, 83] width 132 height 11
click at [132, 77] on ul "Conteúdo Estilo Avançado" at bounding box center [198, 72] width 132 height 34
click at [142, 78] on span "Estilo" at bounding box center [151, 74] width 18 height 10
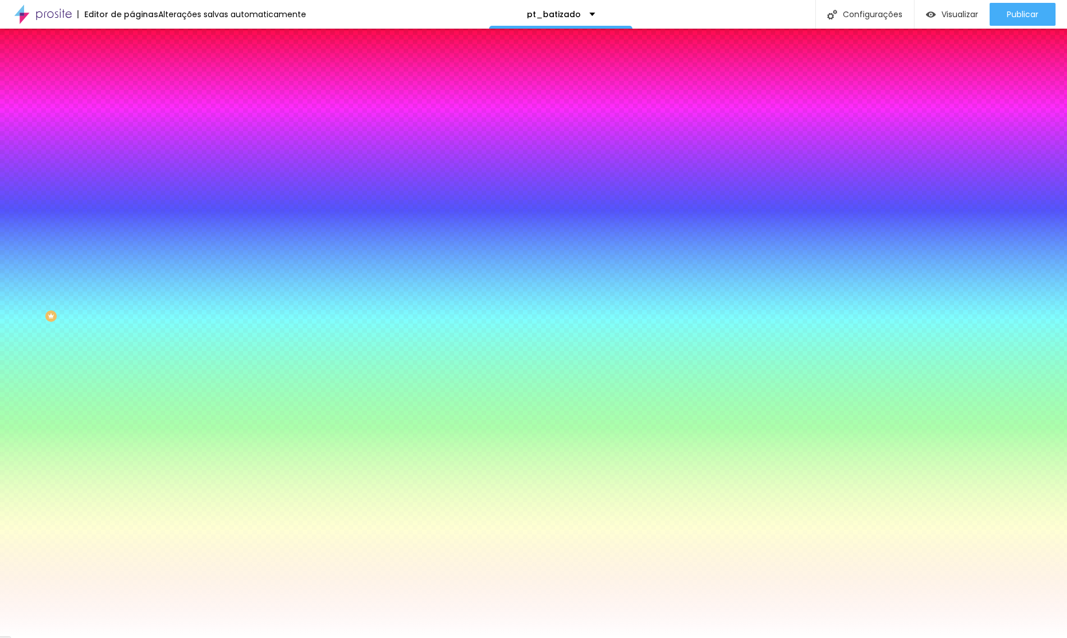
click at [132, 156] on div at bounding box center [198, 156] width 132 height 0
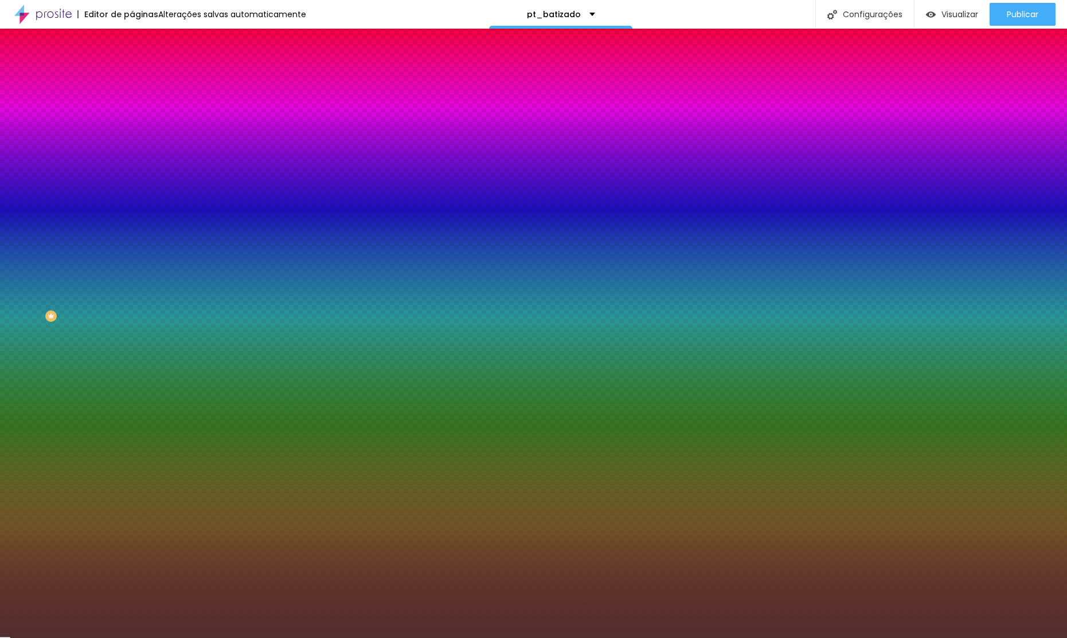
type input "#000000"
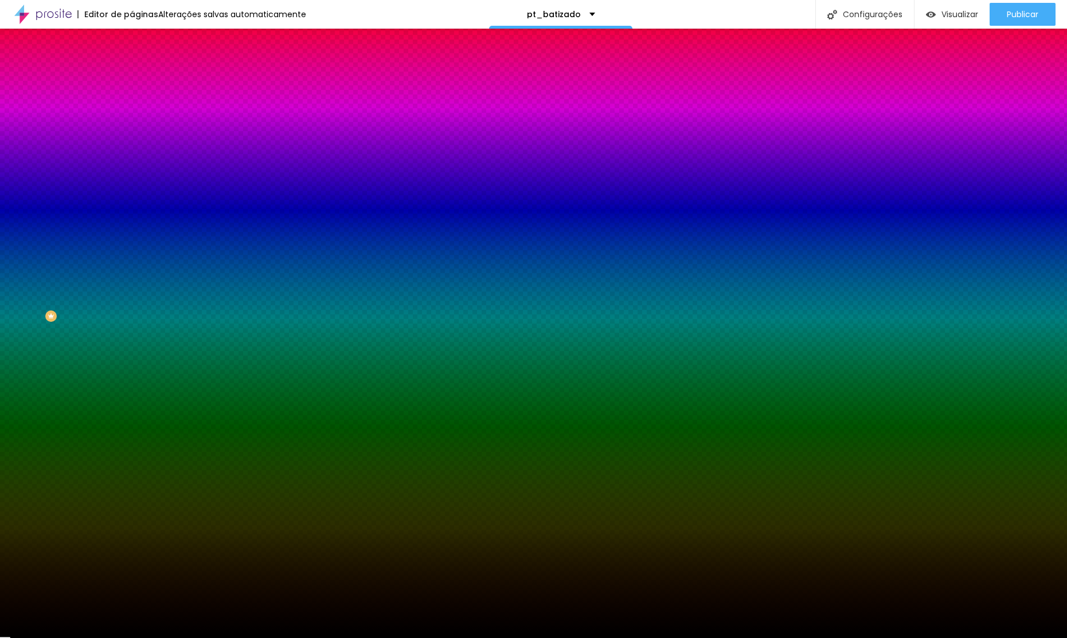
drag, startPoint x: 38, startPoint y: 288, endPoint x: 117, endPoint y: 347, distance: 98.7
click at [132, 340] on div "Editar Seção Conteúdo Estilo Avançado Imagem de fundo Adicionar imagem Efeito d…" at bounding box center [198, 334] width 132 height 610
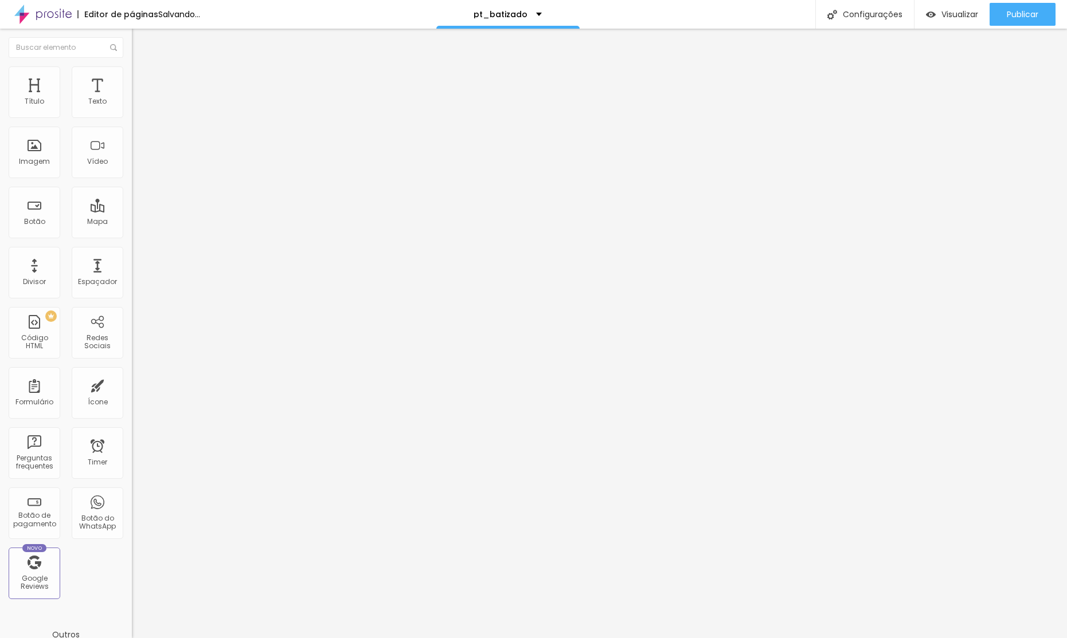
drag, startPoint x: 111, startPoint y: 73, endPoint x: 104, endPoint y: 95, distance: 22.3
click at [132, 78] on li "Avançado" at bounding box center [198, 83] width 132 height 11
click at [132, 78] on li "Estilo" at bounding box center [198, 71] width 132 height 11
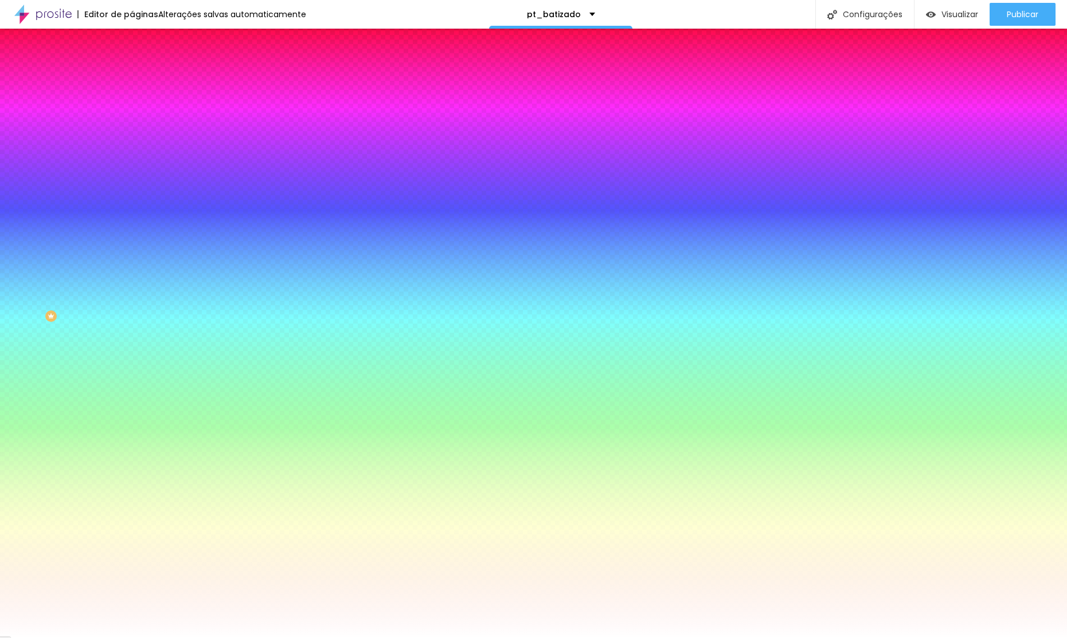
click at [132, 156] on div at bounding box center [198, 156] width 132 height 0
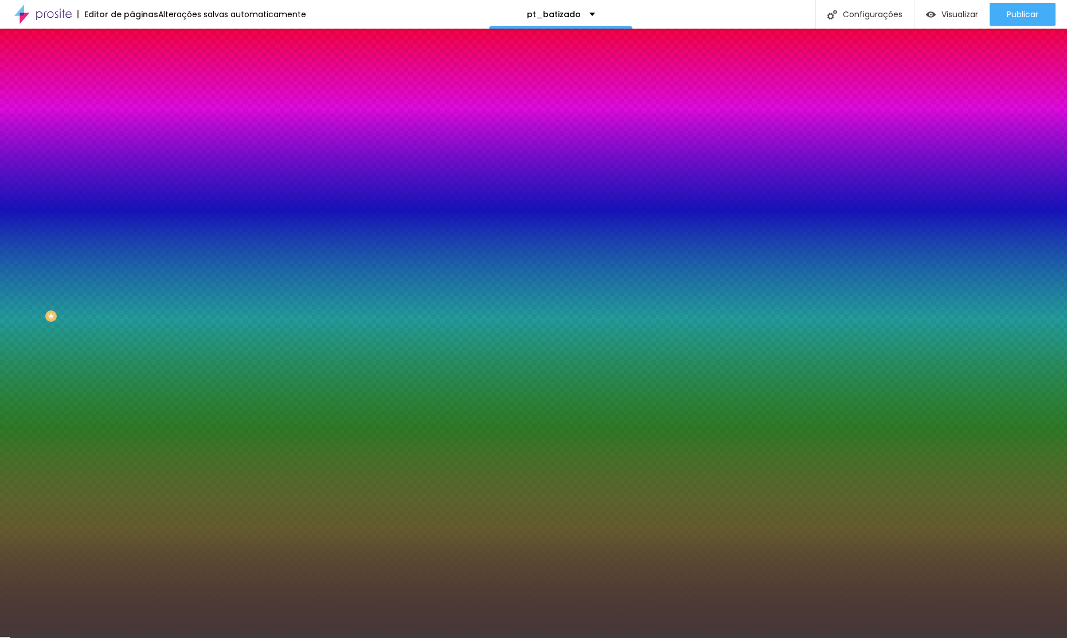
type input "#000000"
drag, startPoint x: 0, startPoint y: 344, endPoint x: 1, endPoint y: 386, distance: 41.9
click at [132, 387] on div "Editar Seção Conteúdo Estilo Avançado Imagem de fundo Adicionar imagem Efeito d…" at bounding box center [198, 334] width 132 height 610
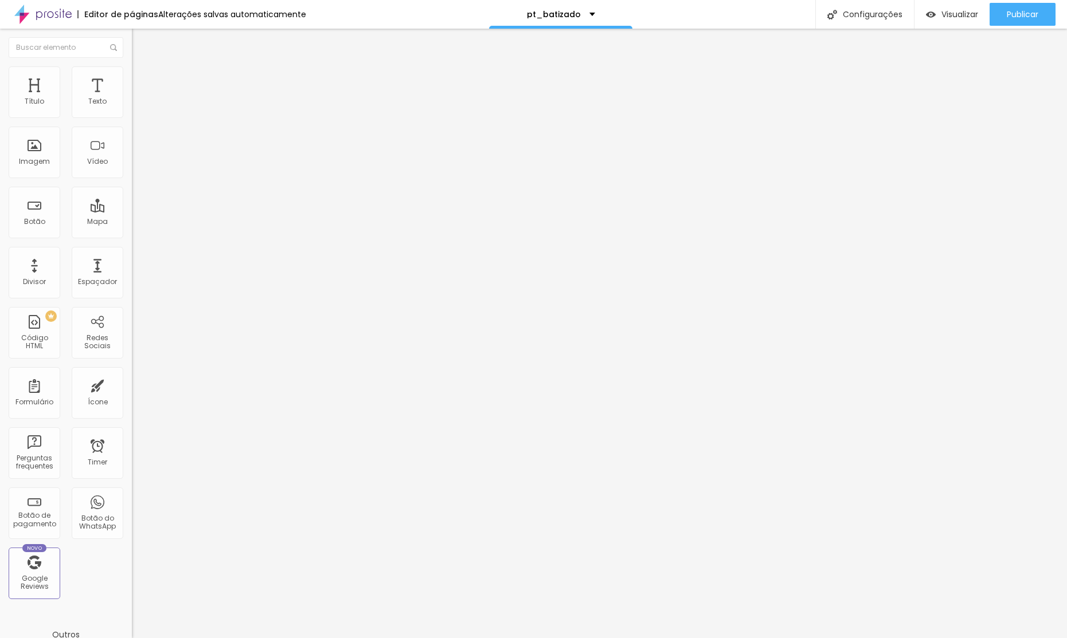
click at [132, 78] on li "Avançado" at bounding box center [198, 83] width 132 height 11
click at [132, 68] on img at bounding box center [137, 71] width 10 height 10
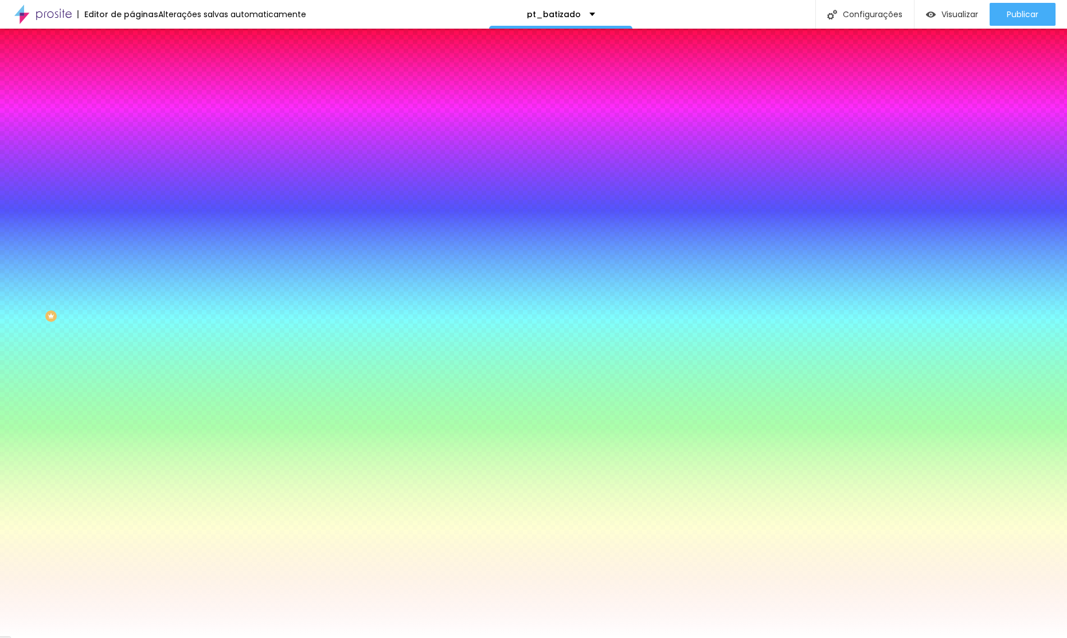
click at [132, 105] on span "Adicionar imagem" at bounding box center [169, 101] width 74 height 10
click at [132, 167] on div "Cor de fundo Voltar ao padrão #FFFFFF" at bounding box center [198, 152] width 132 height 32
click at [132, 156] on div at bounding box center [198, 156] width 132 height 0
type input "#000000"
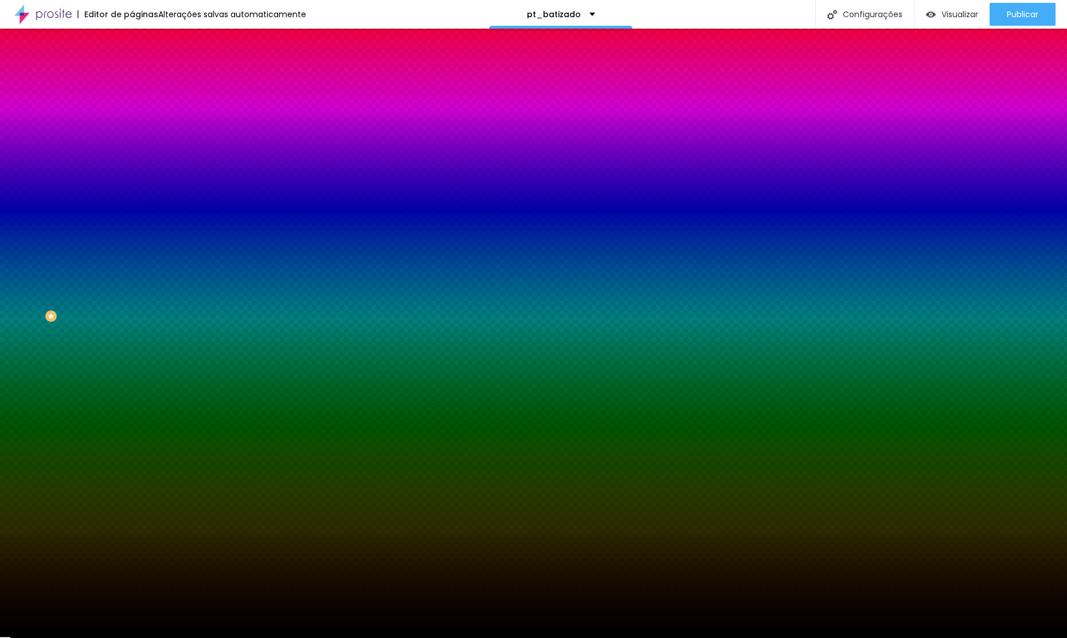
drag, startPoint x: 36, startPoint y: 289, endPoint x: 90, endPoint y: 386, distance: 111.6
click at [132, 398] on div "Editar Seção Conteúdo Estilo Avançado Imagem de fundo Adicionar imagem Efeito d…" at bounding box center [198, 334] width 132 height 610
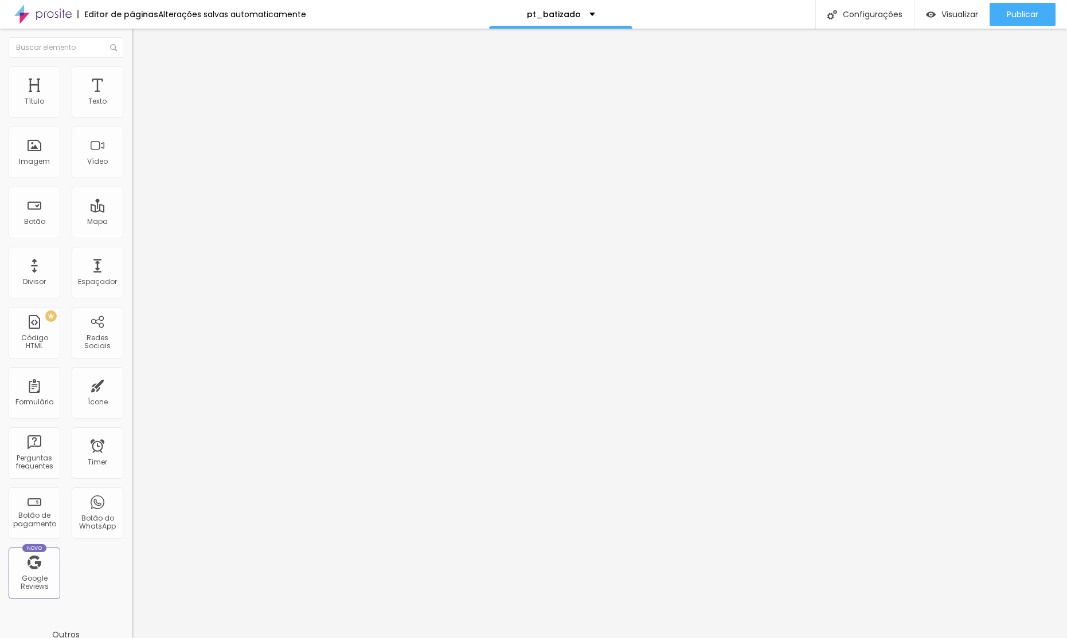
click at [132, 78] on img at bounding box center [137, 83] width 10 height 10
drag, startPoint x: 72, startPoint y: 64, endPoint x: 77, endPoint y: 74, distance: 10.8
click at [132, 66] on li "Estilo" at bounding box center [198, 71] width 132 height 11
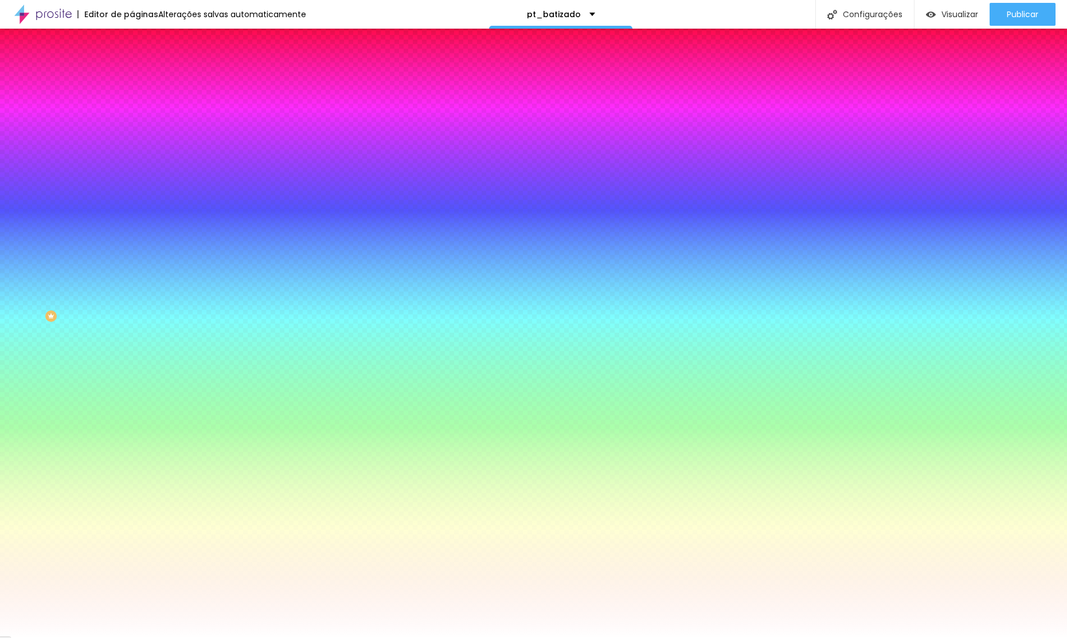
click at [132, 156] on div at bounding box center [198, 156] width 132 height 0
type input "#000000"
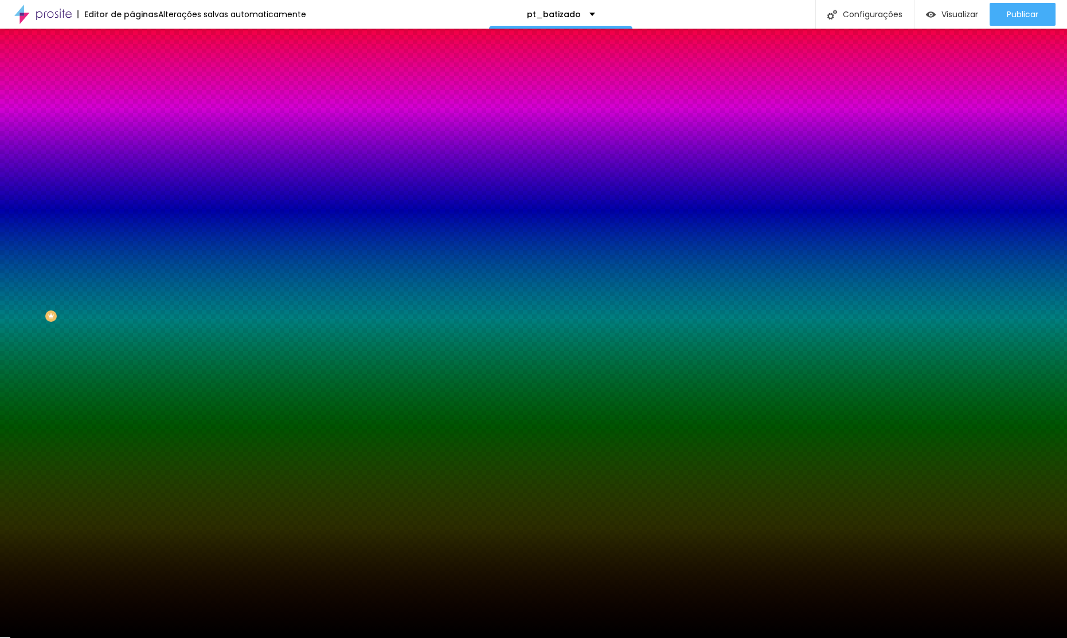
drag, startPoint x: 6, startPoint y: 297, endPoint x: 37, endPoint y: 351, distance: 61.3
click at [132, 364] on div "Editar Seção Conteúdo Estilo Avançado Imagem de fundo Adicionar imagem Efeito d…" at bounding box center [198, 334] width 132 height 610
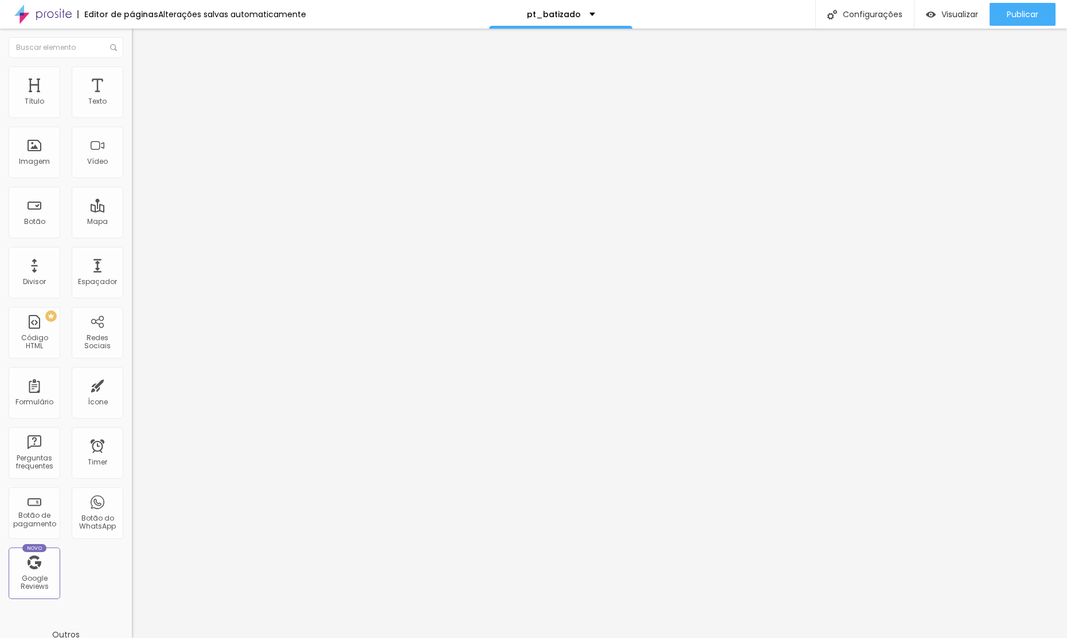
click at [132, 78] on img at bounding box center [137, 83] width 10 height 10
click at [132, 73] on img at bounding box center [137, 71] width 10 height 10
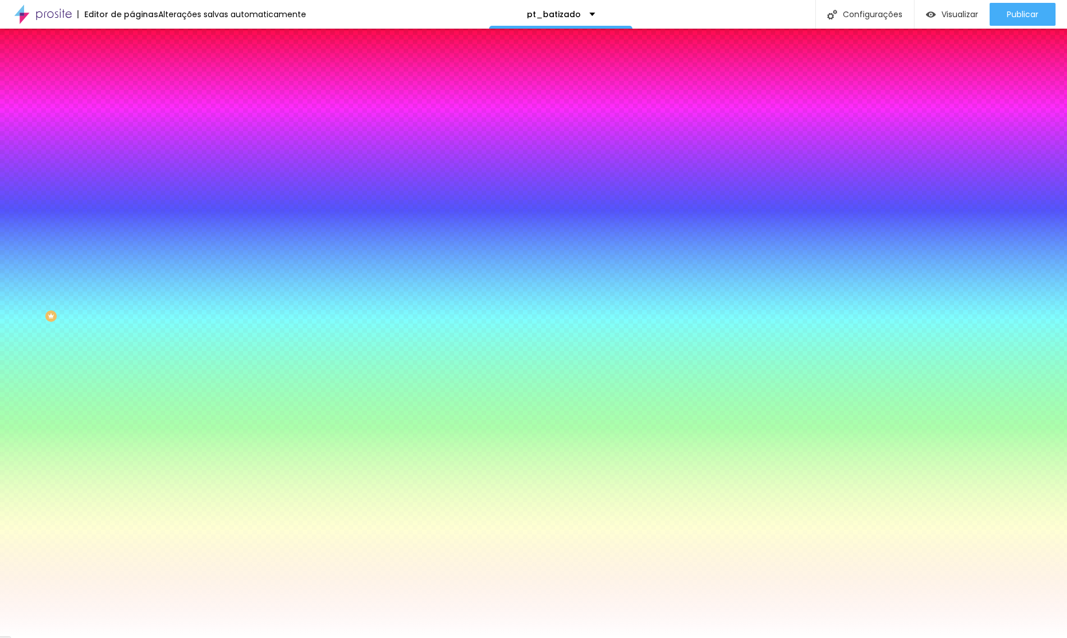
click at [132, 156] on div at bounding box center [198, 156] width 132 height 0
type input "#000000"
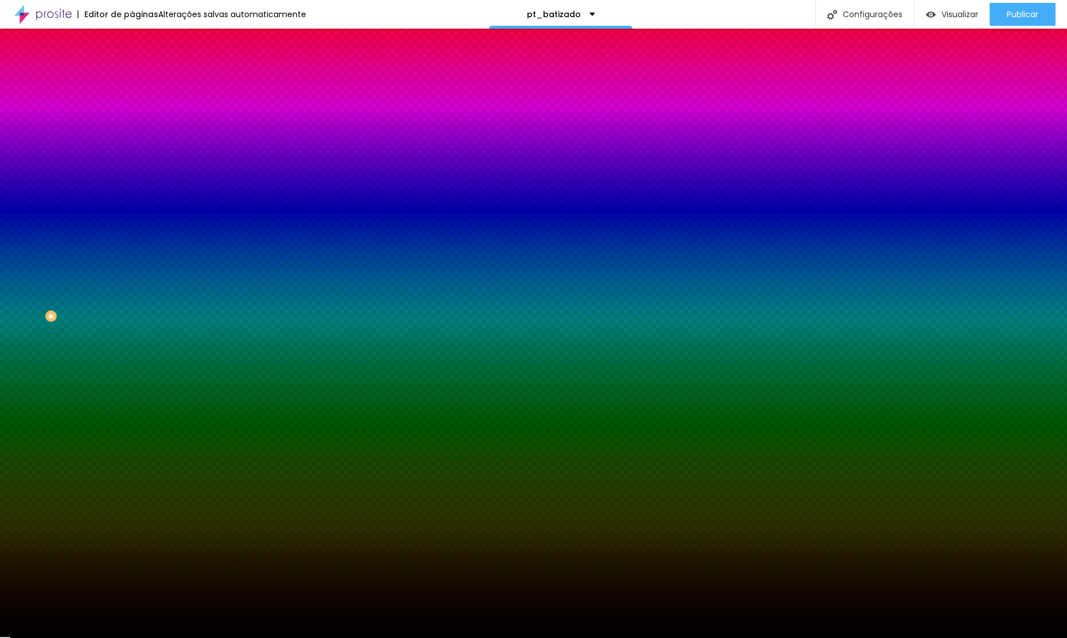
drag, startPoint x: 59, startPoint y: 256, endPoint x: 1, endPoint y: 367, distance: 124.8
click at [132, 368] on div "Editar Seção Conteúdo Estilo Avançado Imagem de fundo Adicionar imagem Efeito d…" at bounding box center [198, 334] width 132 height 610
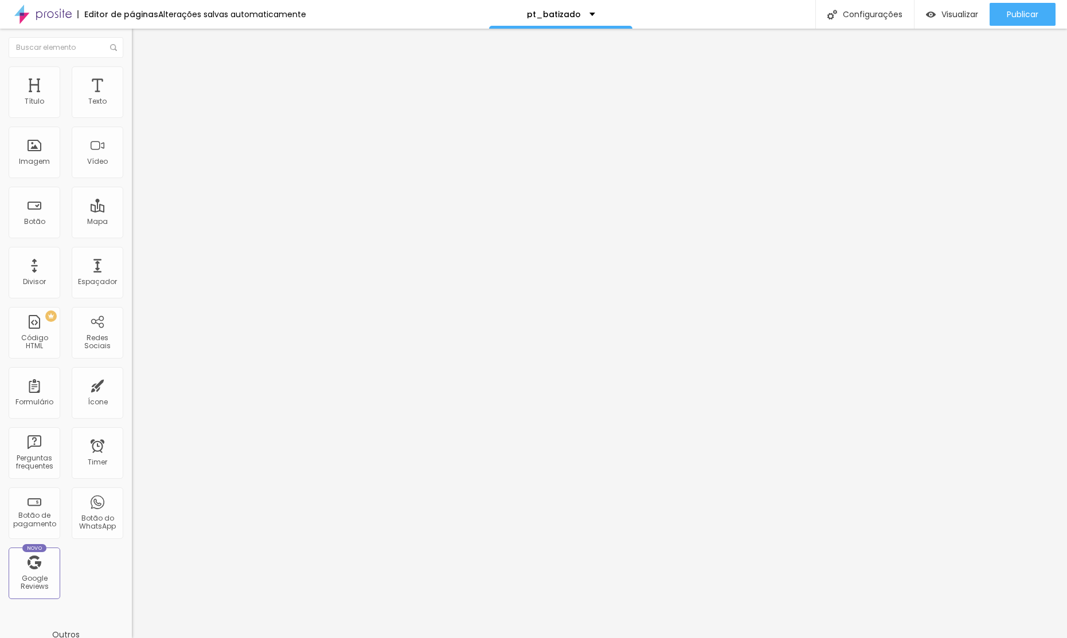
click at [132, 78] on img at bounding box center [137, 83] width 10 height 10
click at [132, 66] on img at bounding box center [137, 71] width 10 height 10
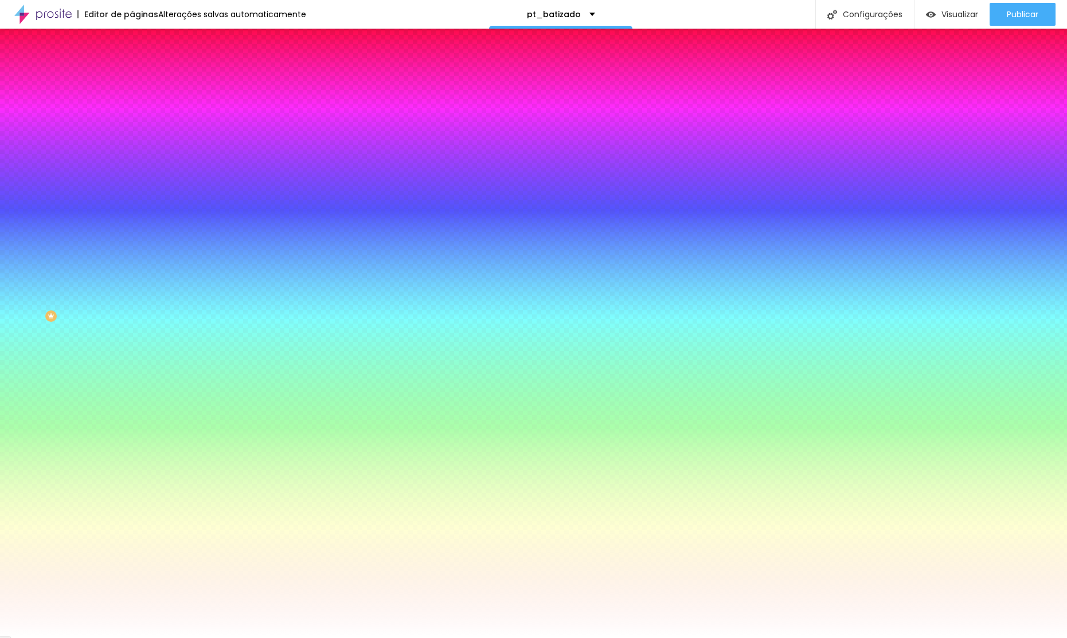
click at [132, 156] on div at bounding box center [198, 156] width 132 height 0
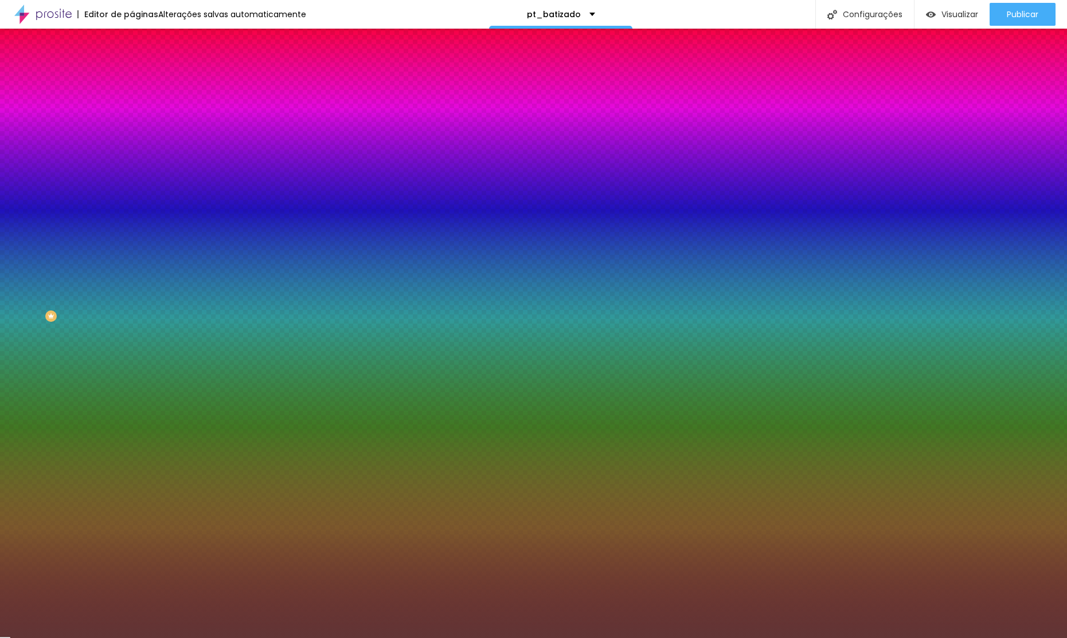
type input "#000000"
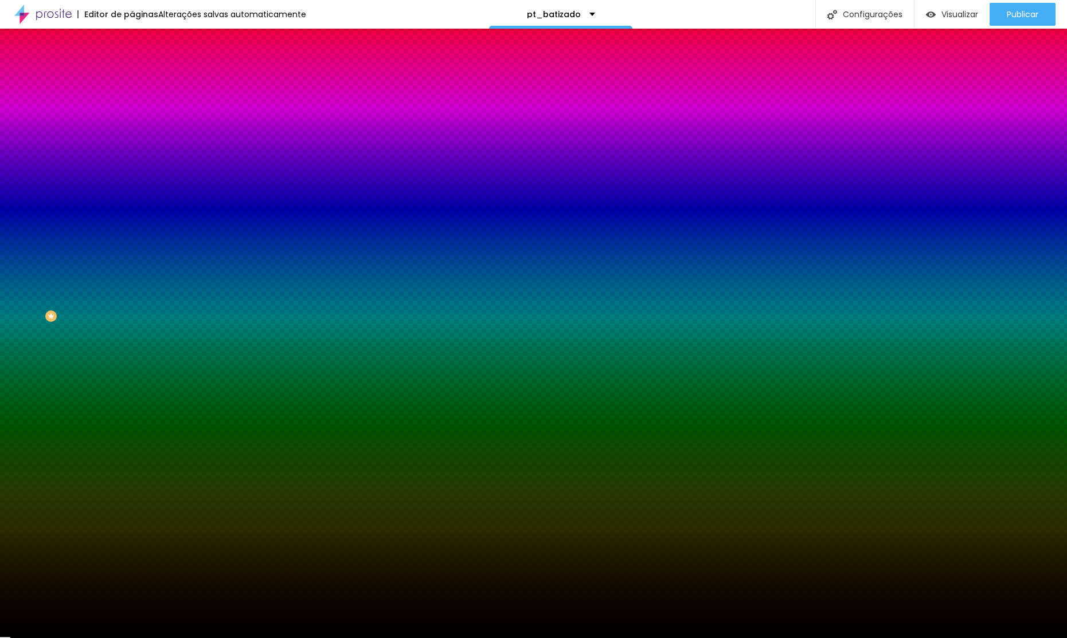
drag, startPoint x: 47, startPoint y: 280, endPoint x: 1, endPoint y: 381, distance: 111.3
click at [132, 381] on div "Editar Seção Conteúdo Estilo Avançado Imagem de fundo Adicionar imagem Efeito d…" at bounding box center [198, 334] width 132 height 610
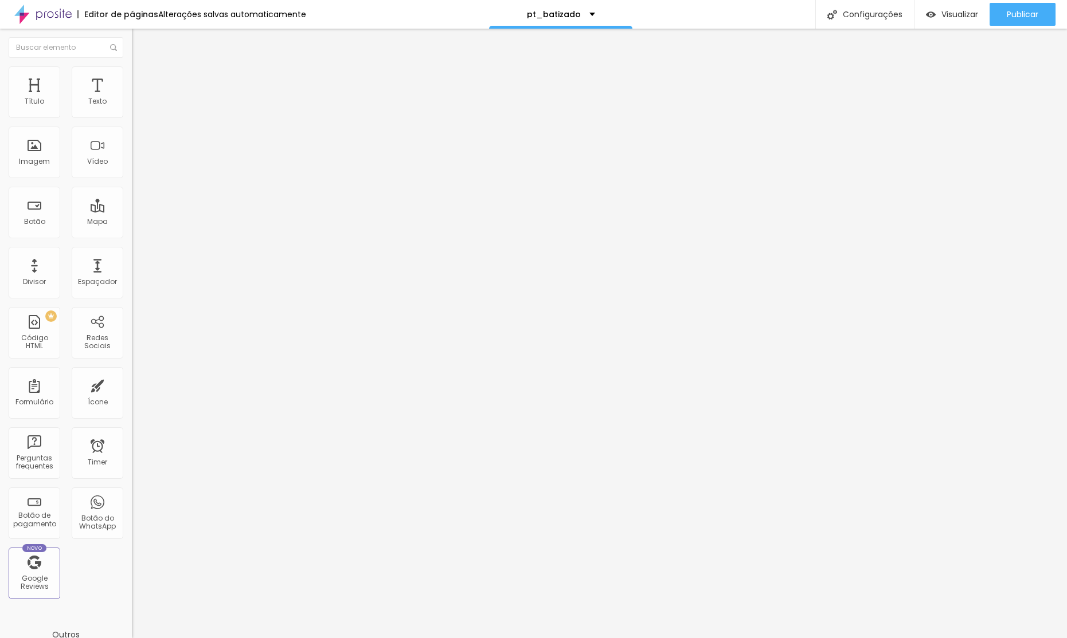
click at [132, 78] on li "Estilo" at bounding box center [198, 71] width 132 height 11
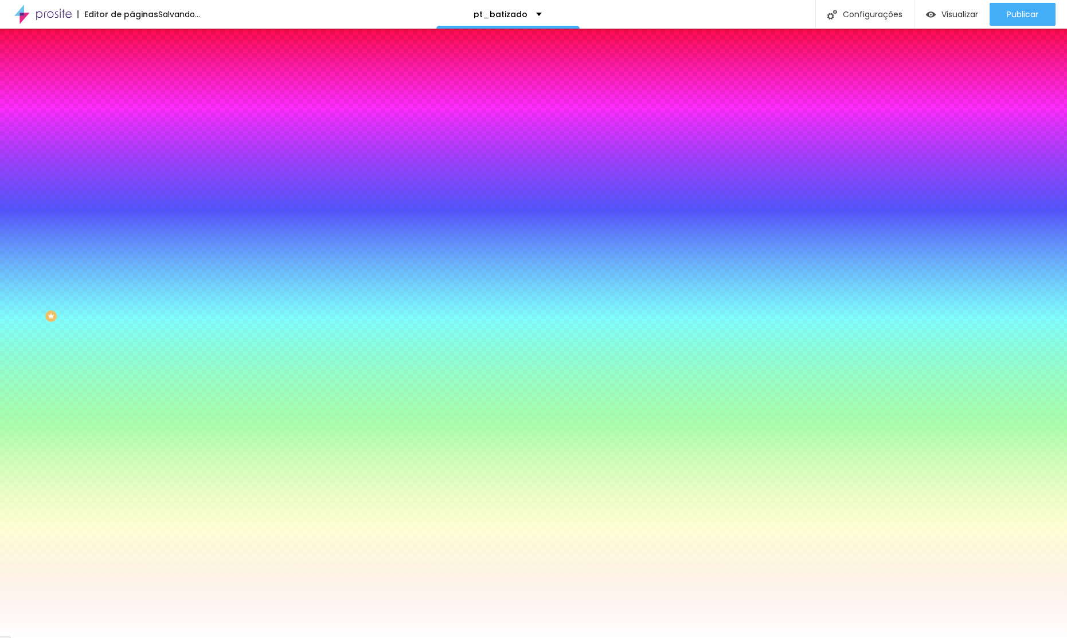
drag, startPoint x: 80, startPoint y: 223, endPoint x: 76, endPoint y: 217, distance: 7.5
click at [132, 174] on div "Efeitos de fundo" at bounding box center [198, 170] width 132 height 7
click at [132, 156] on div at bounding box center [198, 156] width 132 height 0
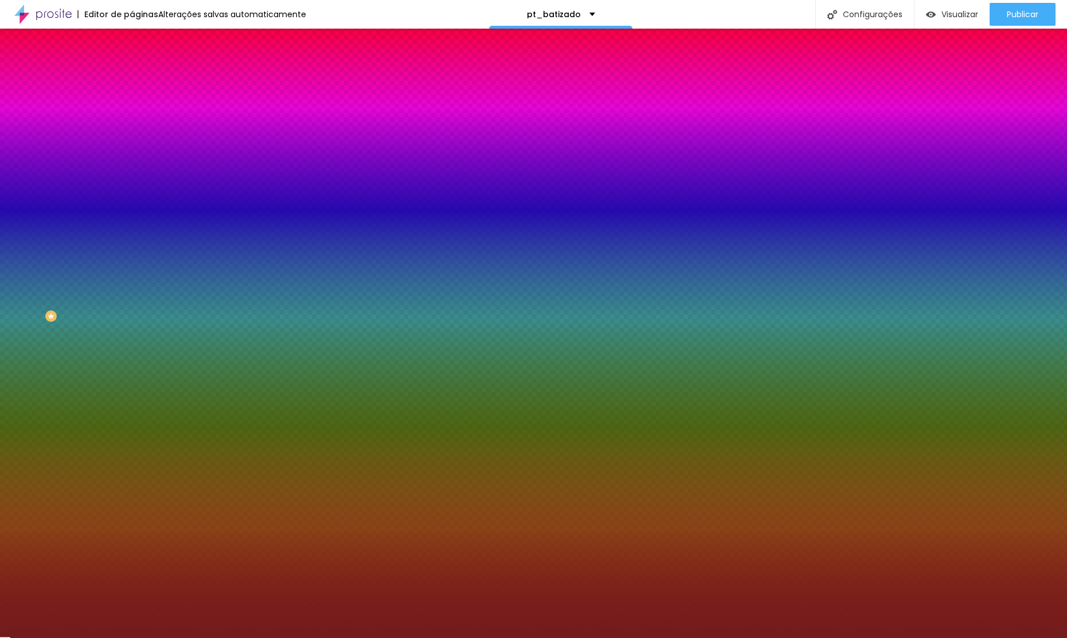
type input "#000000"
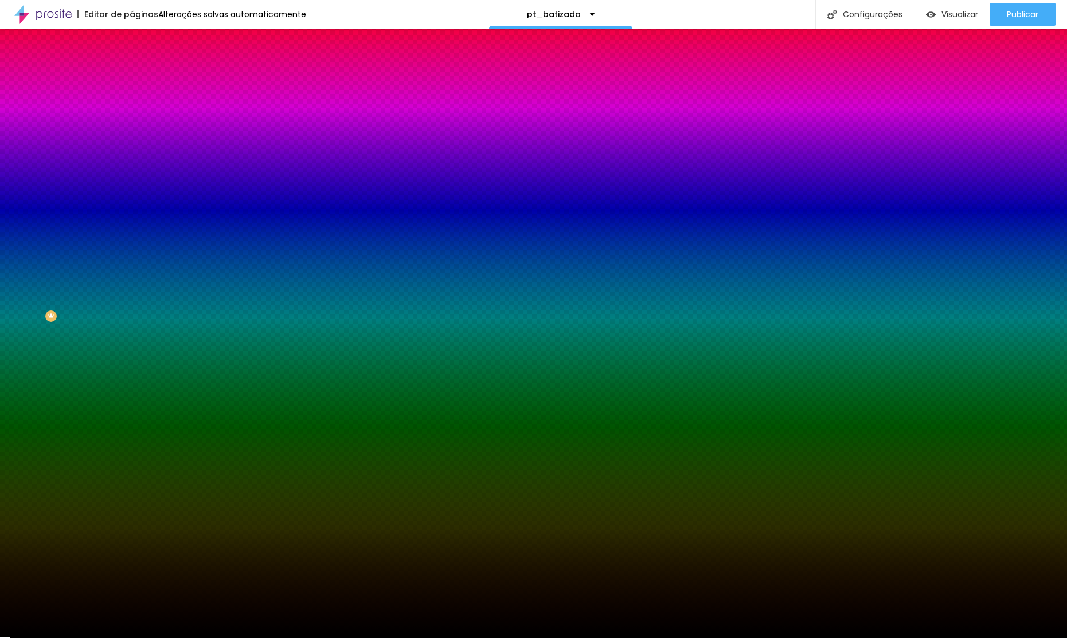
drag, startPoint x: 69, startPoint y: 277, endPoint x: 3, endPoint y: 426, distance: 162.2
click at [132, 426] on div "Editar Seção Conteúdo Estilo Avançado Imagem de fundo Adicionar imagem Efeito d…" at bounding box center [198, 334] width 132 height 610
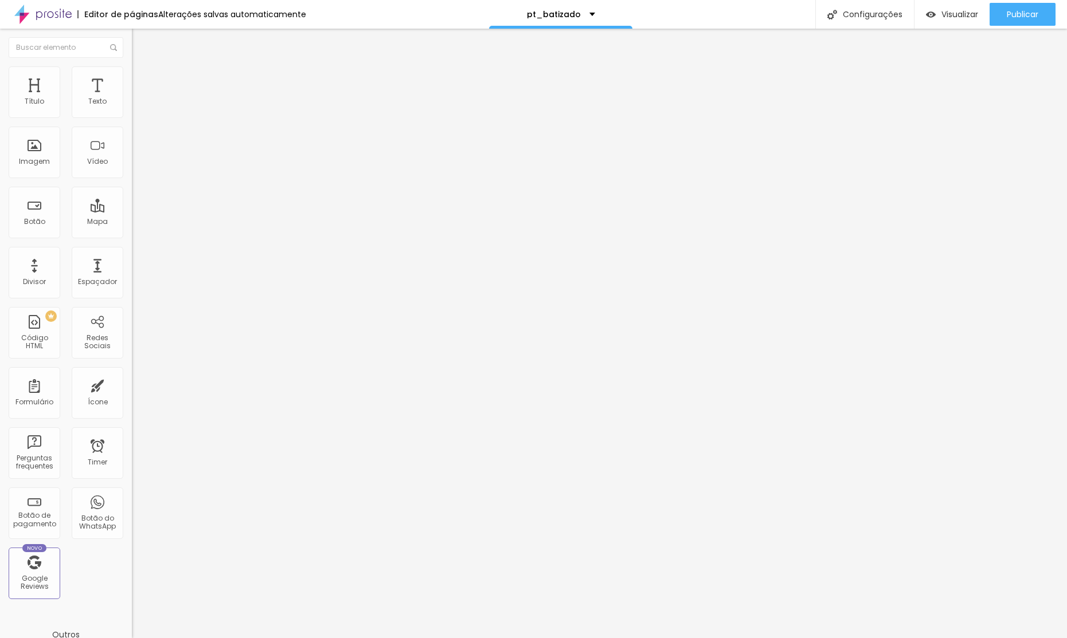
click at [132, 99] on span "Trocar imagem" at bounding box center [163, 94] width 62 height 10
drag, startPoint x: 223, startPoint y: 335, endPoint x: 234, endPoint y: 338, distance: 11.3
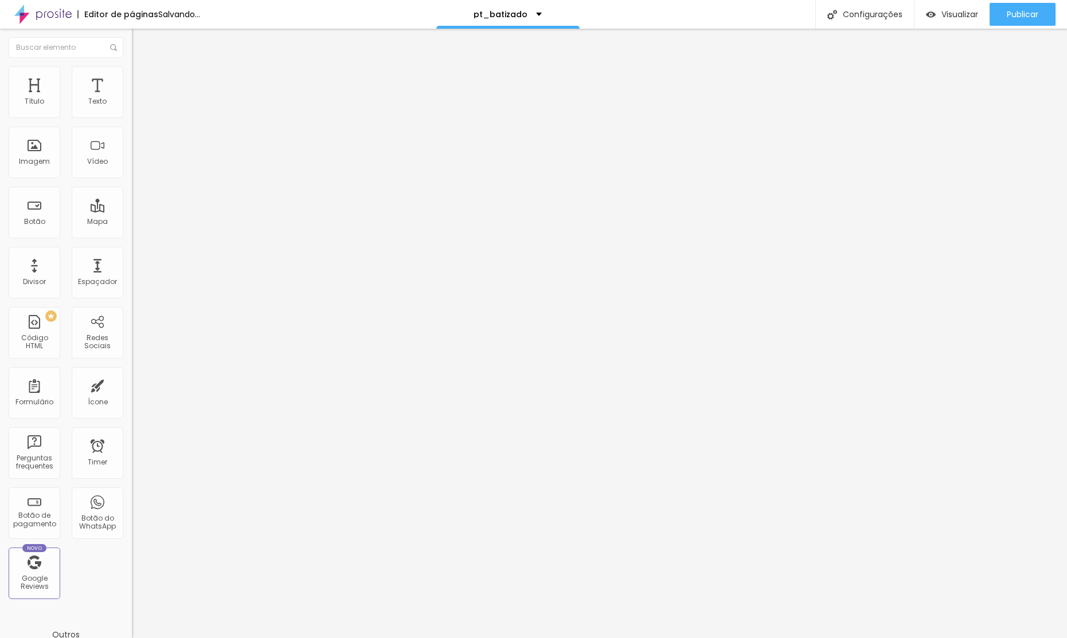
drag, startPoint x: 69, startPoint y: 72, endPoint x: 75, endPoint y: 84, distance: 13.8
click at [132, 72] on img at bounding box center [137, 71] width 10 height 10
click at [132, 119] on div at bounding box center [198, 113] width 132 height 10
type input "30"
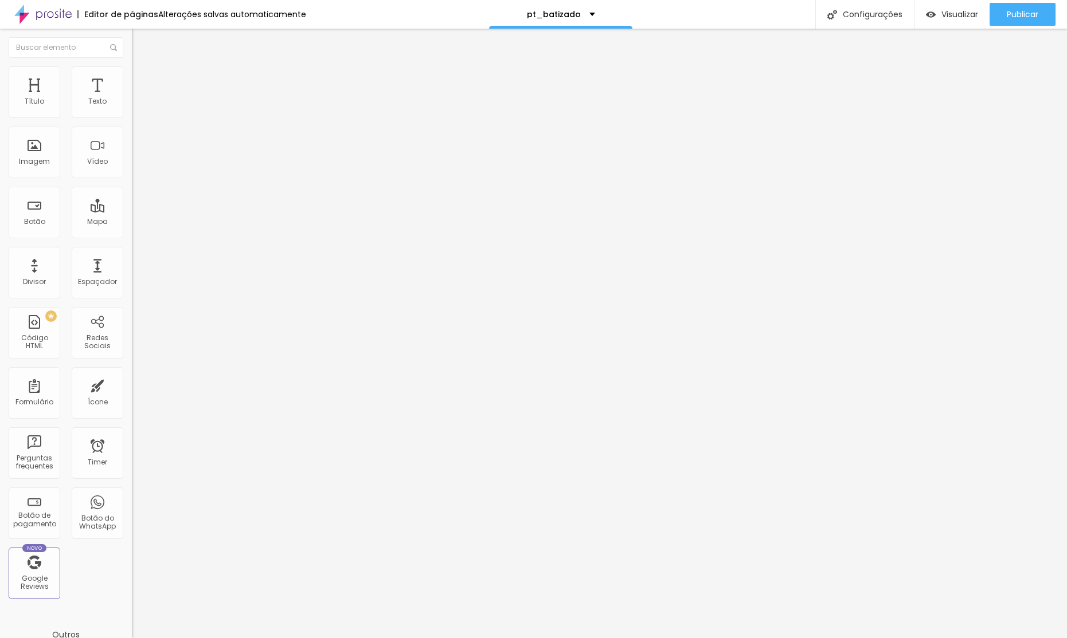
click at [132, 117] on input "range" at bounding box center [169, 112] width 74 height 9
click at [132, 66] on li "Estilo" at bounding box center [198, 71] width 132 height 11
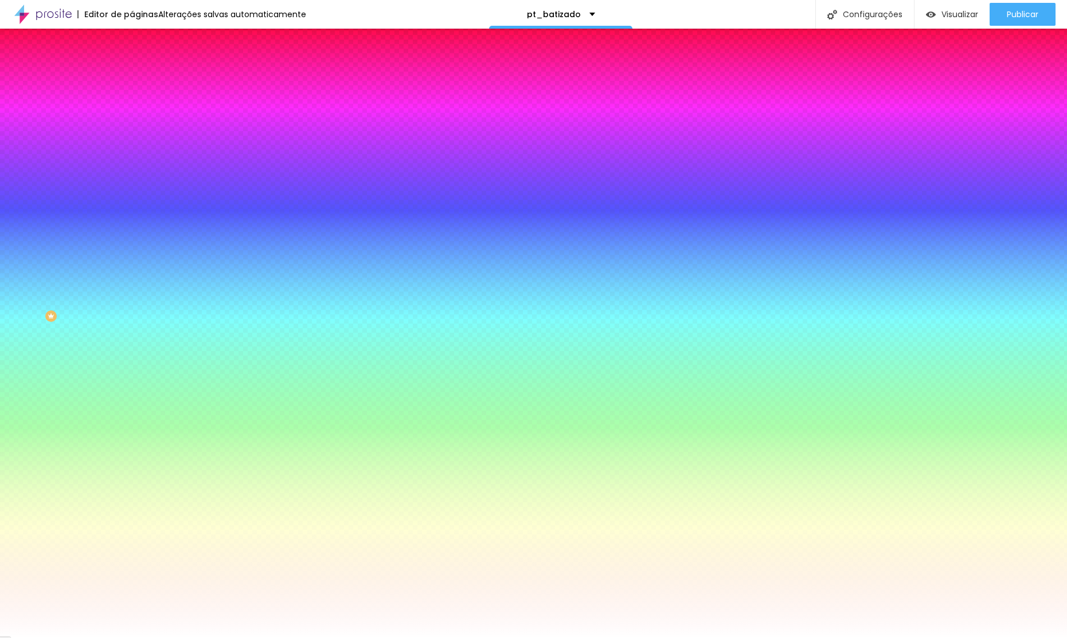
drag, startPoint x: 79, startPoint y: 206, endPoint x: 71, endPoint y: 265, distance: 59.6
click at [132, 156] on div at bounding box center [198, 156] width 132 height 0
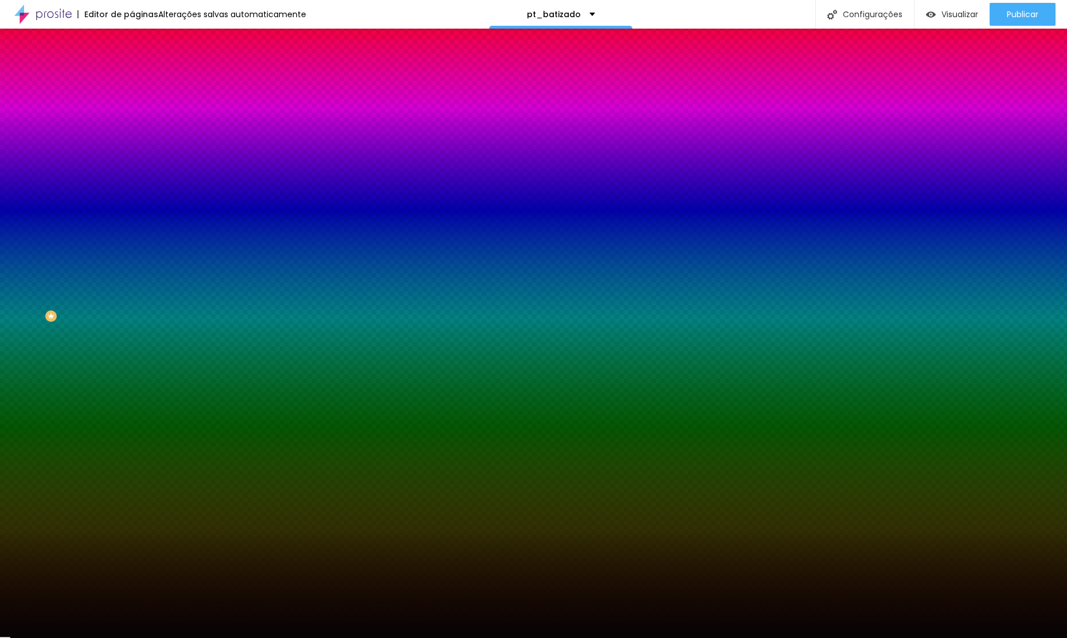
type input "#000000"
drag, startPoint x: 69, startPoint y: 277, endPoint x: 0, endPoint y: 379, distance: 123.0
click at [132, 380] on div "Editar Seção Conteúdo Estilo Avançado Imagem de fundo Adicionar imagem Efeito d…" at bounding box center [198, 334] width 132 height 610
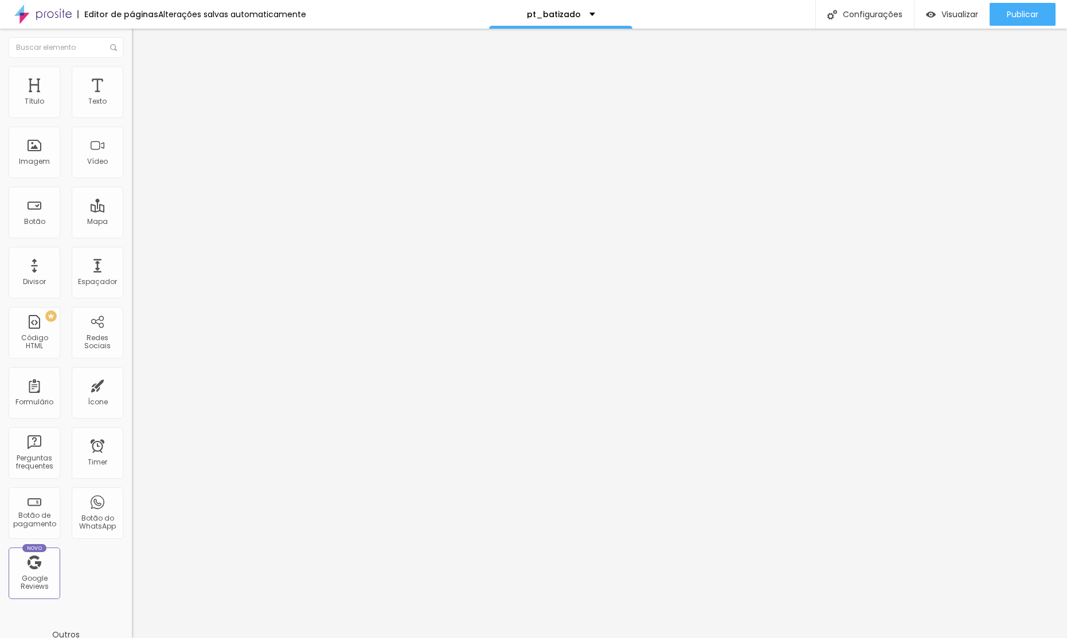
drag, startPoint x: 63, startPoint y: 76, endPoint x: 77, endPoint y: 91, distance: 20.3
click at [132, 76] on li "Estilo" at bounding box center [198, 71] width 132 height 11
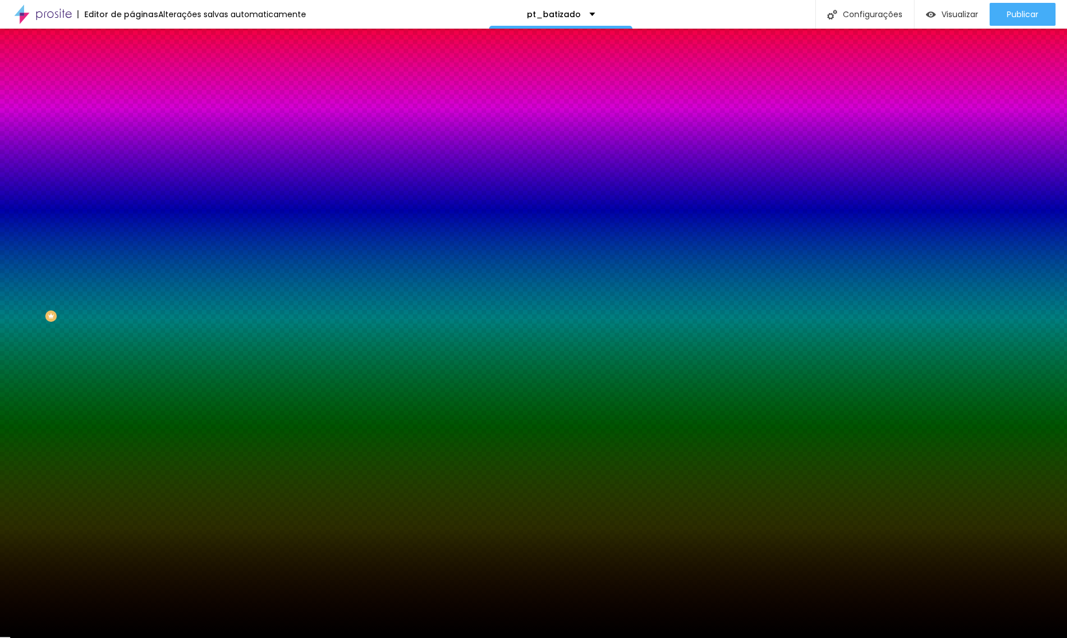
click at [132, 78] on li "Avançado" at bounding box center [198, 83] width 132 height 11
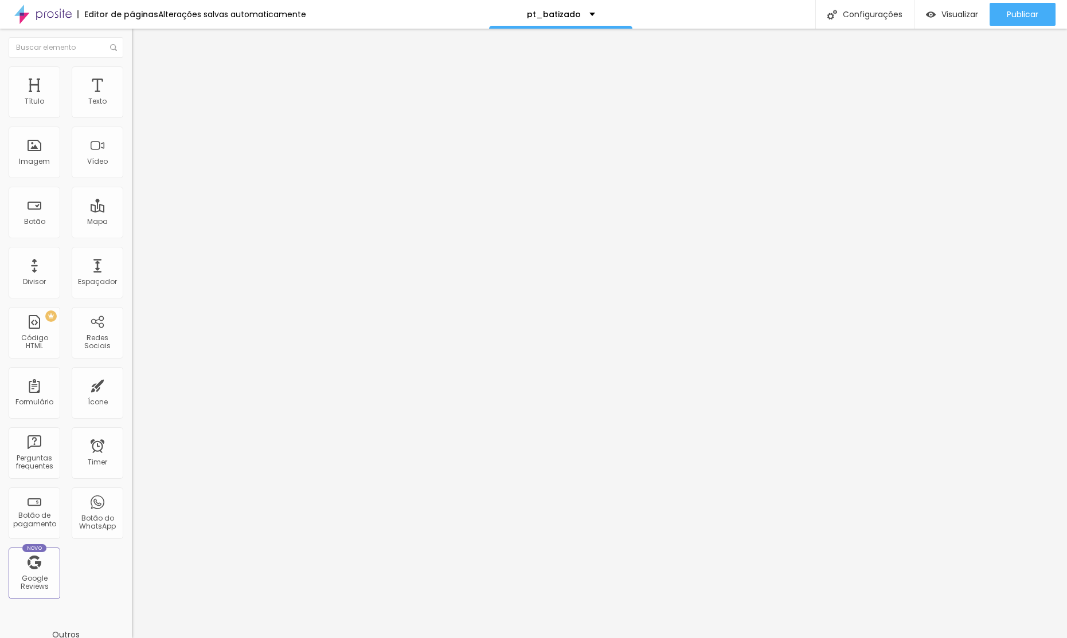
click at [132, 421] on input "text" at bounding box center [201, 426] width 138 height 11
type input "precos"
click at [1028, 16] on span "Publicar" at bounding box center [1022, 14] width 32 height 9
click at [962, 11] on span "Visualizar" at bounding box center [949, 14] width 37 height 9
drag, startPoint x: 1022, startPoint y: 14, endPoint x: 951, endPoint y: 1, distance: 72.3
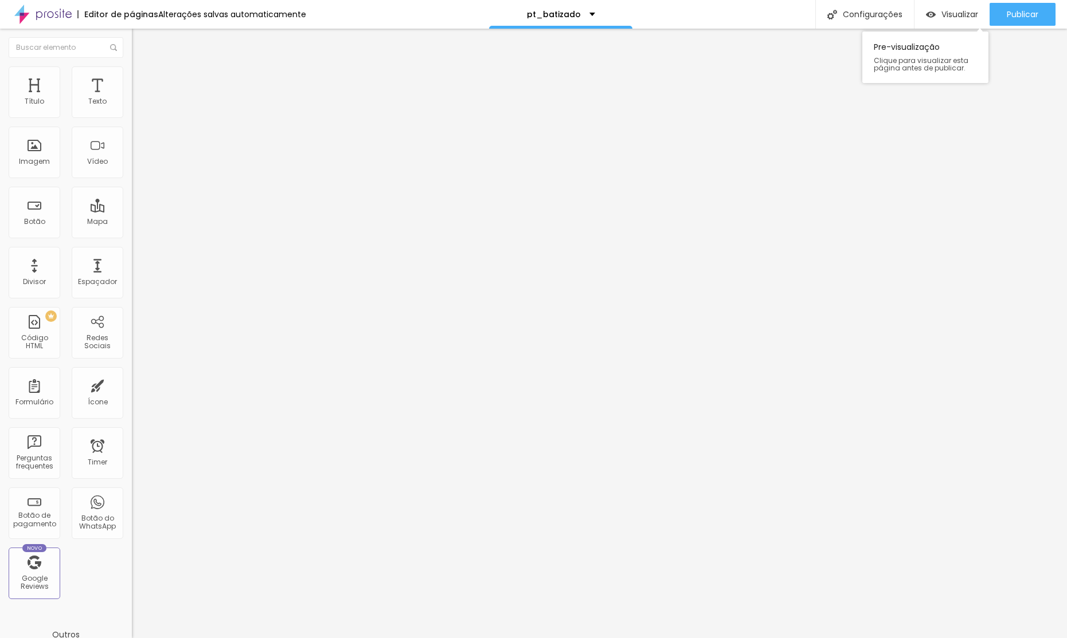
click at [1022, 14] on span "Publicar" at bounding box center [1022, 14] width 32 height 9
click at [1026, 21] on div "Publicar" at bounding box center [1022, 14] width 32 height 23
